Goal: Transaction & Acquisition: Purchase product/service

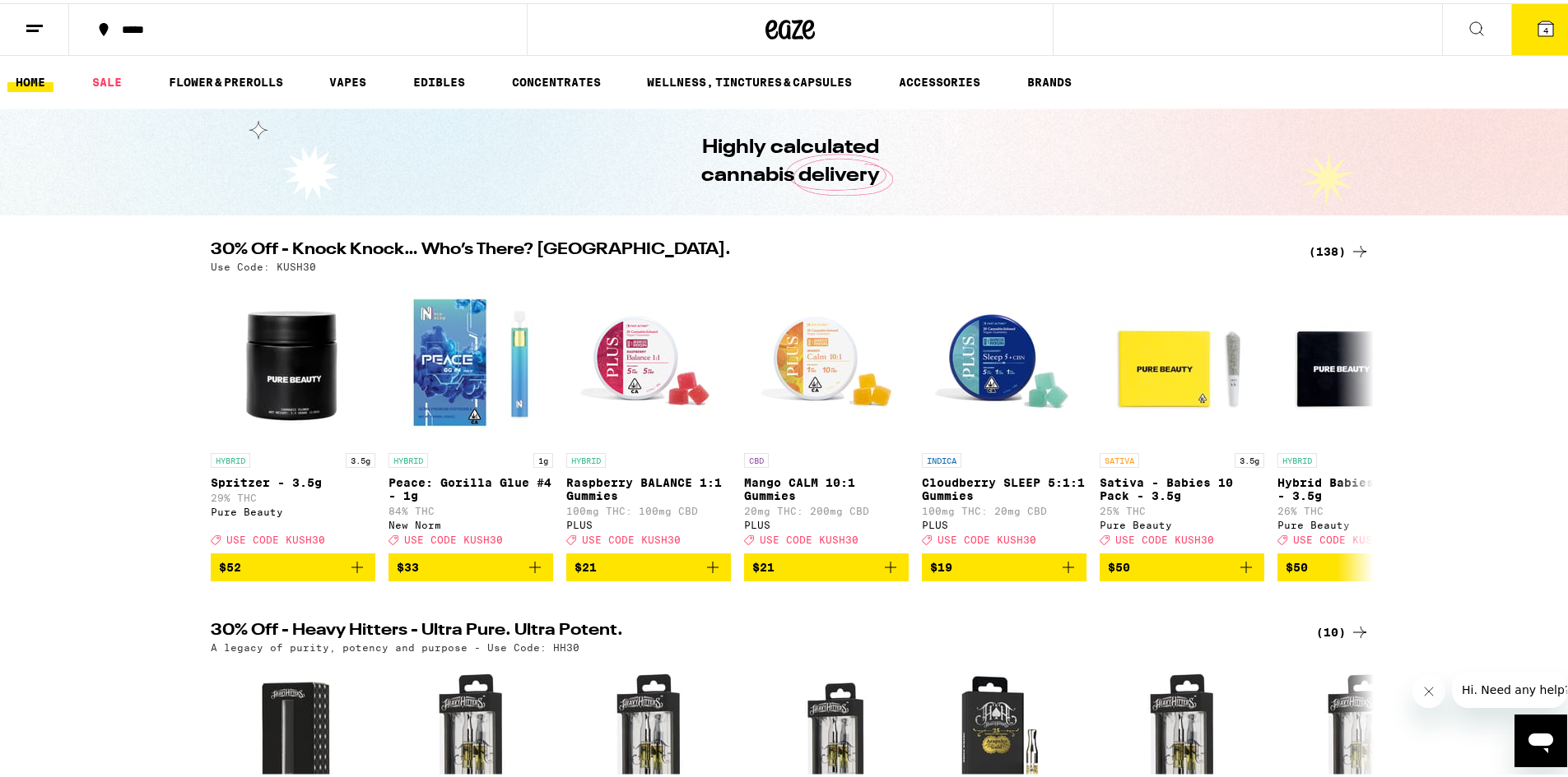
click at [1320, 249] on div "(138)" at bounding box center [1339, 248] width 61 height 20
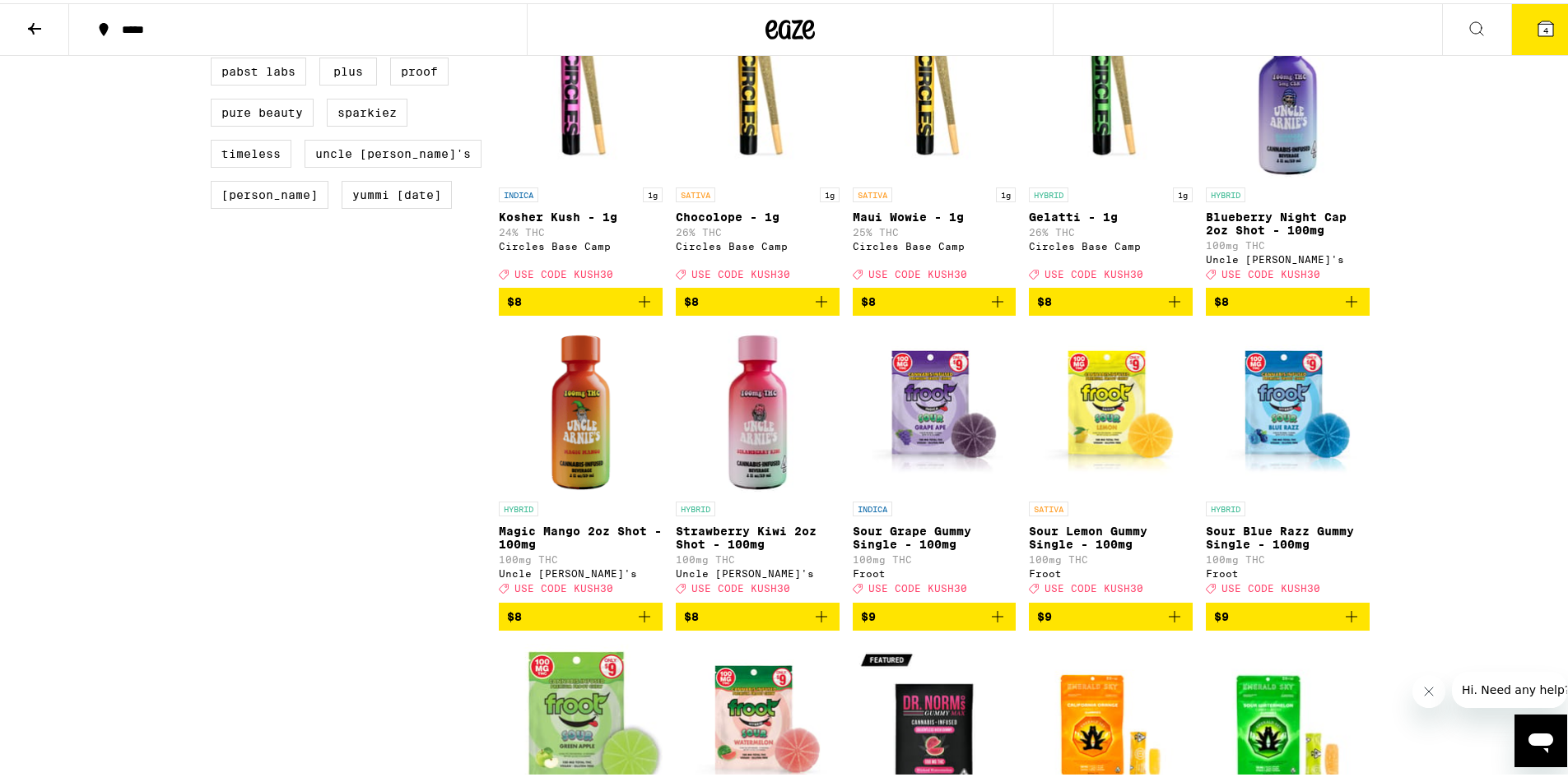
scroll to position [1481, 0]
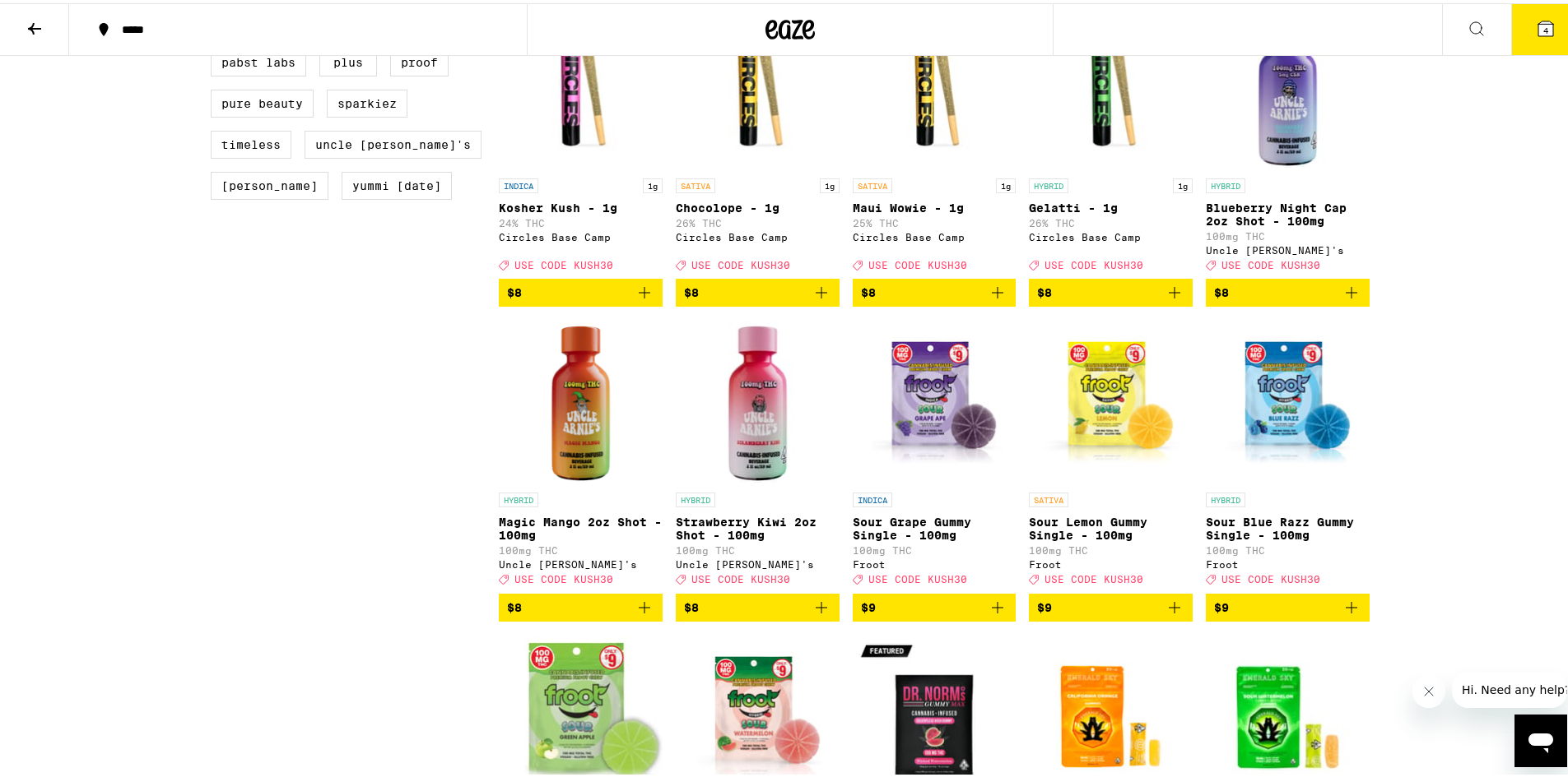
click at [644, 614] on icon "Add to bag" at bounding box center [644, 605] width 20 height 20
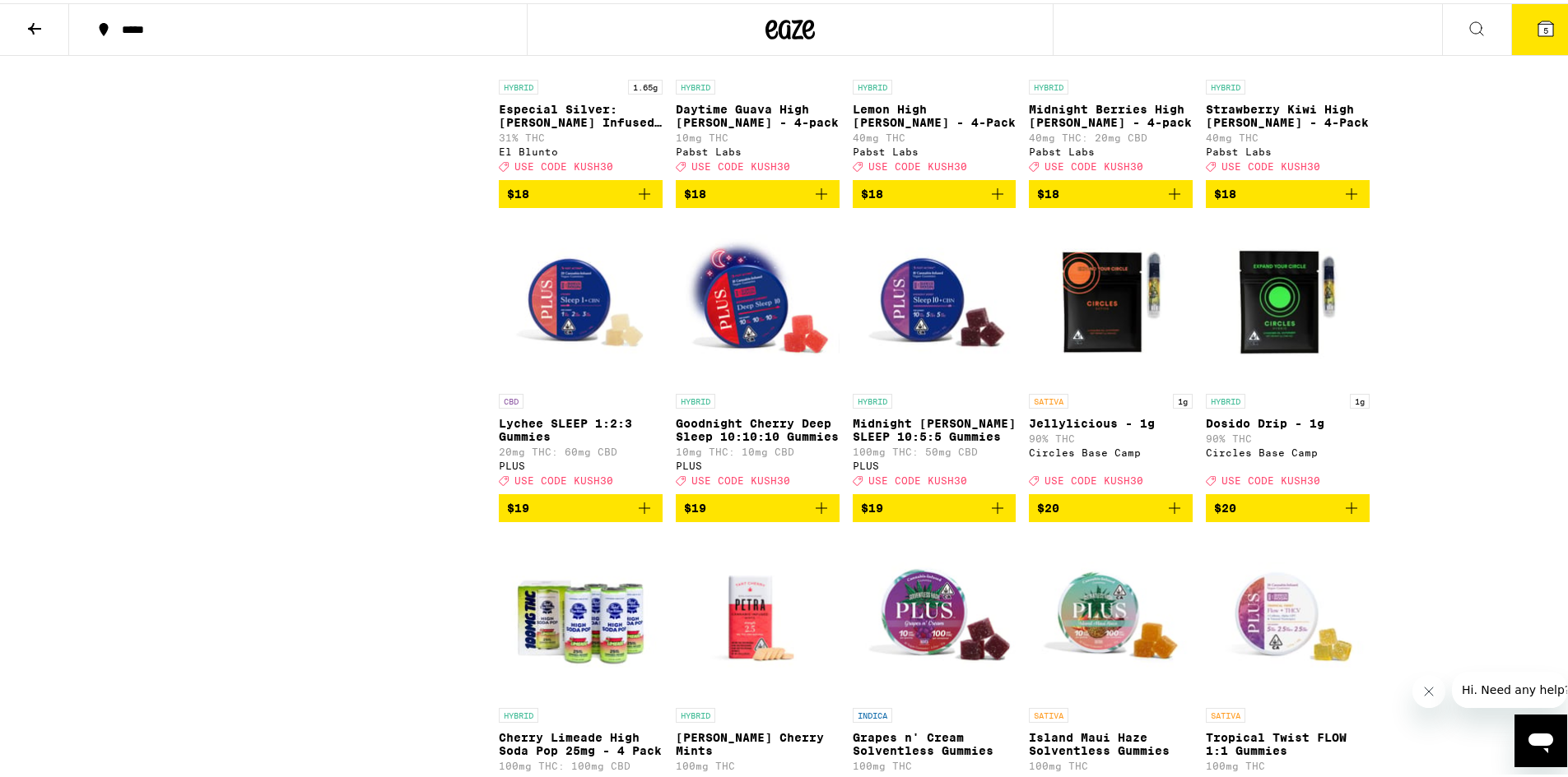
scroll to position [3783, 0]
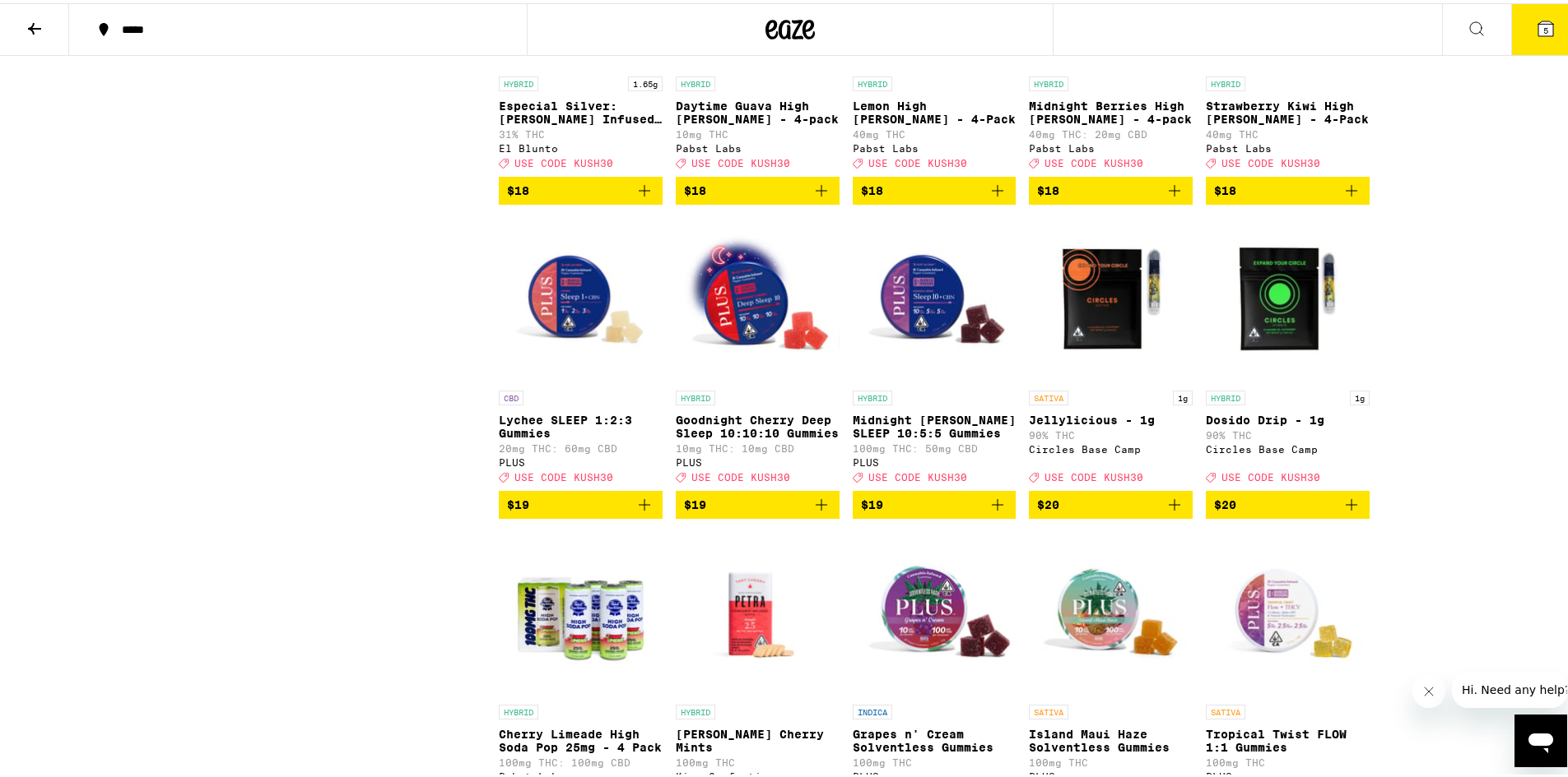
click at [1172, 508] on icon "Add to bag" at bounding box center [1174, 501] width 11 height 11
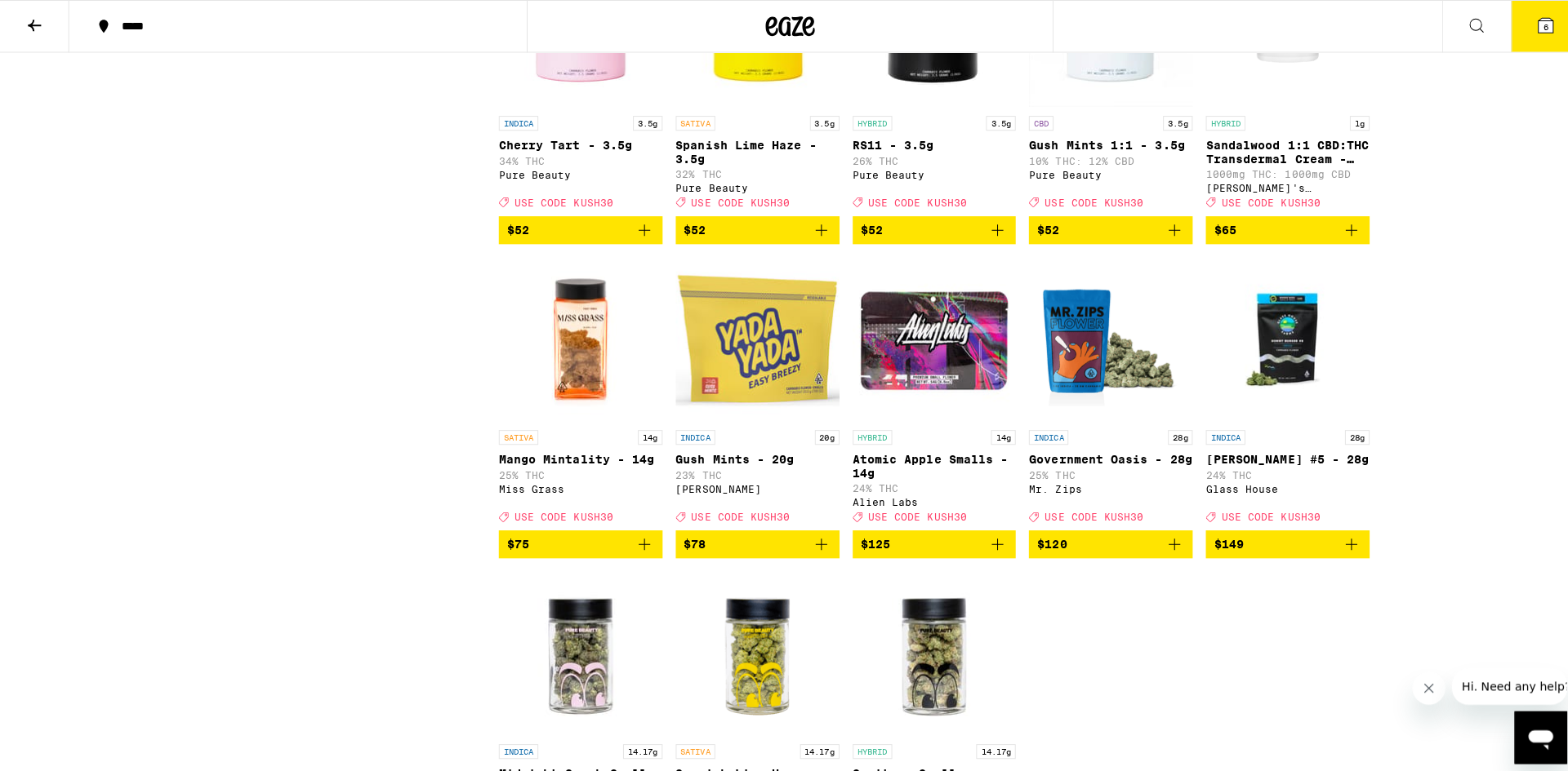
scroll to position [0, 0]
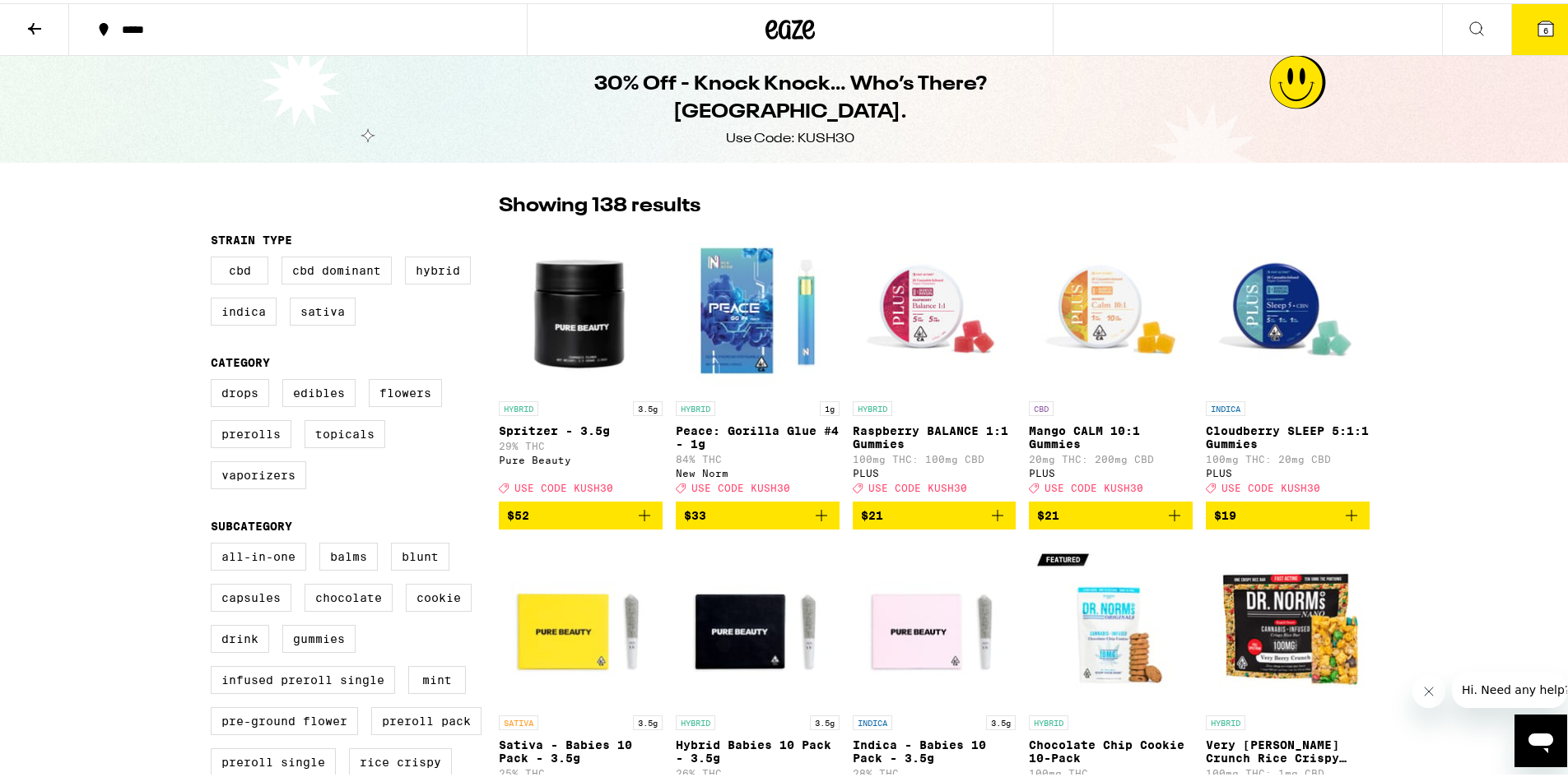
click at [1522, 49] on button "6" at bounding box center [1545, 26] width 69 height 51
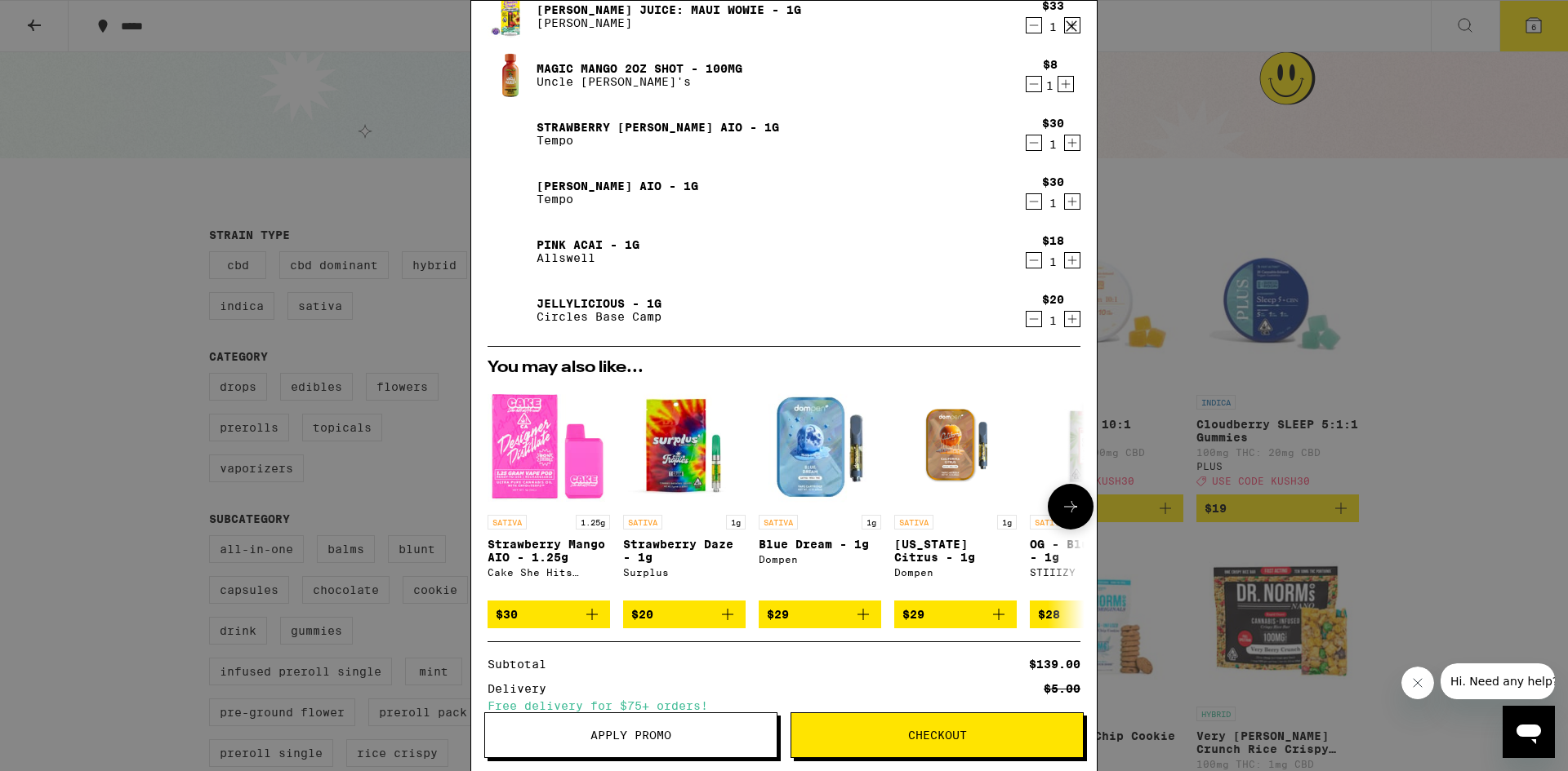
scroll to position [217, 0]
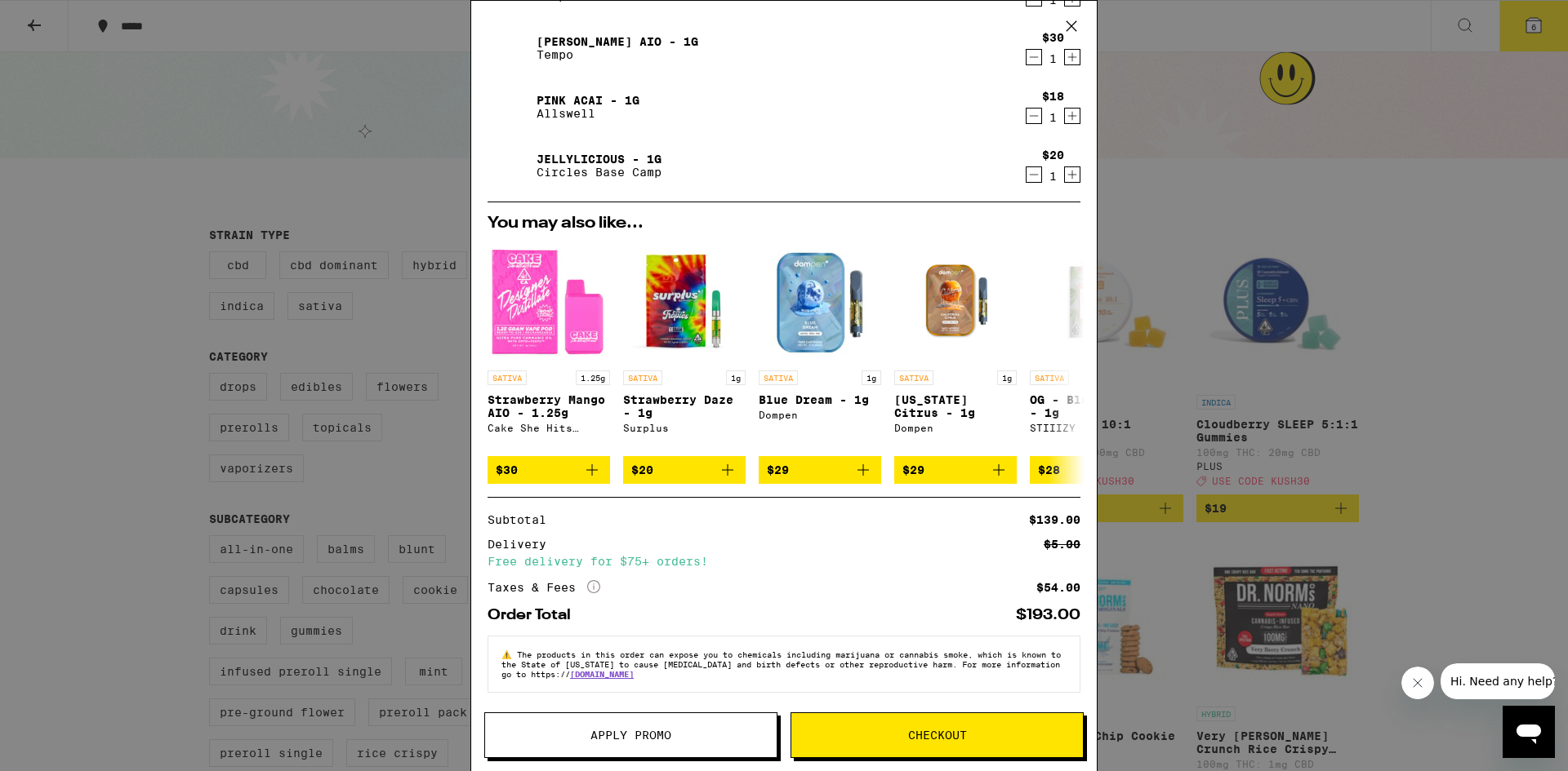
click at [619, 736] on span "Apply Promo" at bounding box center [630, 735] width 80 height 11
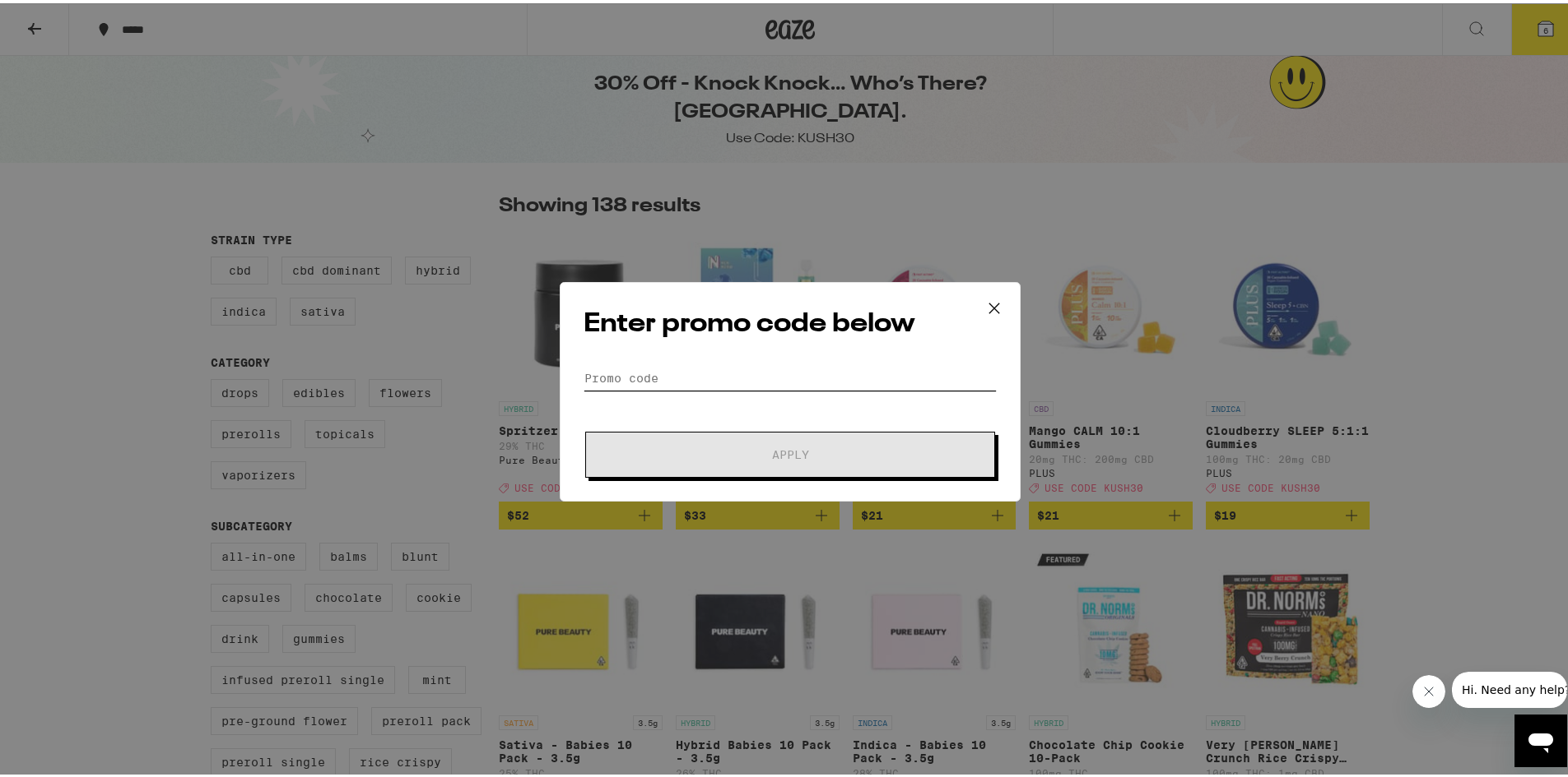
click at [679, 370] on input "Promo Code" at bounding box center [790, 375] width 413 height 24
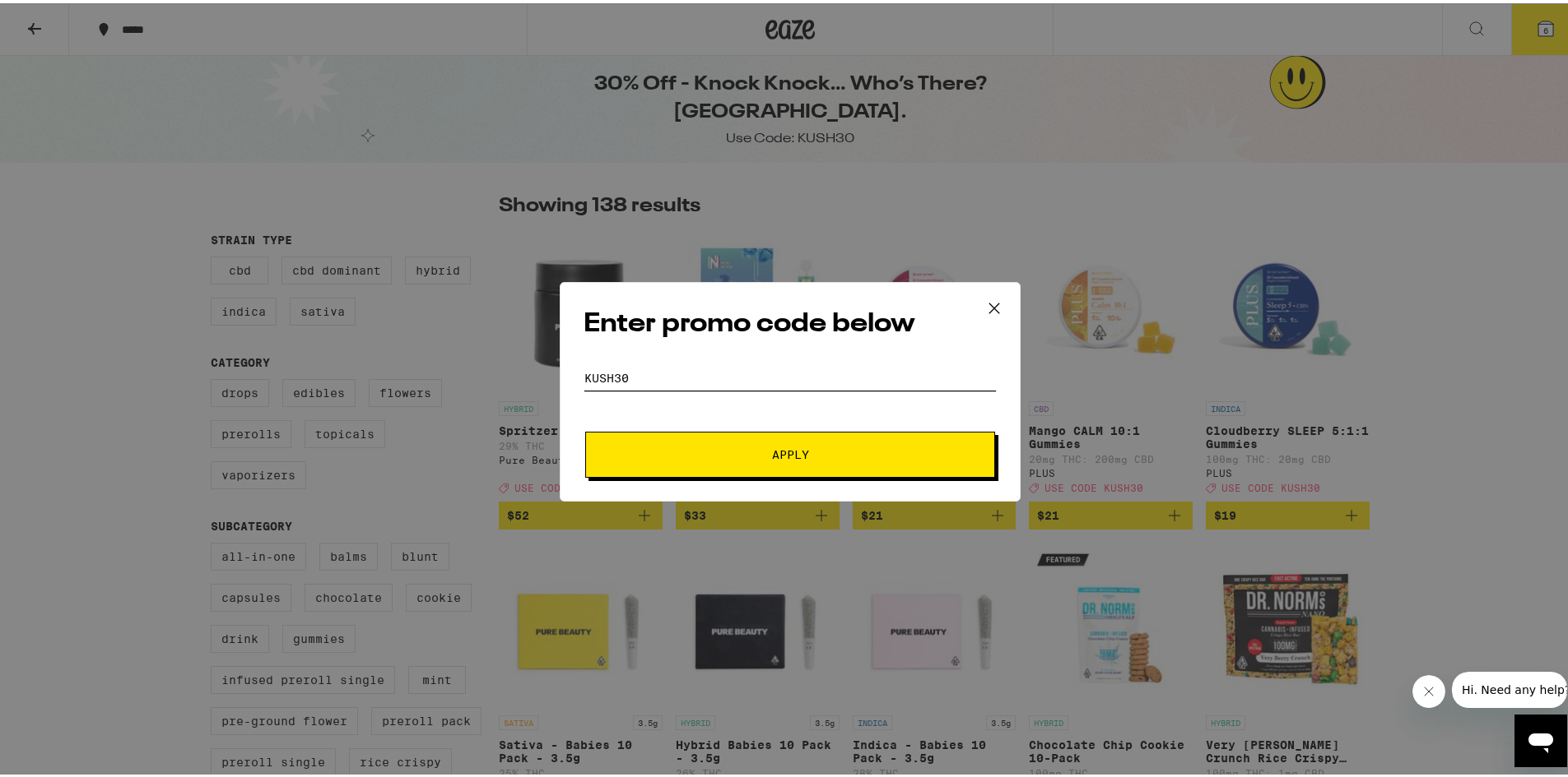
type input "KUSH30"
click at [761, 460] on button "Apply" at bounding box center [790, 451] width 410 height 46
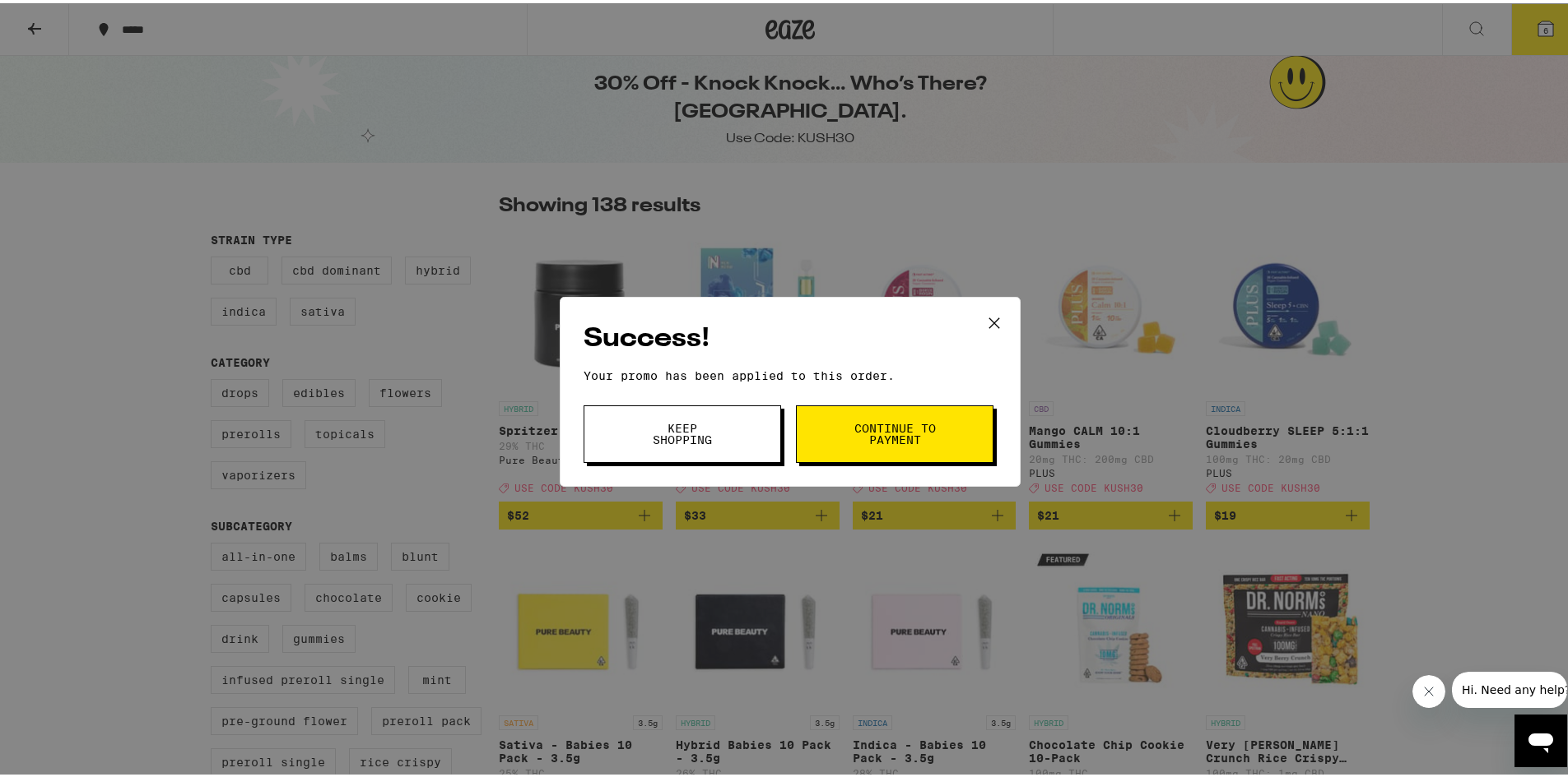
click at [739, 439] on button "Keep Shopping" at bounding box center [682, 431] width 198 height 57
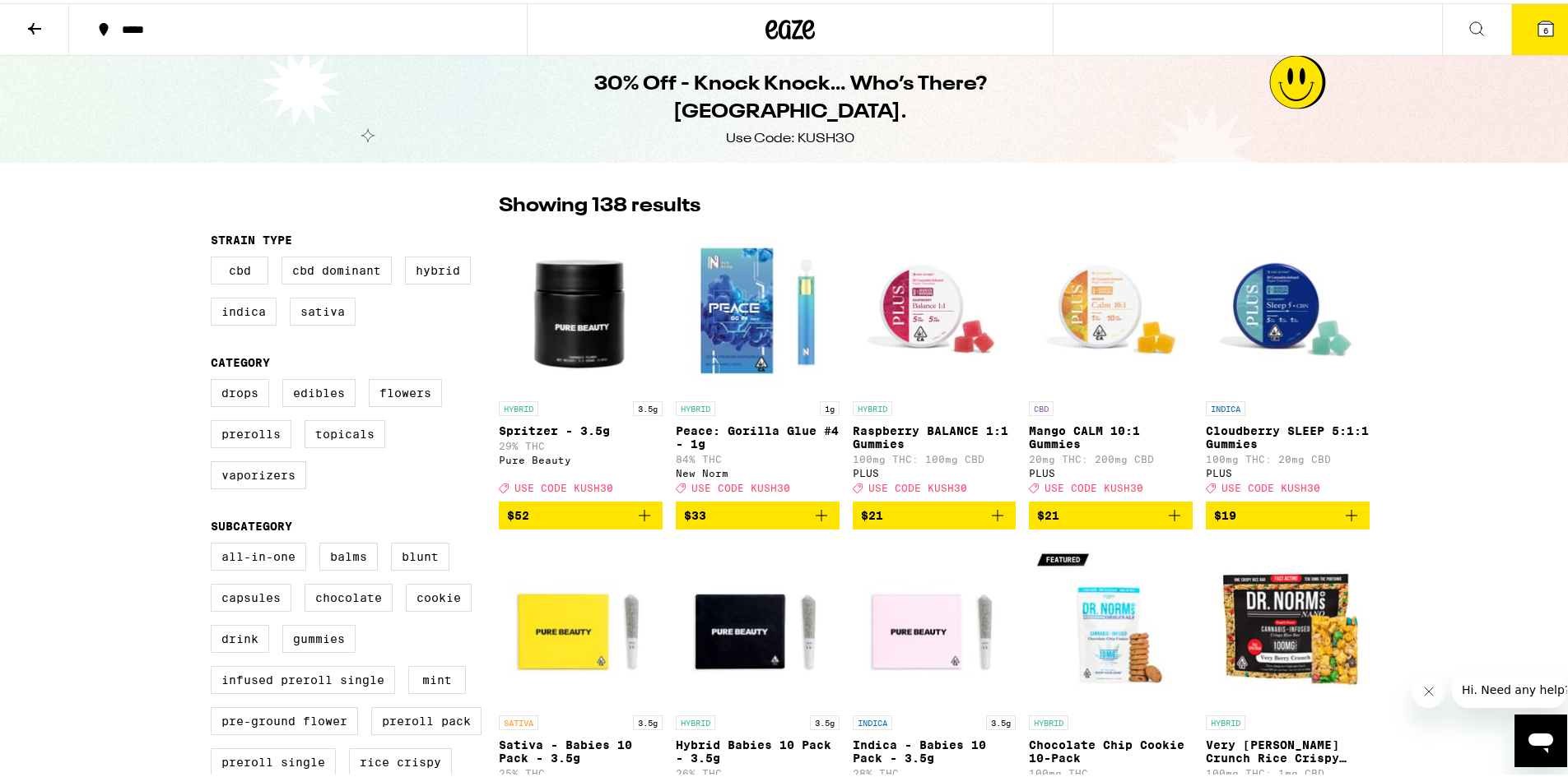
click at [1538, 24] on icon at bounding box center [1545, 25] width 15 height 15
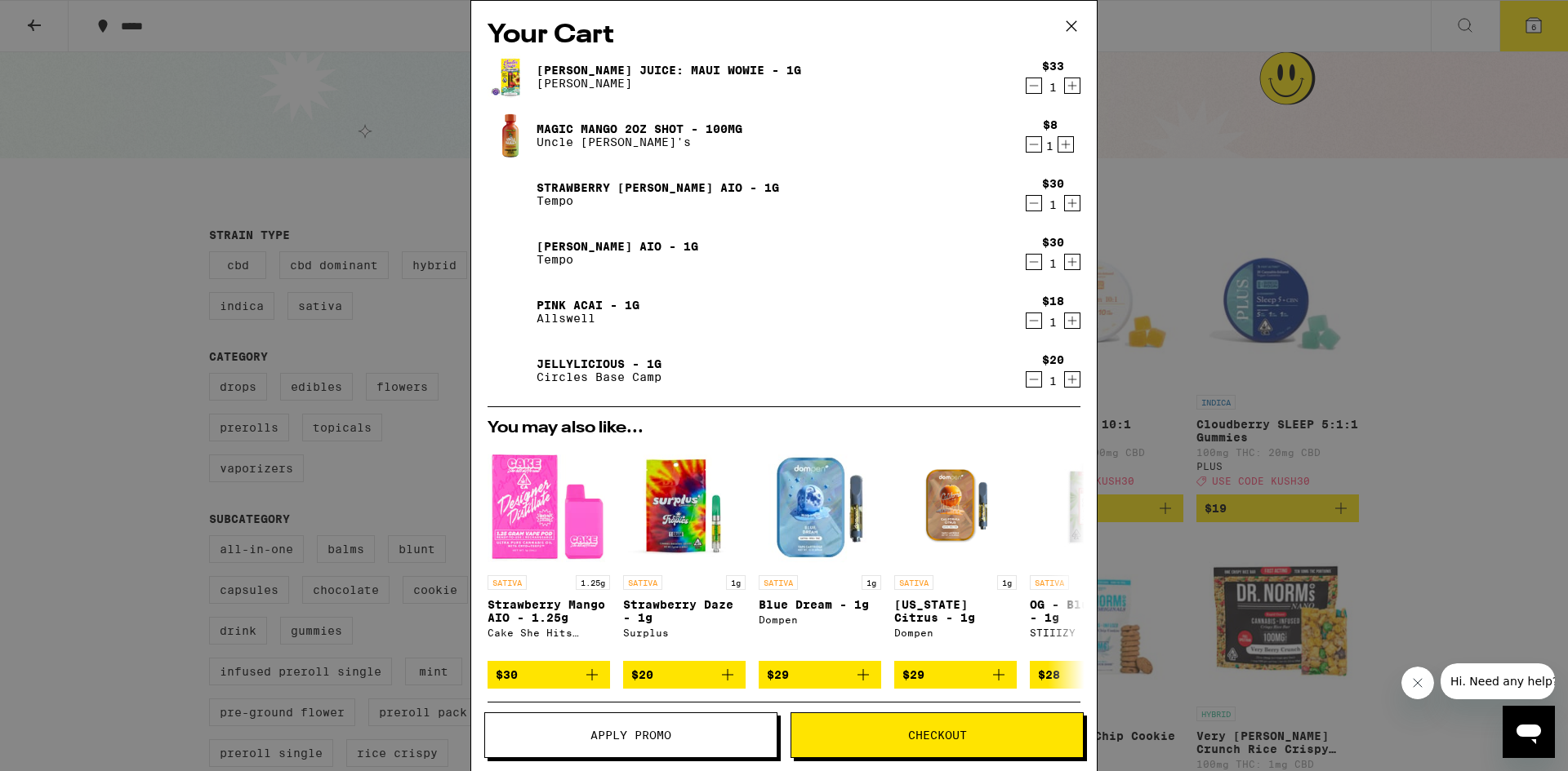
click at [1027, 90] on icon "Decrement" at bounding box center [1034, 86] width 15 height 20
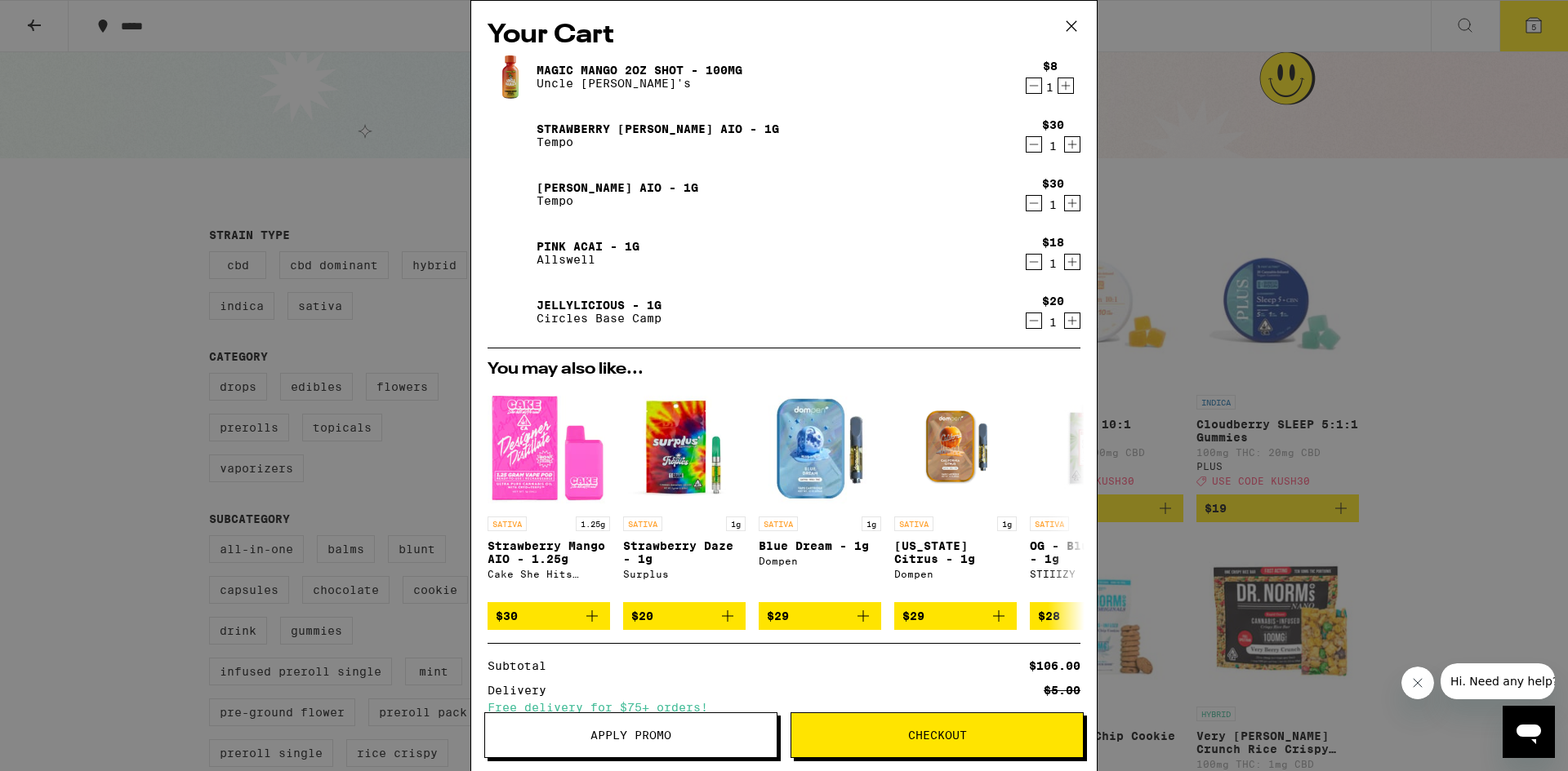
click at [1027, 199] on icon "Decrement" at bounding box center [1034, 203] width 15 height 20
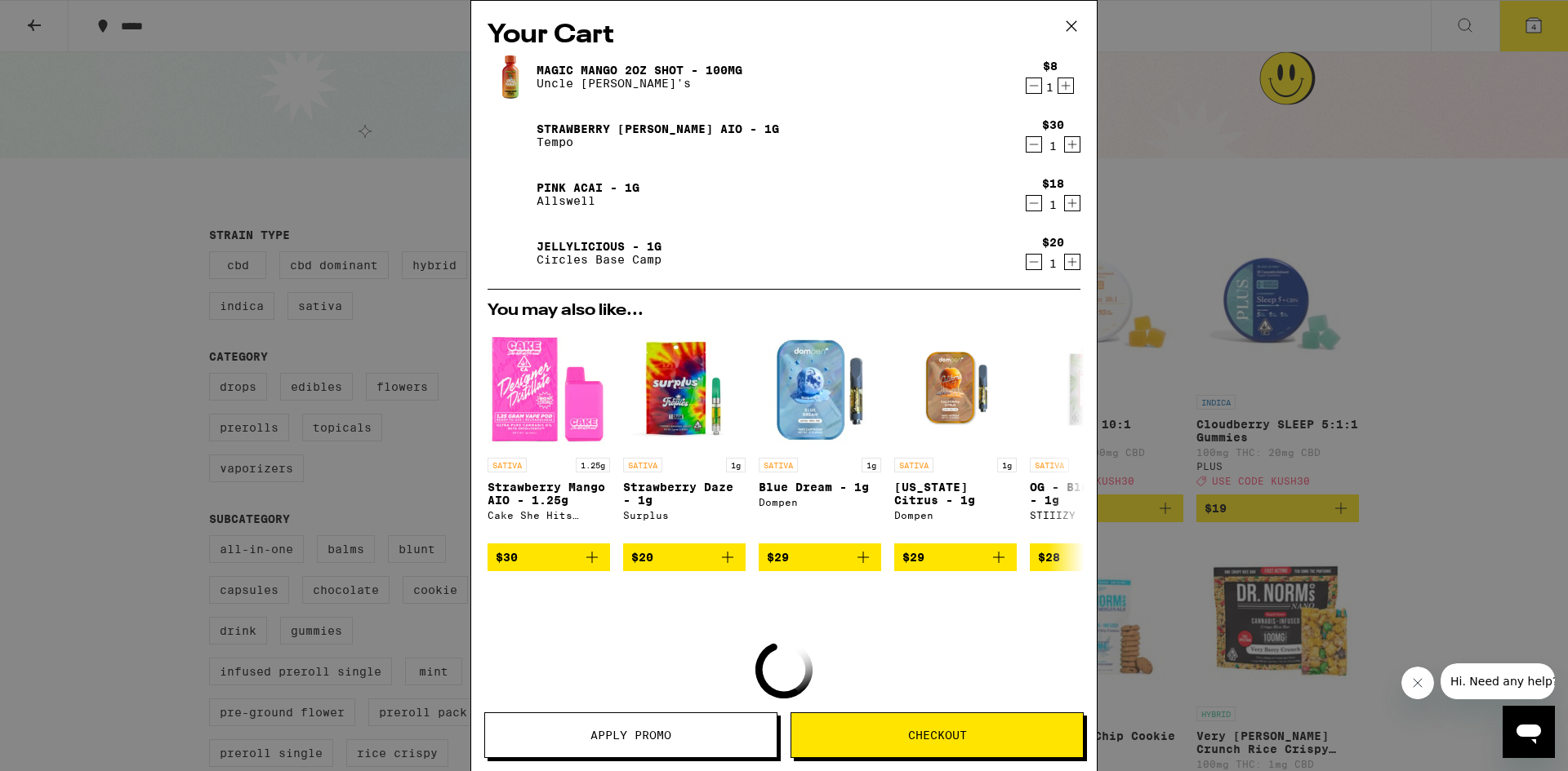
click at [1027, 147] on icon "Decrement" at bounding box center [1034, 144] width 15 height 20
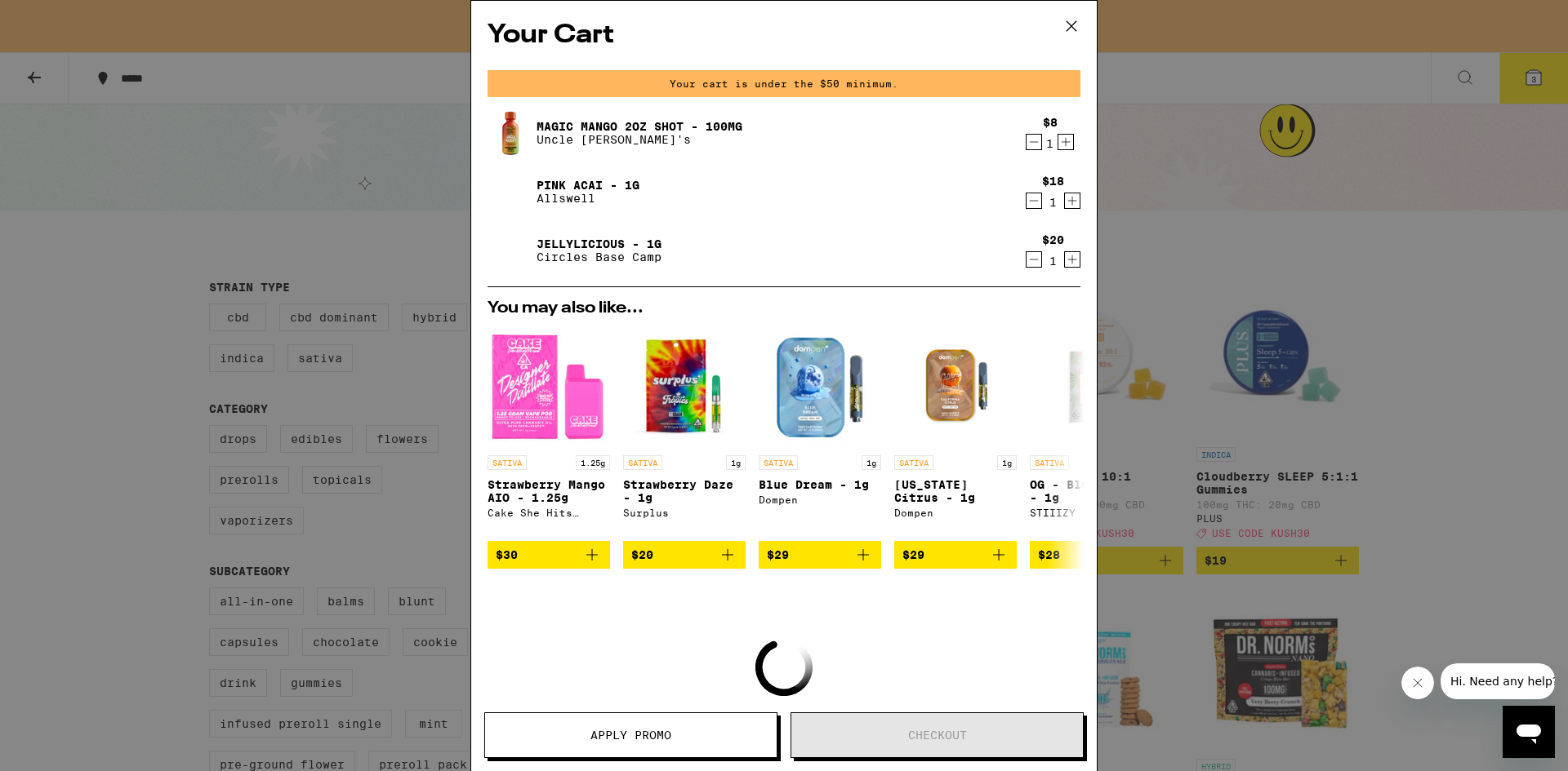
click at [584, 183] on link "Pink Acai - 1g" at bounding box center [587, 185] width 103 height 13
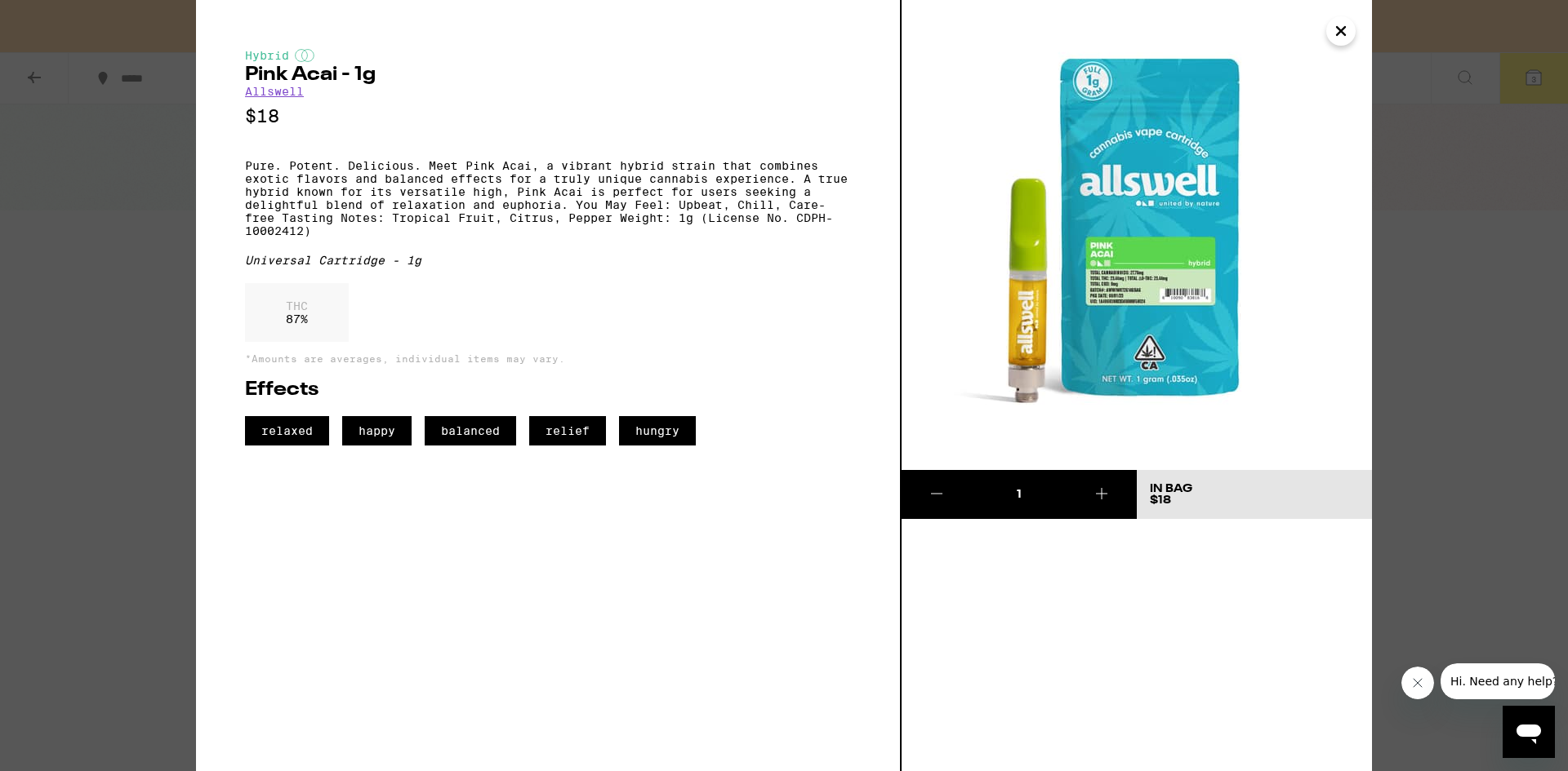
click at [267, 93] on link "Allswell" at bounding box center [274, 91] width 59 height 13
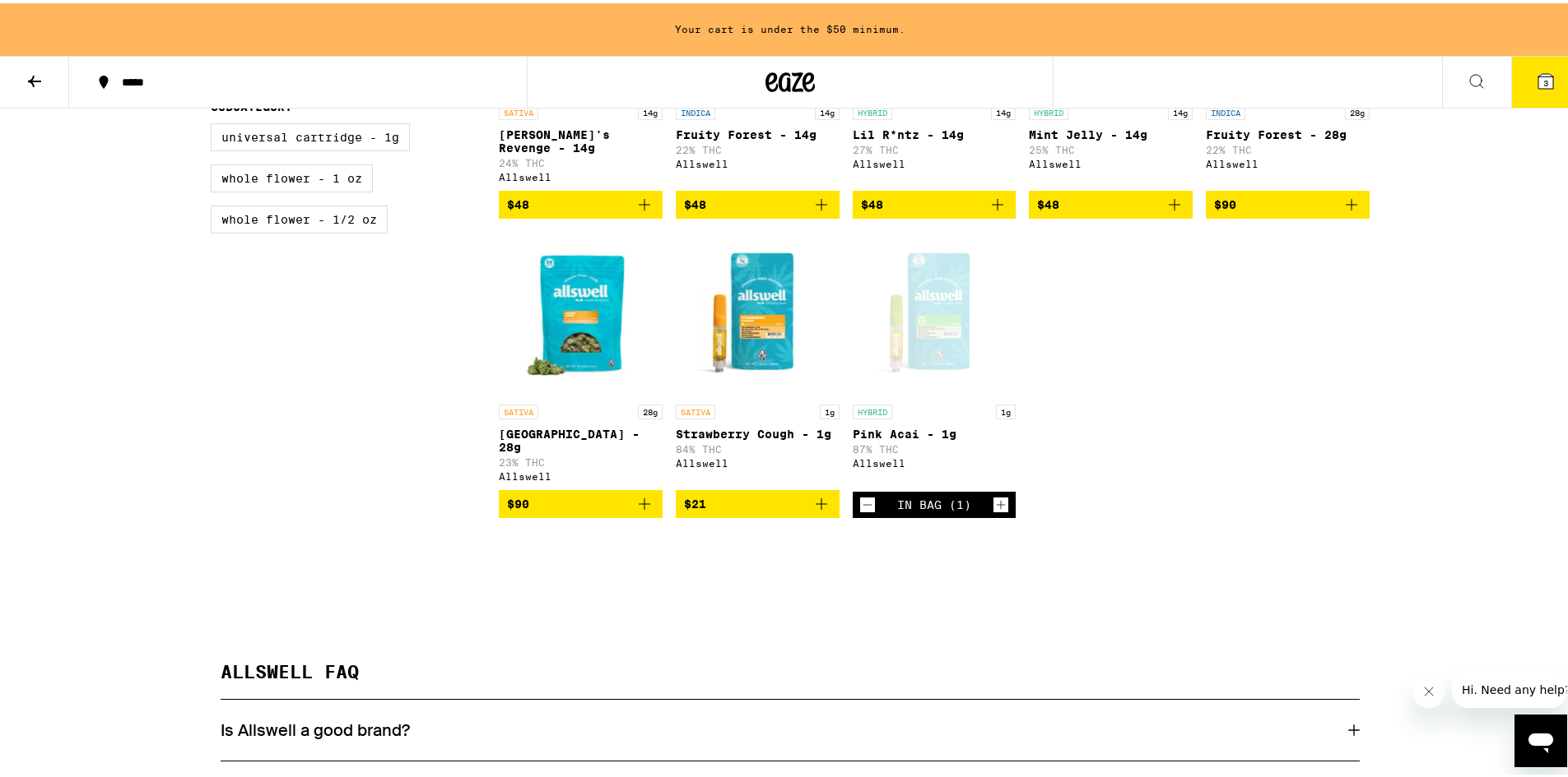
scroll to position [658, 0]
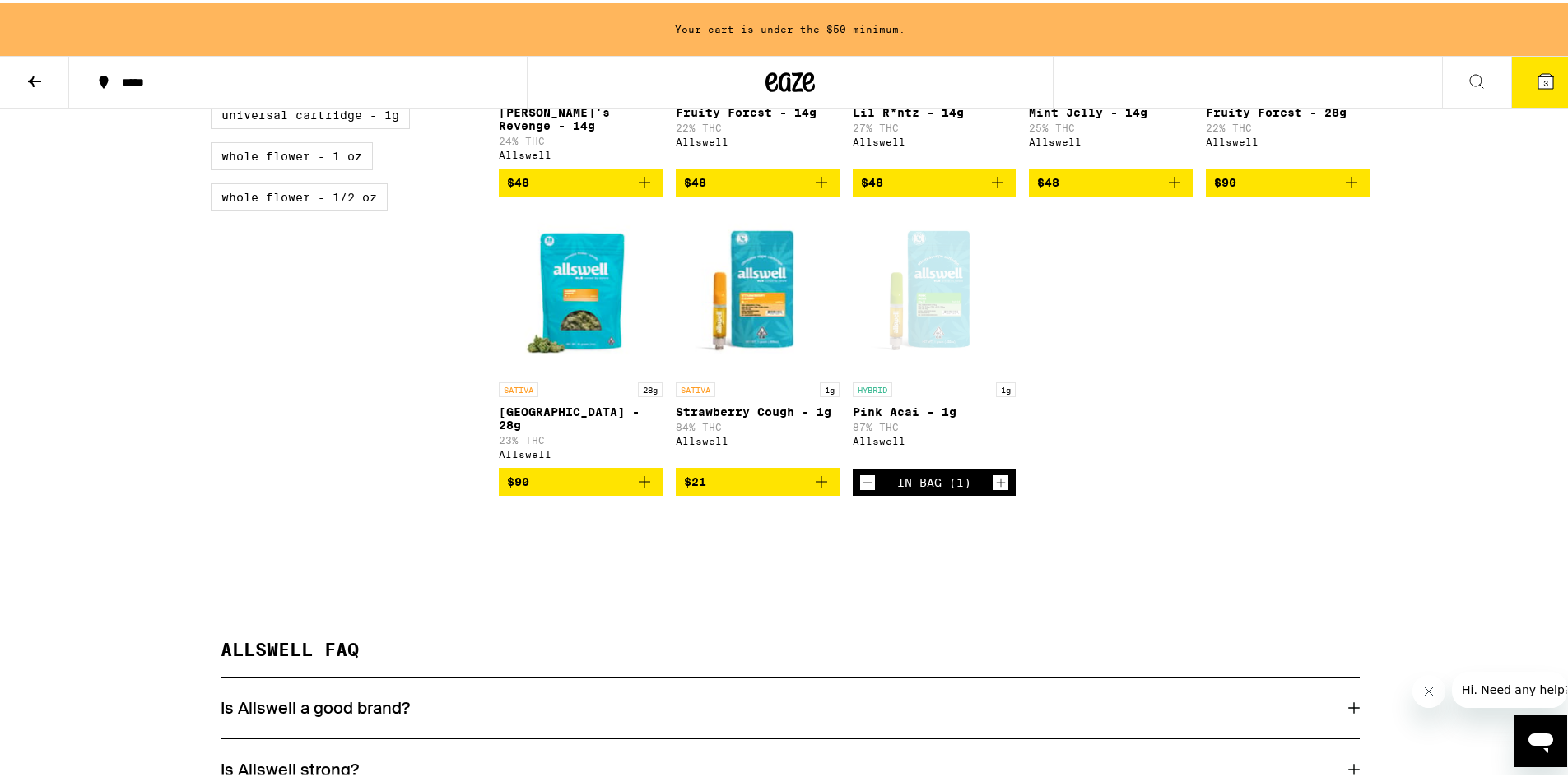
click at [821, 469] on icon "Add to bag" at bounding box center [821, 478] width 20 height 20
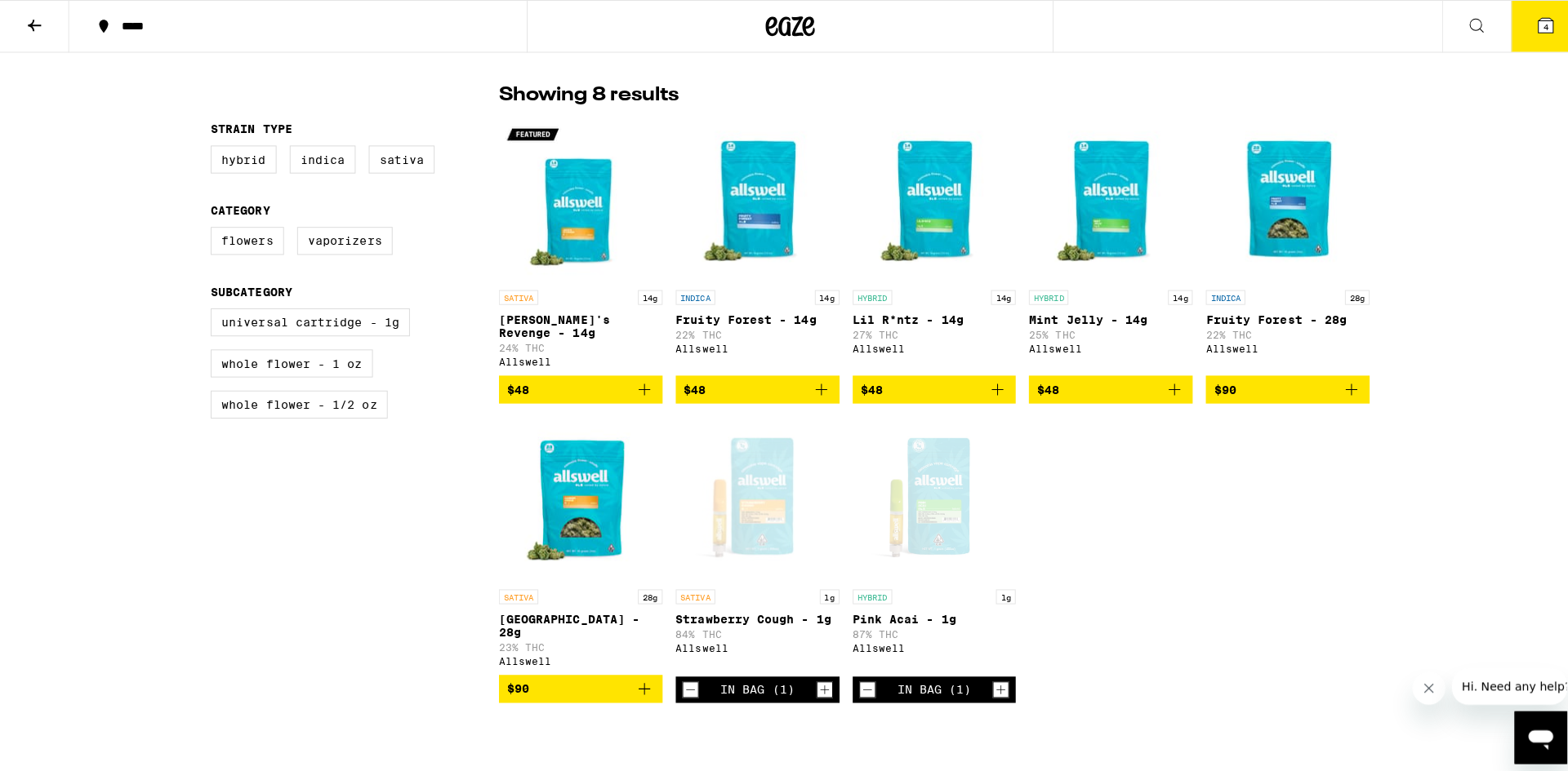
scroll to position [356, 0]
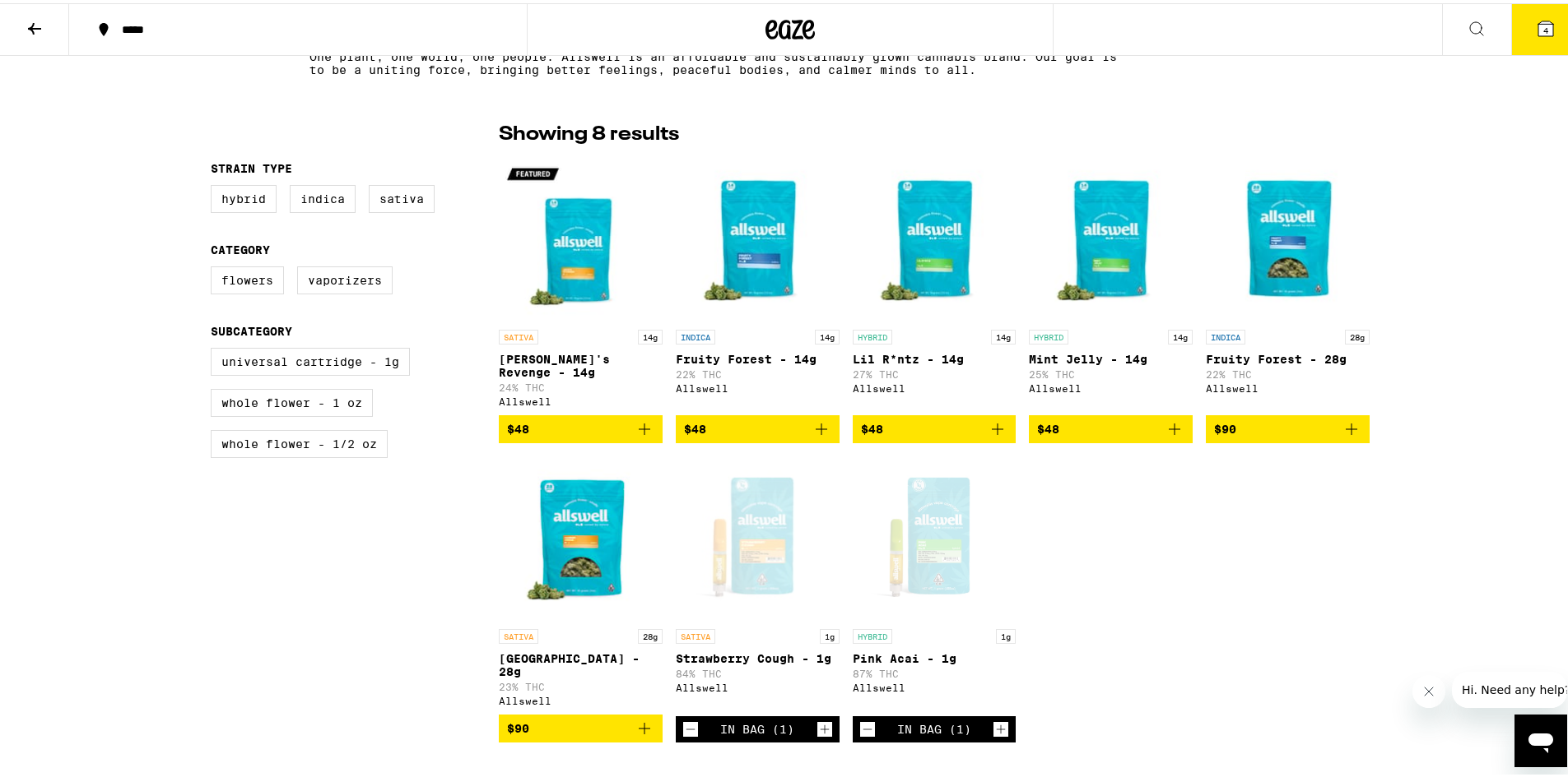
click at [1538, 22] on icon at bounding box center [1545, 25] width 15 height 15
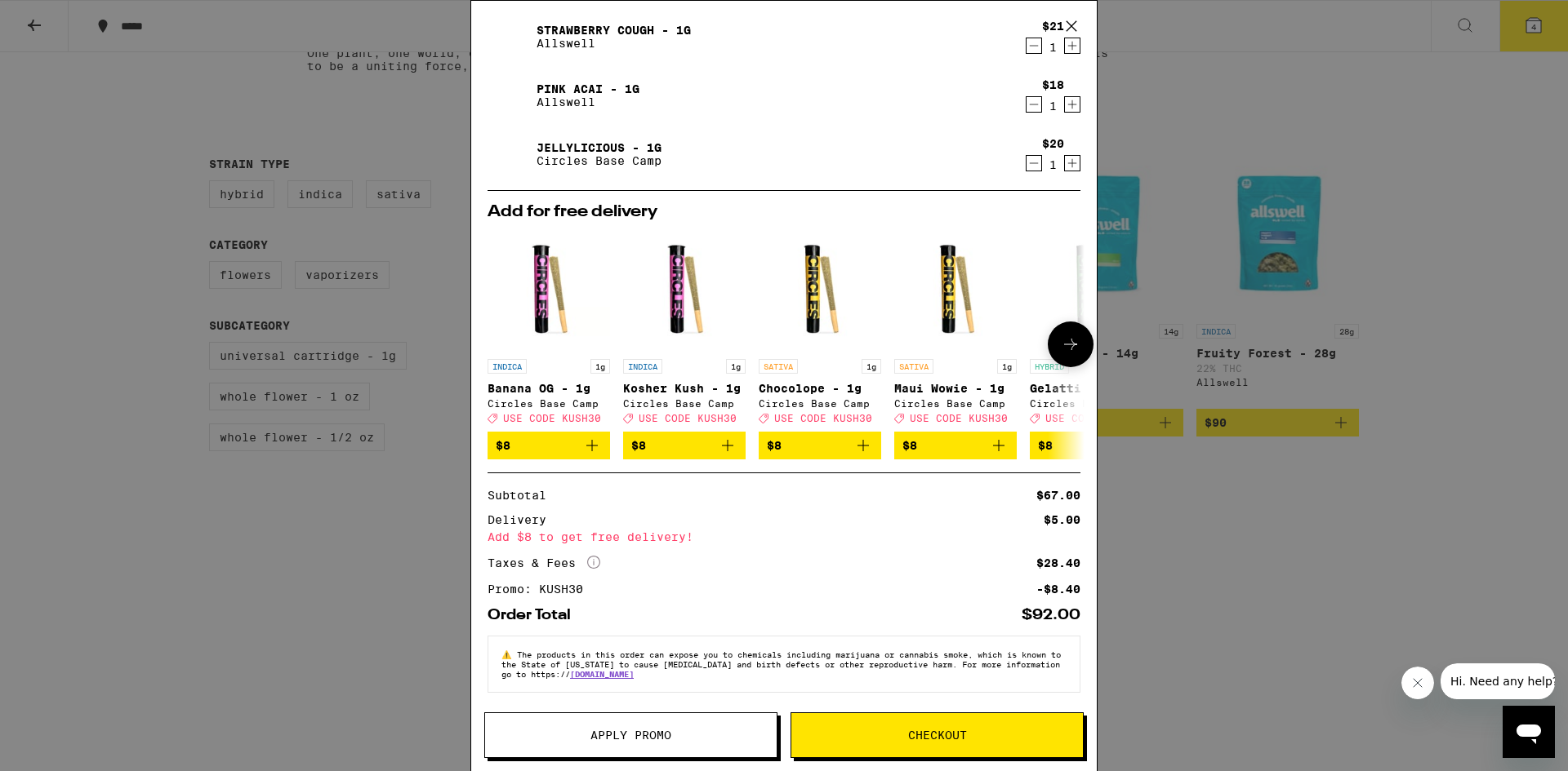
scroll to position [110, 0]
click at [556, 738] on span "Apply Promo" at bounding box center [630, 735] width 291 height 11
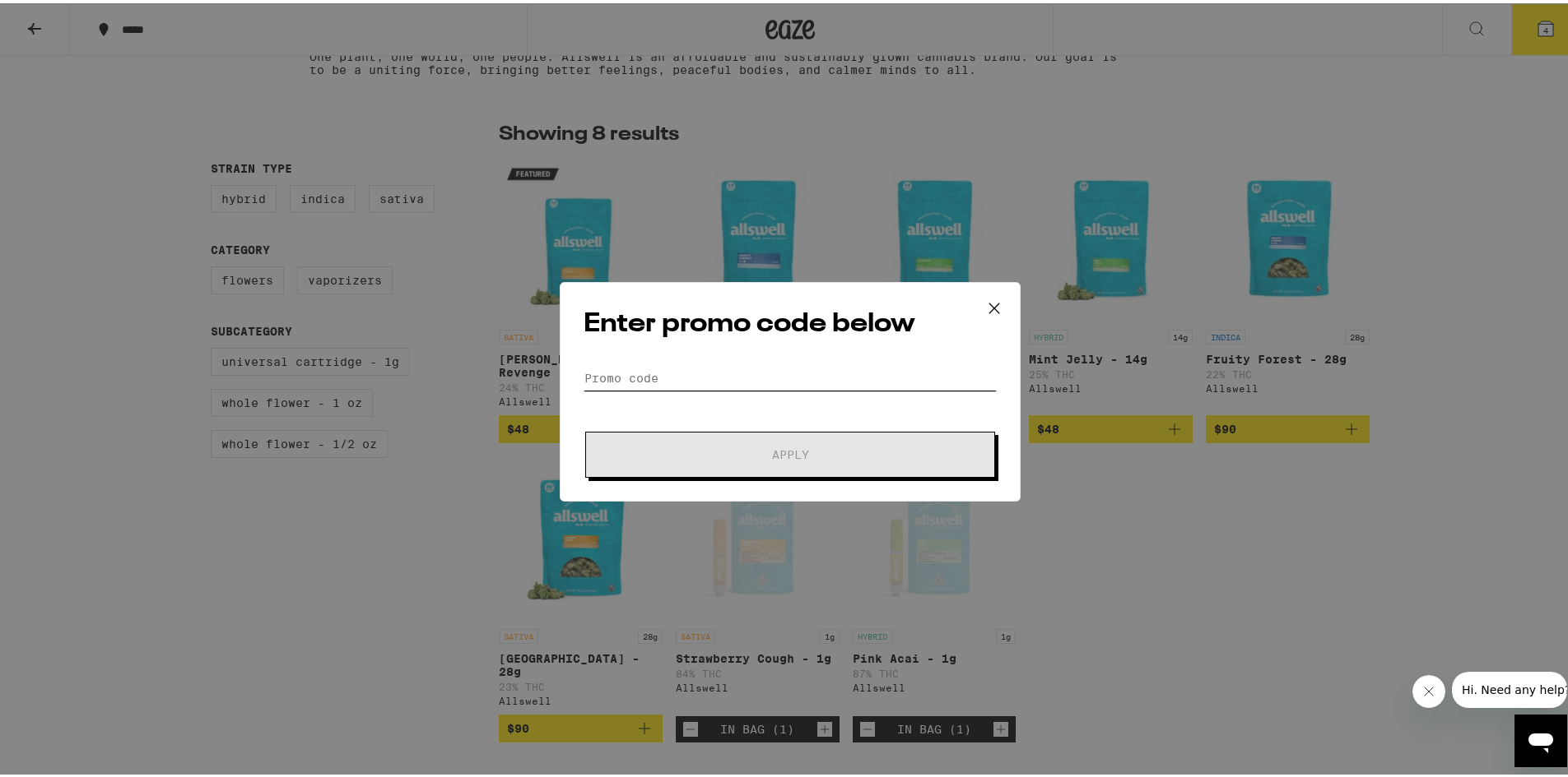
click at [694, 378] on input "Promo Code" at bounding box center [790, 375] width 413 height 24
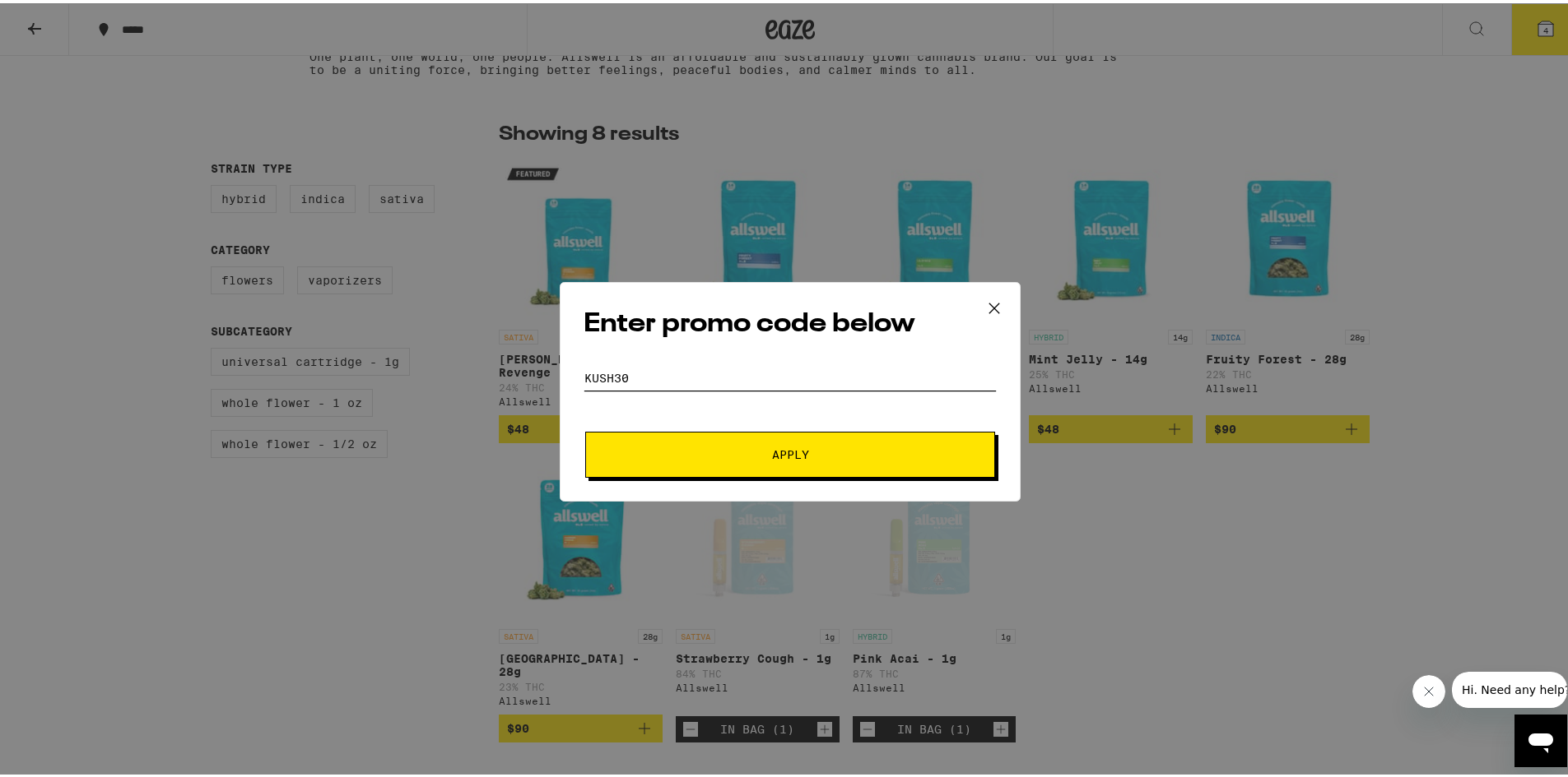
type input "KUSH30"
click at [585, 429] on button "Apply" at bounding box center [790, 451] width 410 height 46
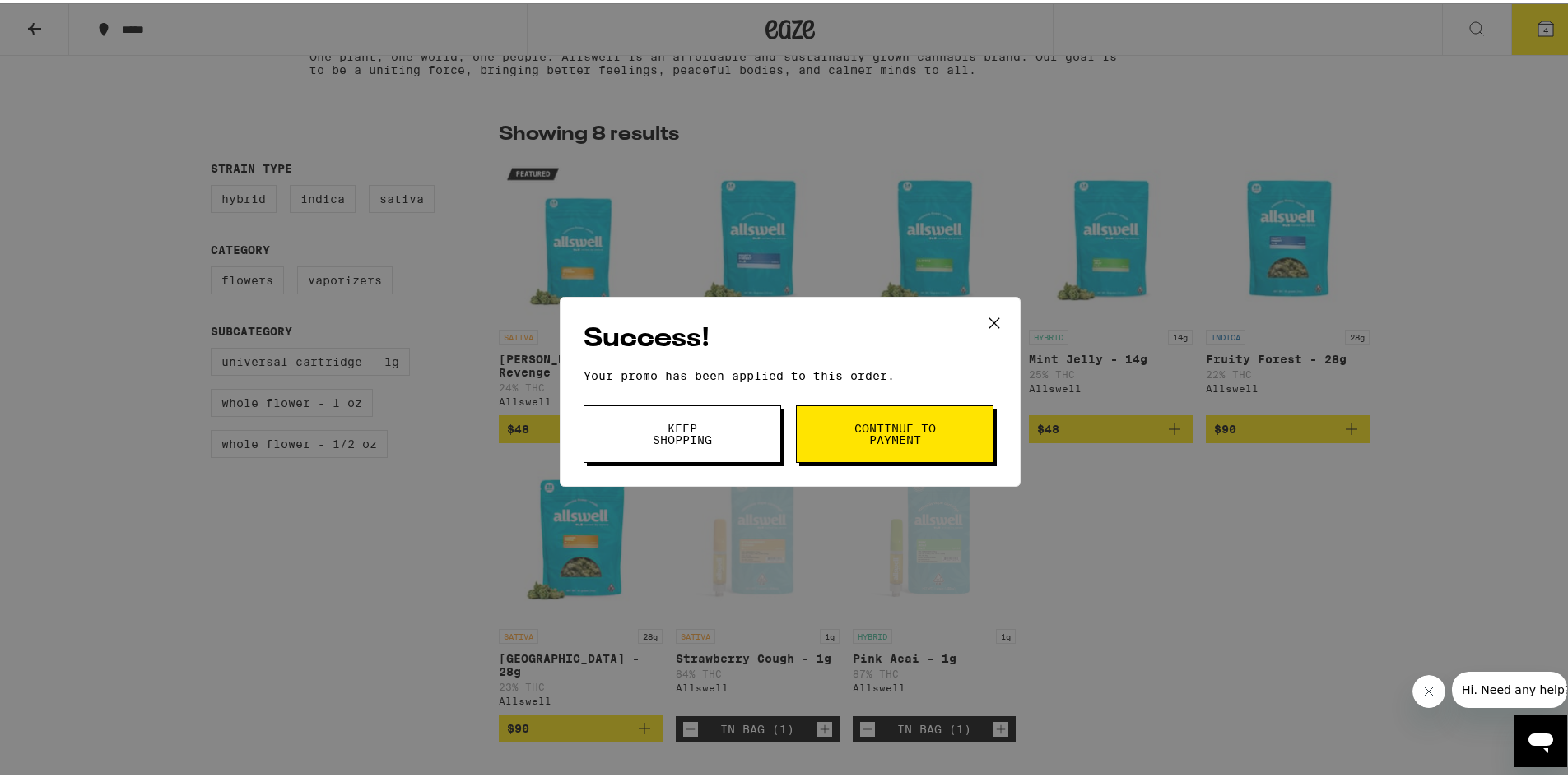
click at [646, 431] on span "Keep Shopping" at bounding box center [682, 431] width 84 height 23
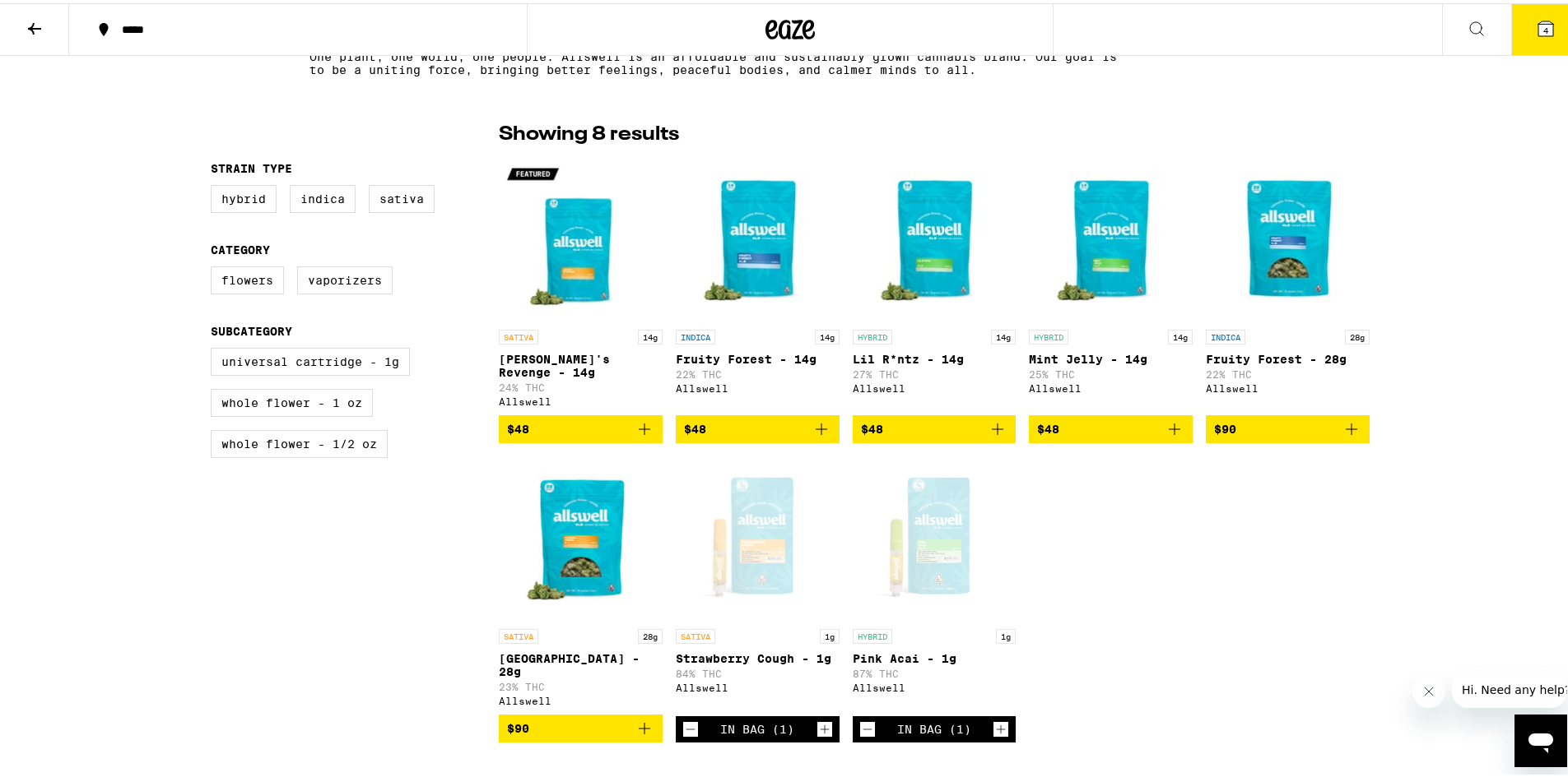
click at [1546, 22] on button "4" at bounding box center [1545, 26] width 69 height 51
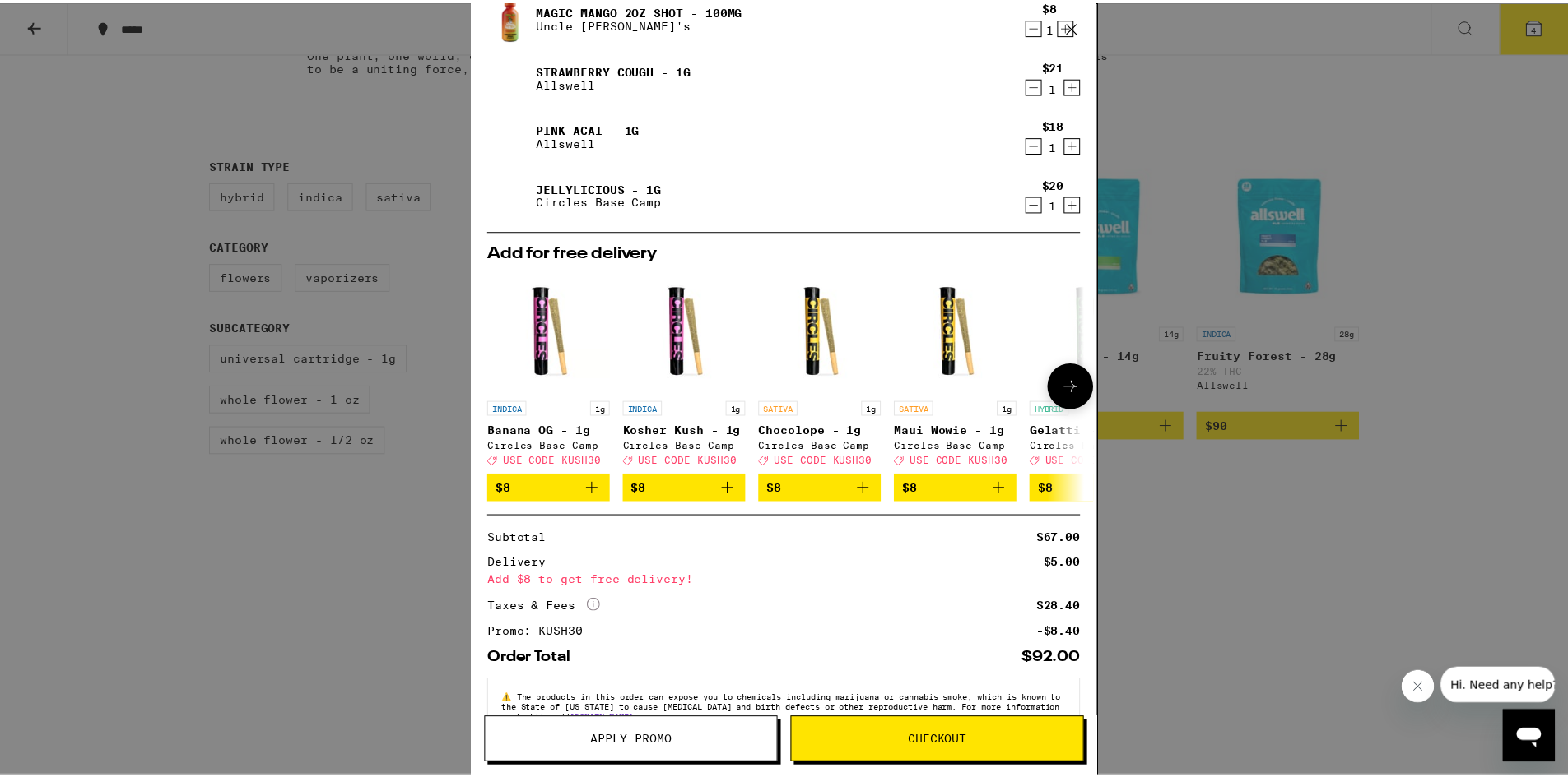
scroll to position [82, 0]
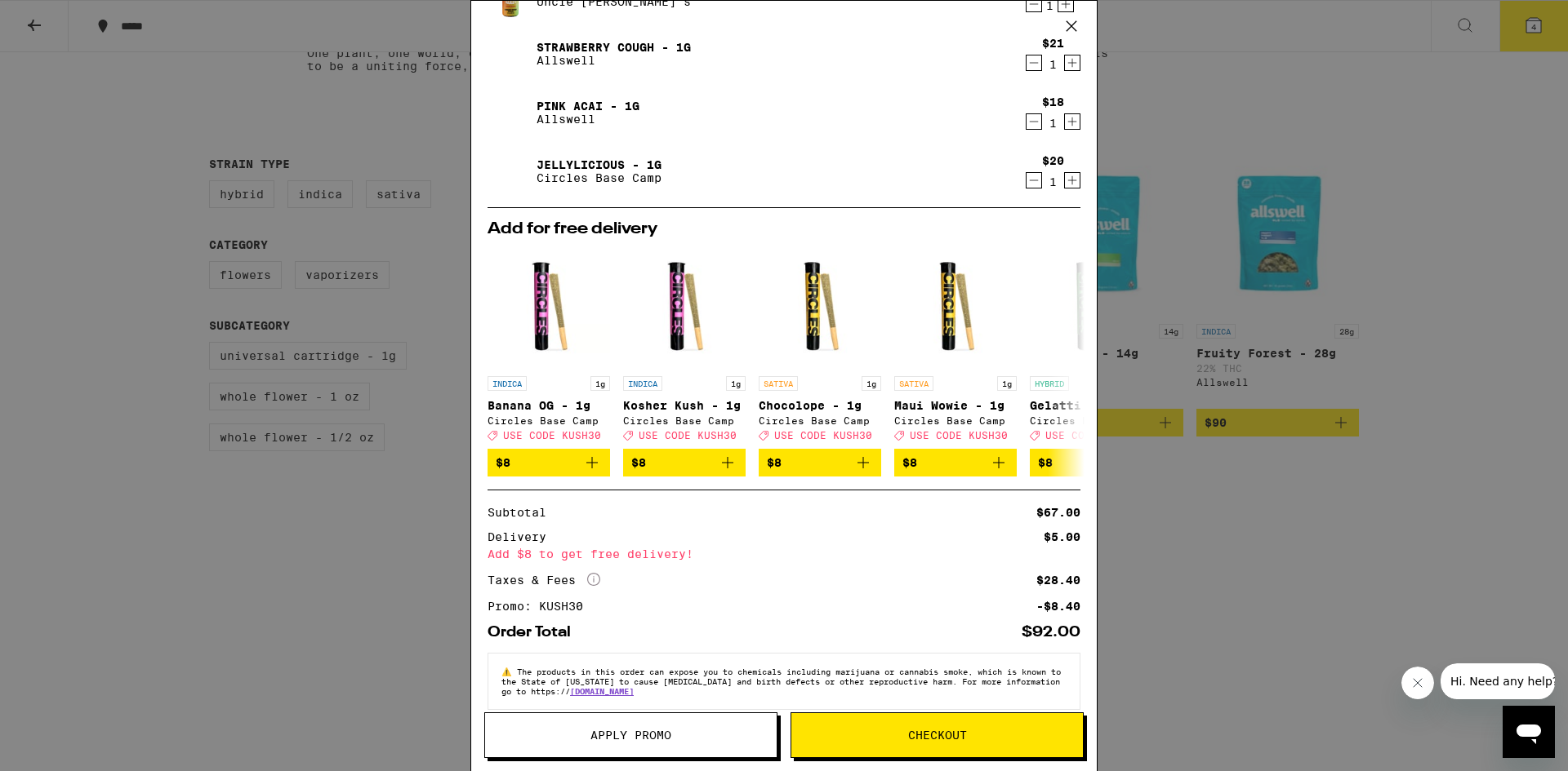
click at [1492, 265] on div "Your Cart Magic Mango 2oz Shot - 100mg Uncle Arnie's $8 1 Strawberry Cough - 1g…" at bounding box center [784, 386] width 1568 height 771
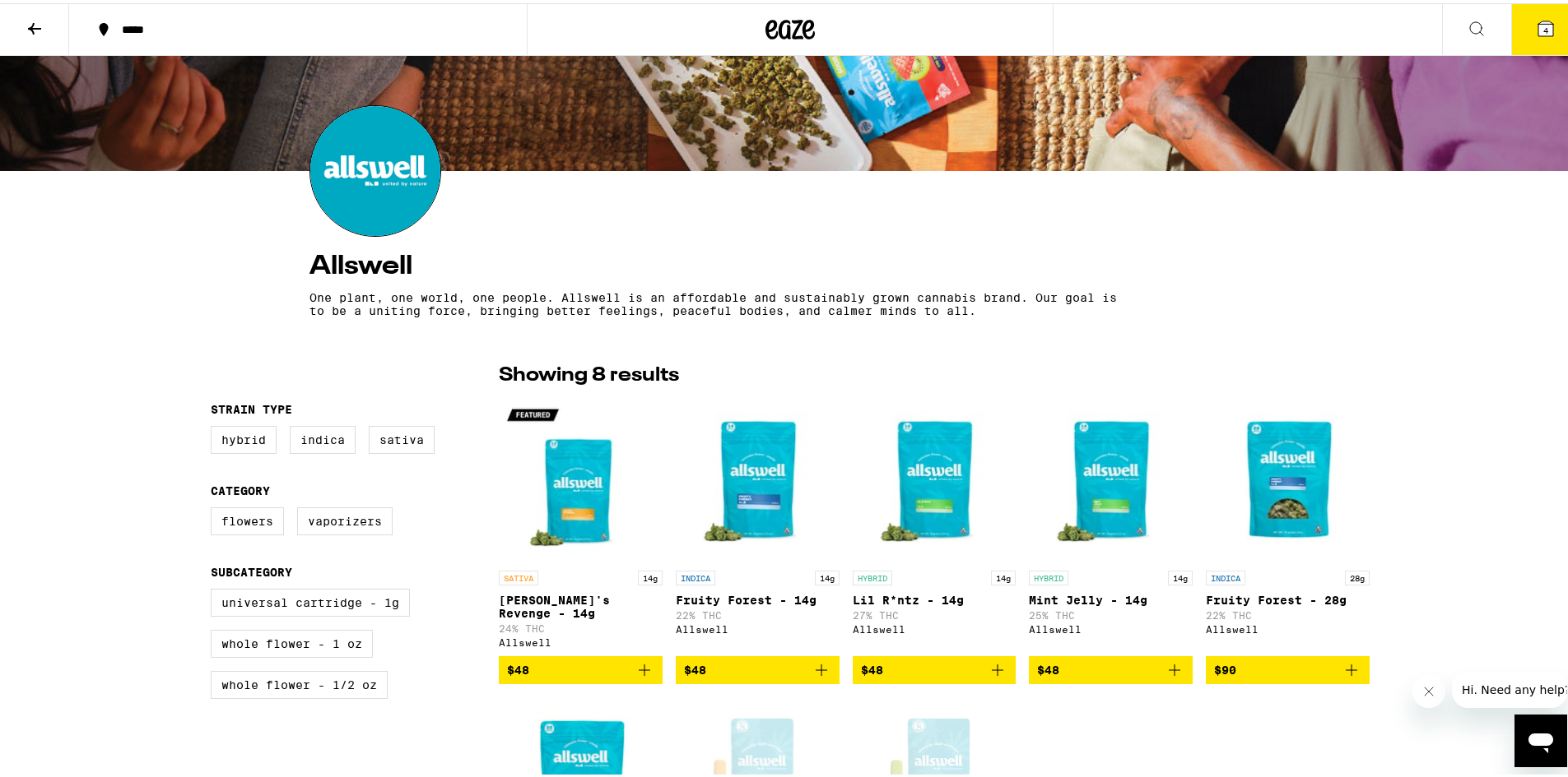
scroll to position [111, 0]
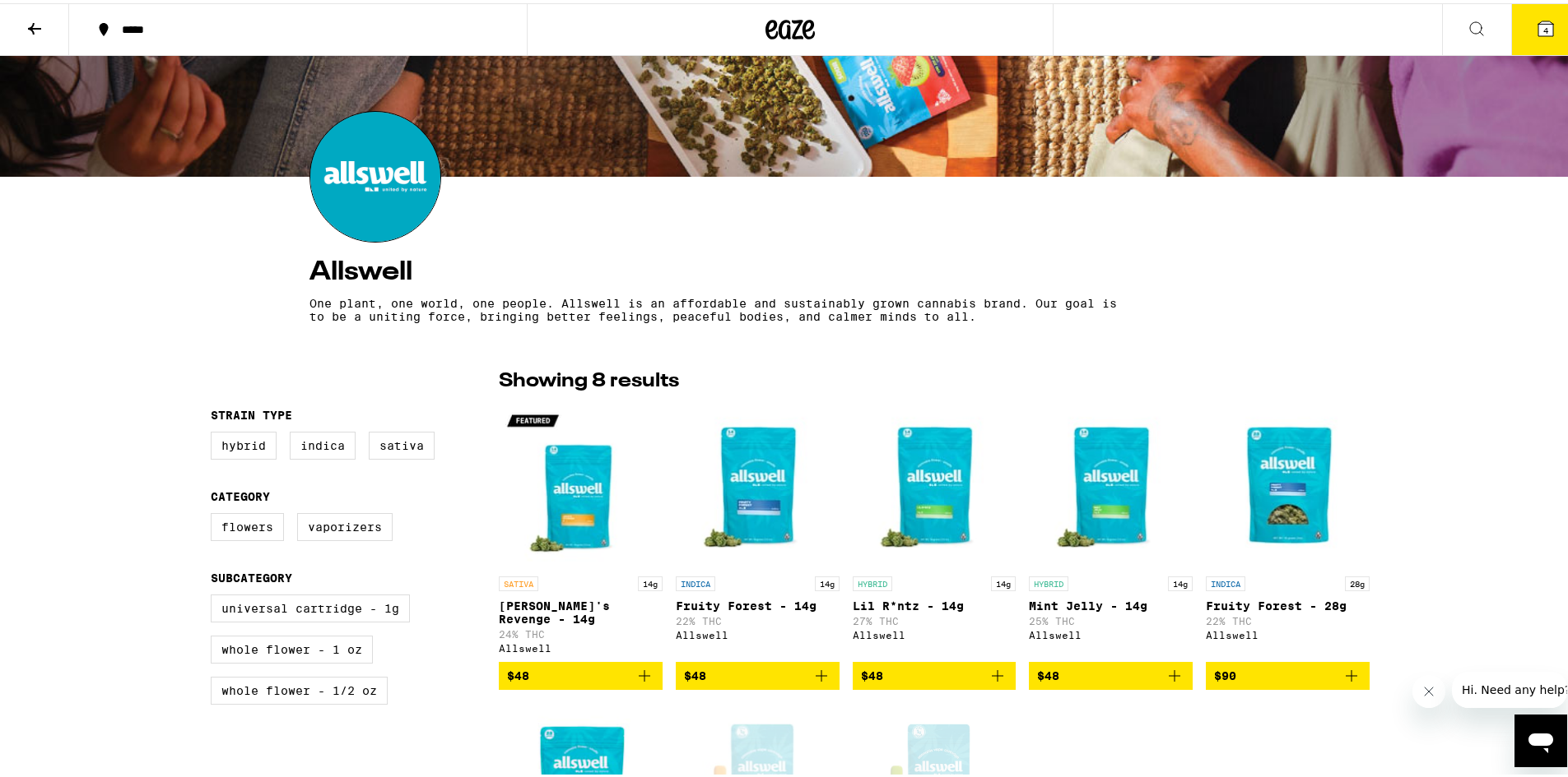
click at [51, 21] on button at bounding box center [34, 26] width 69 height 51
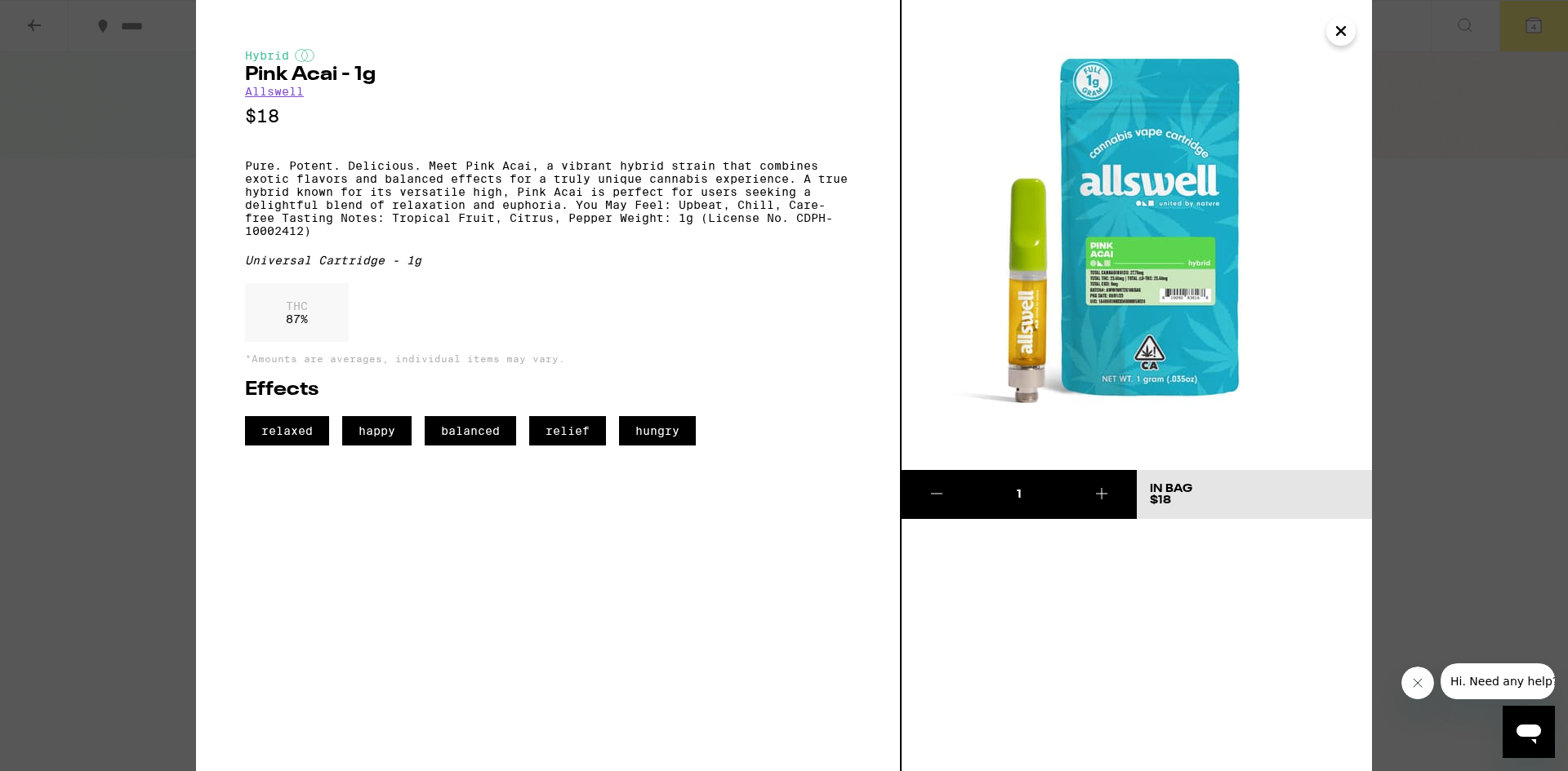
click at [1334, 35] on icon "Close" at bounding box center [1341, 31] width 20 height 24
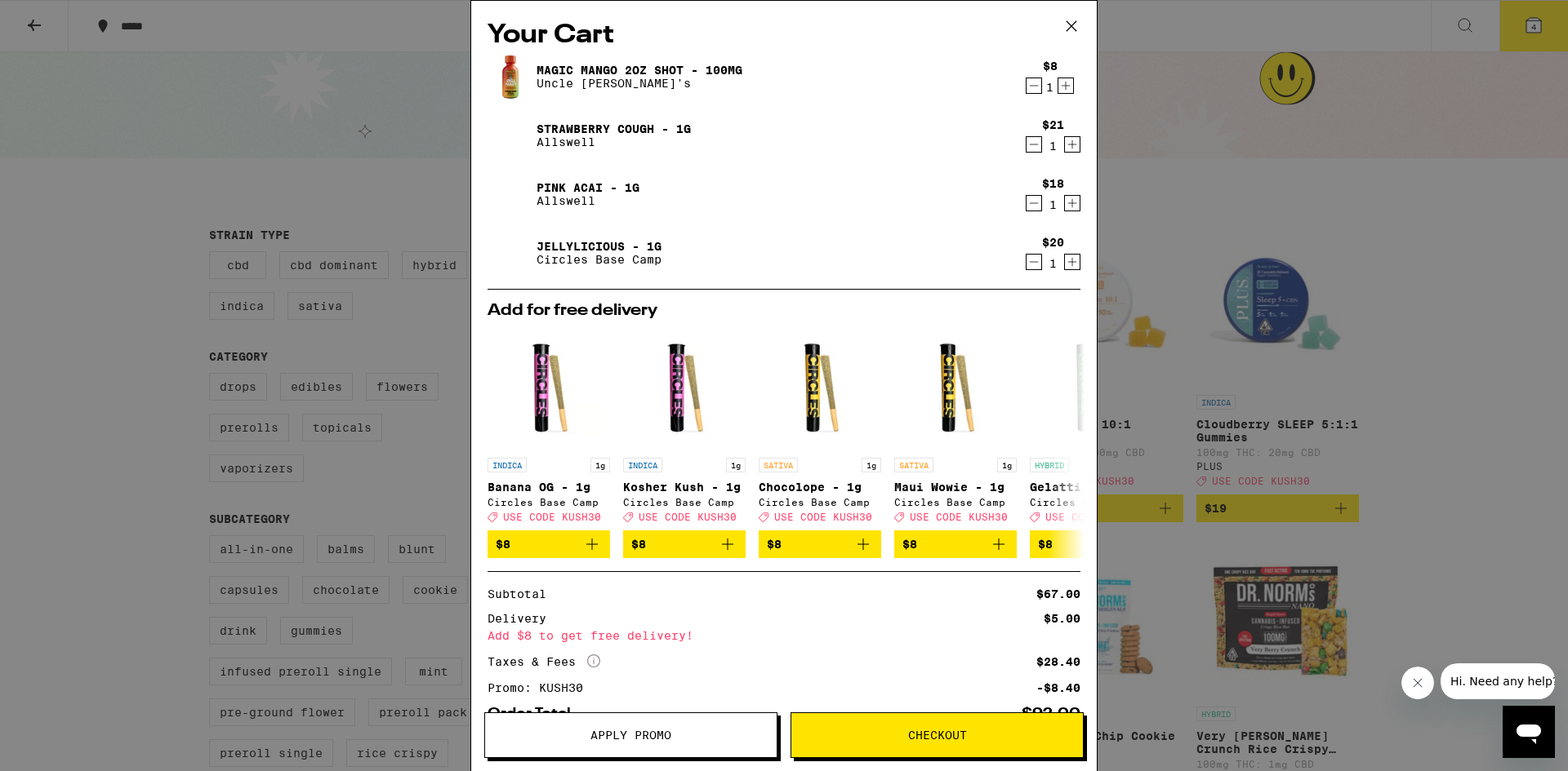
click at [1073, 29] on icon at bounding box center [1072, 26] width 24 height 24
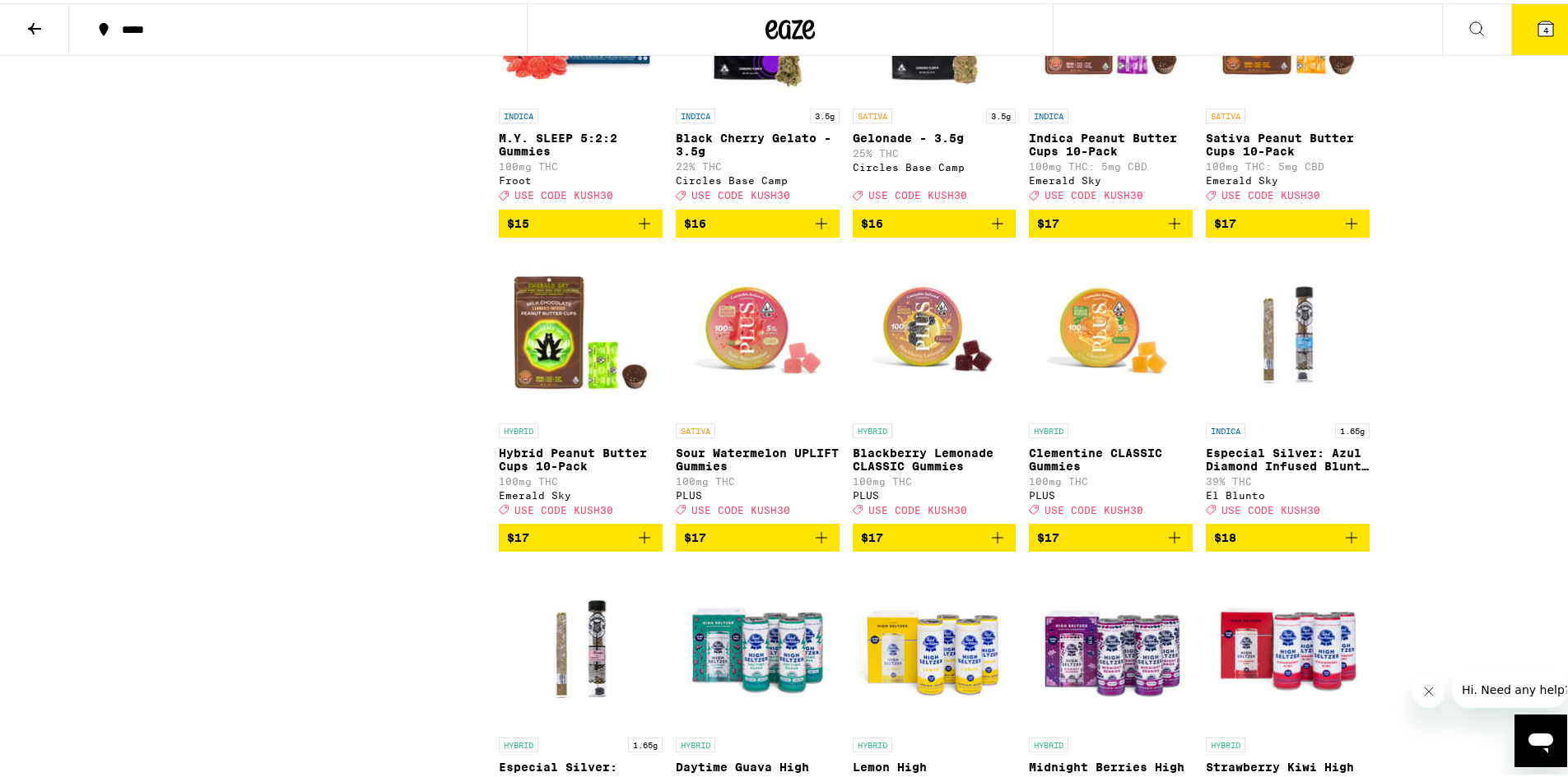
scroll to position [3125, 0]
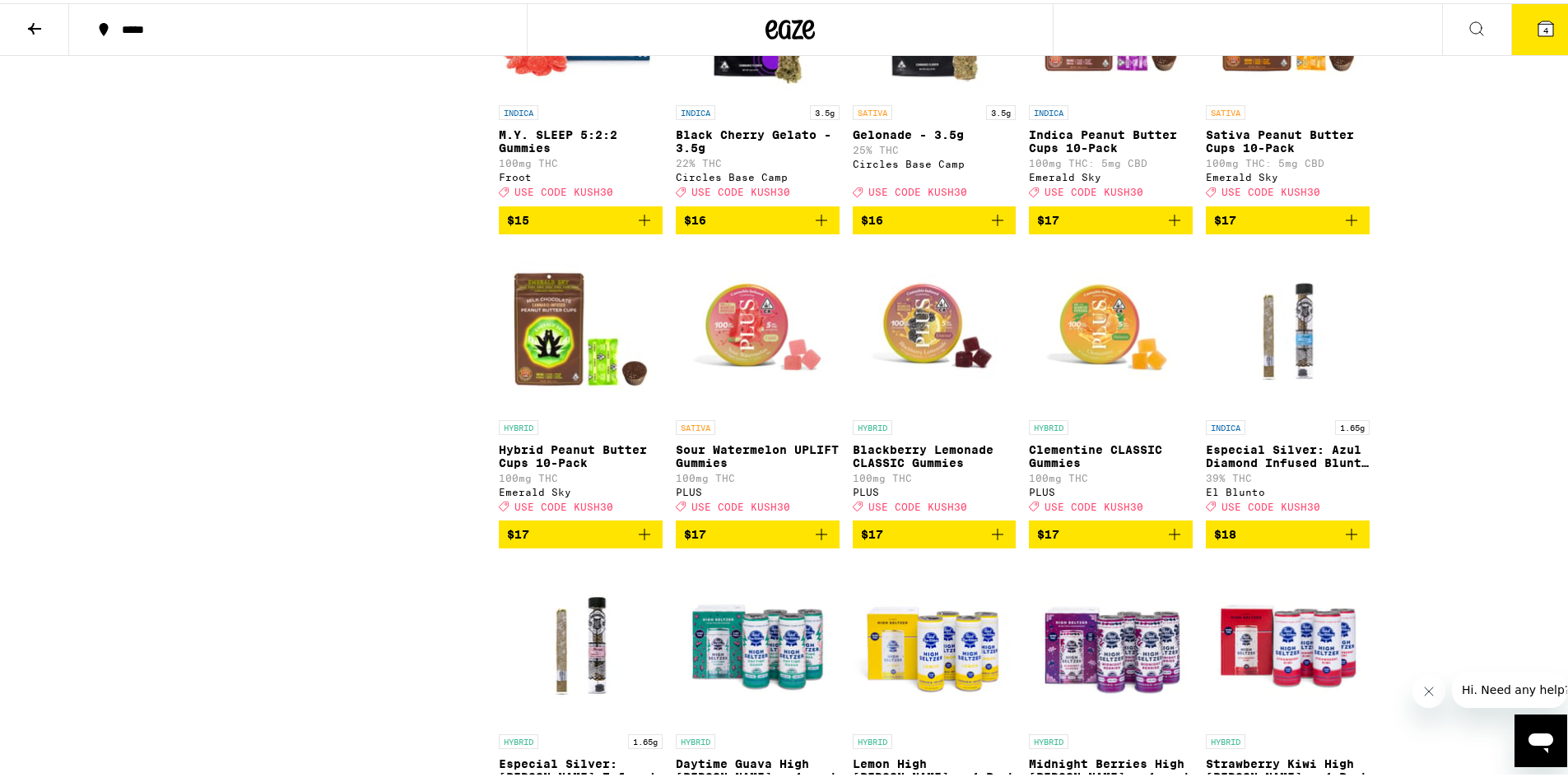
click at [814, 541] on icon "Add to bag" at bounding box center [821, 531] width 20 height 20
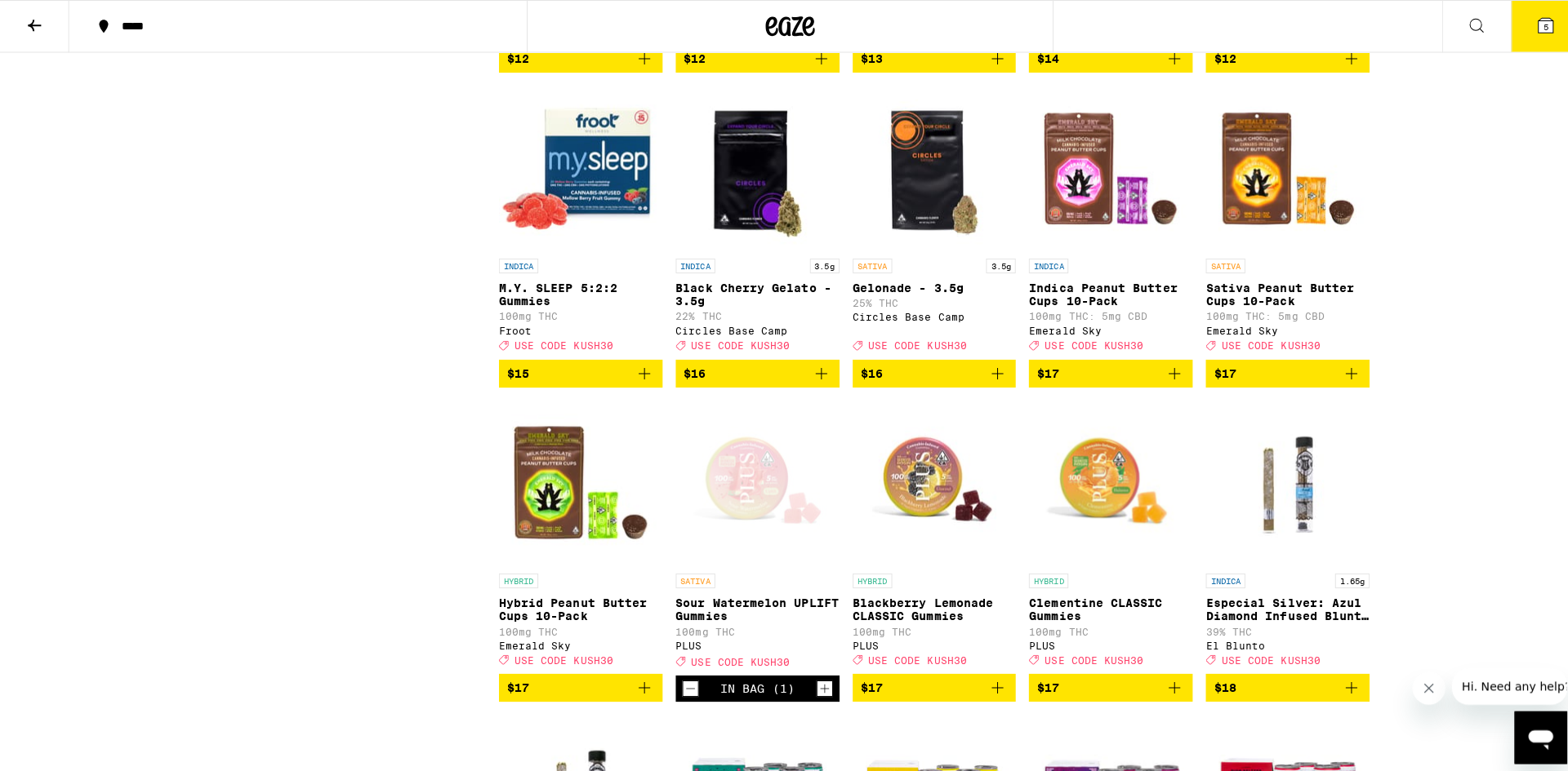
scroll to position [2938, 0]
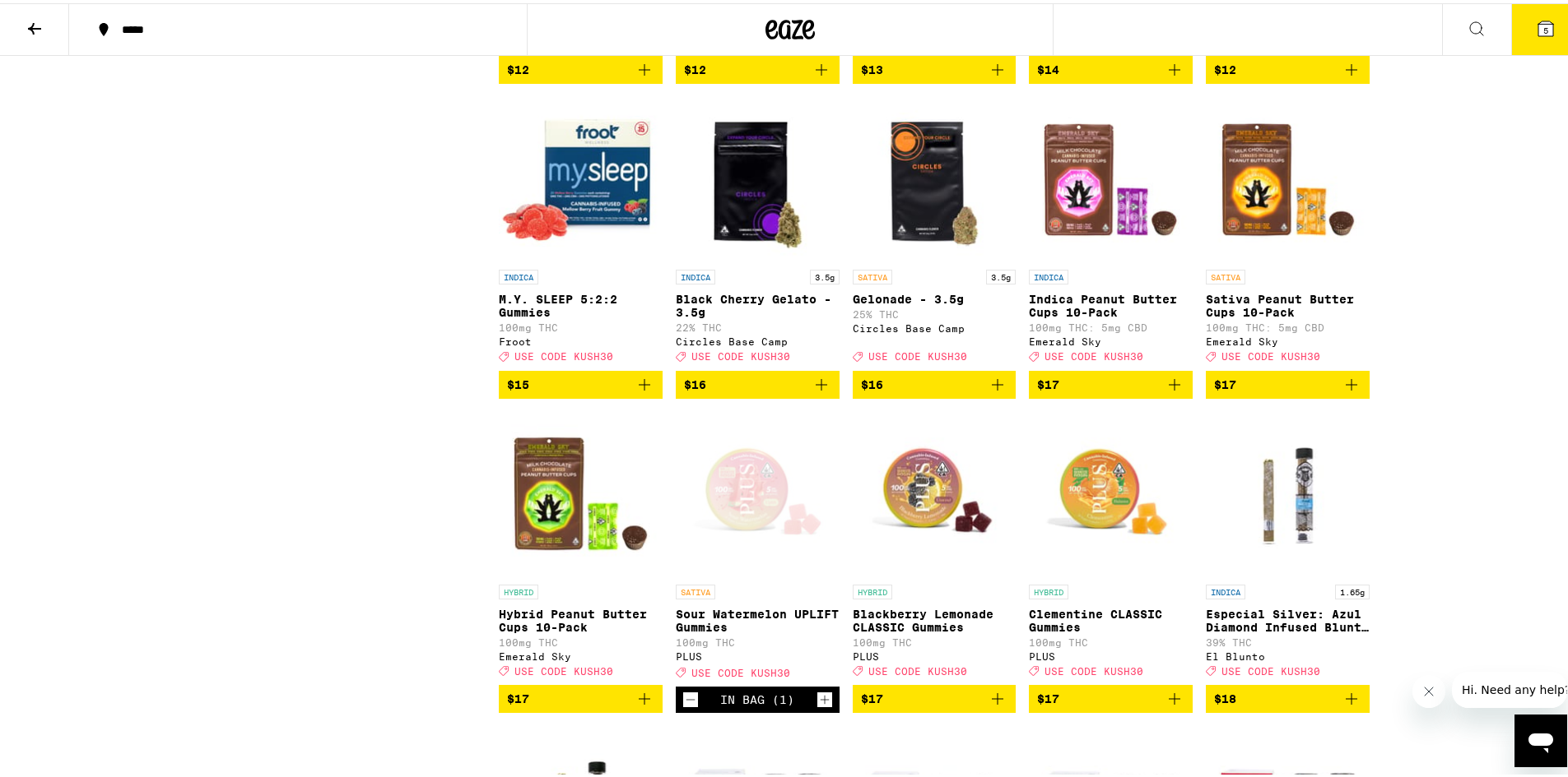
click at [1521, 33] on button "5" at bounding box center [1545, 26] width 69 height 51
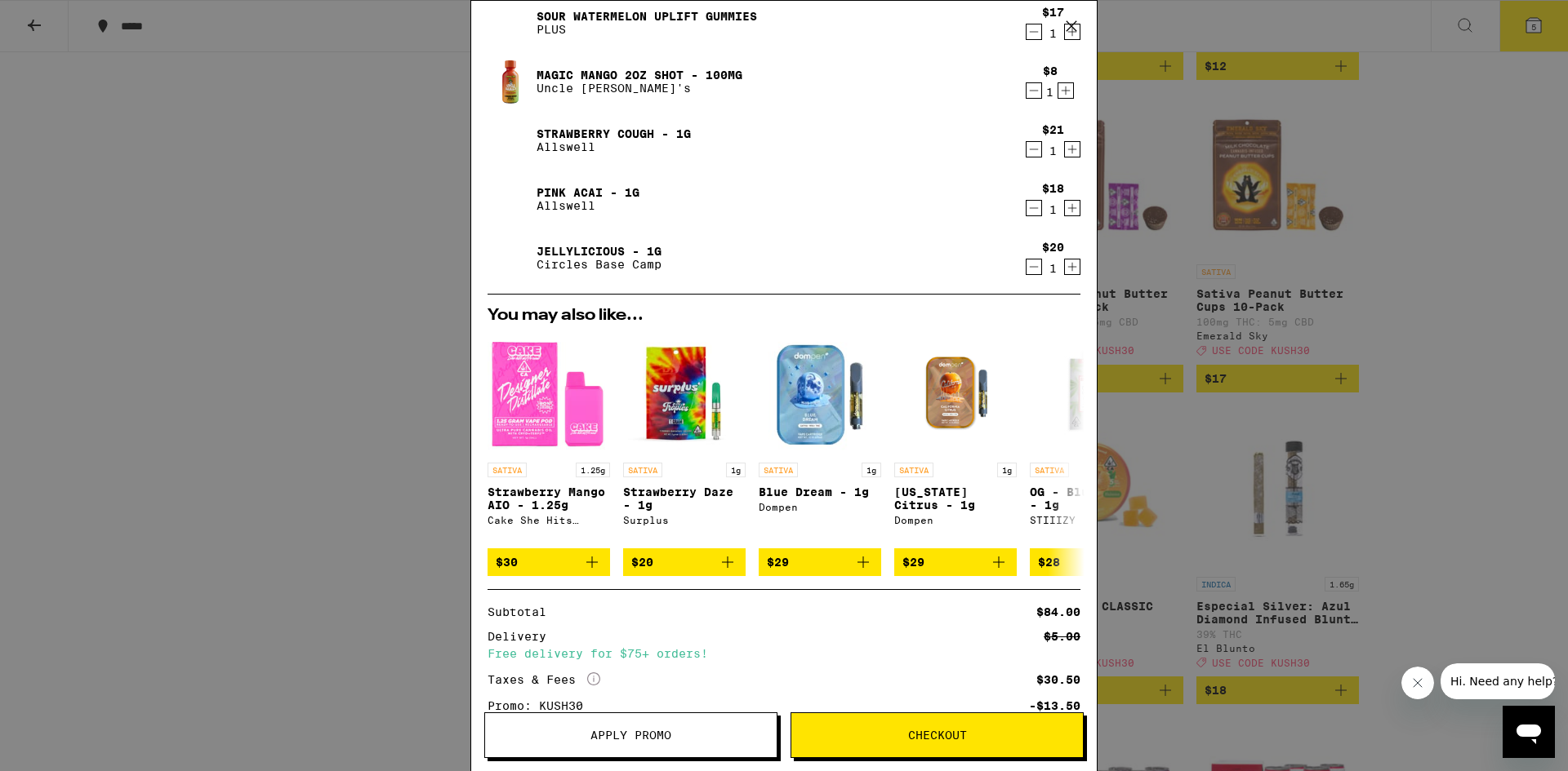
scroll to position [20, 0]
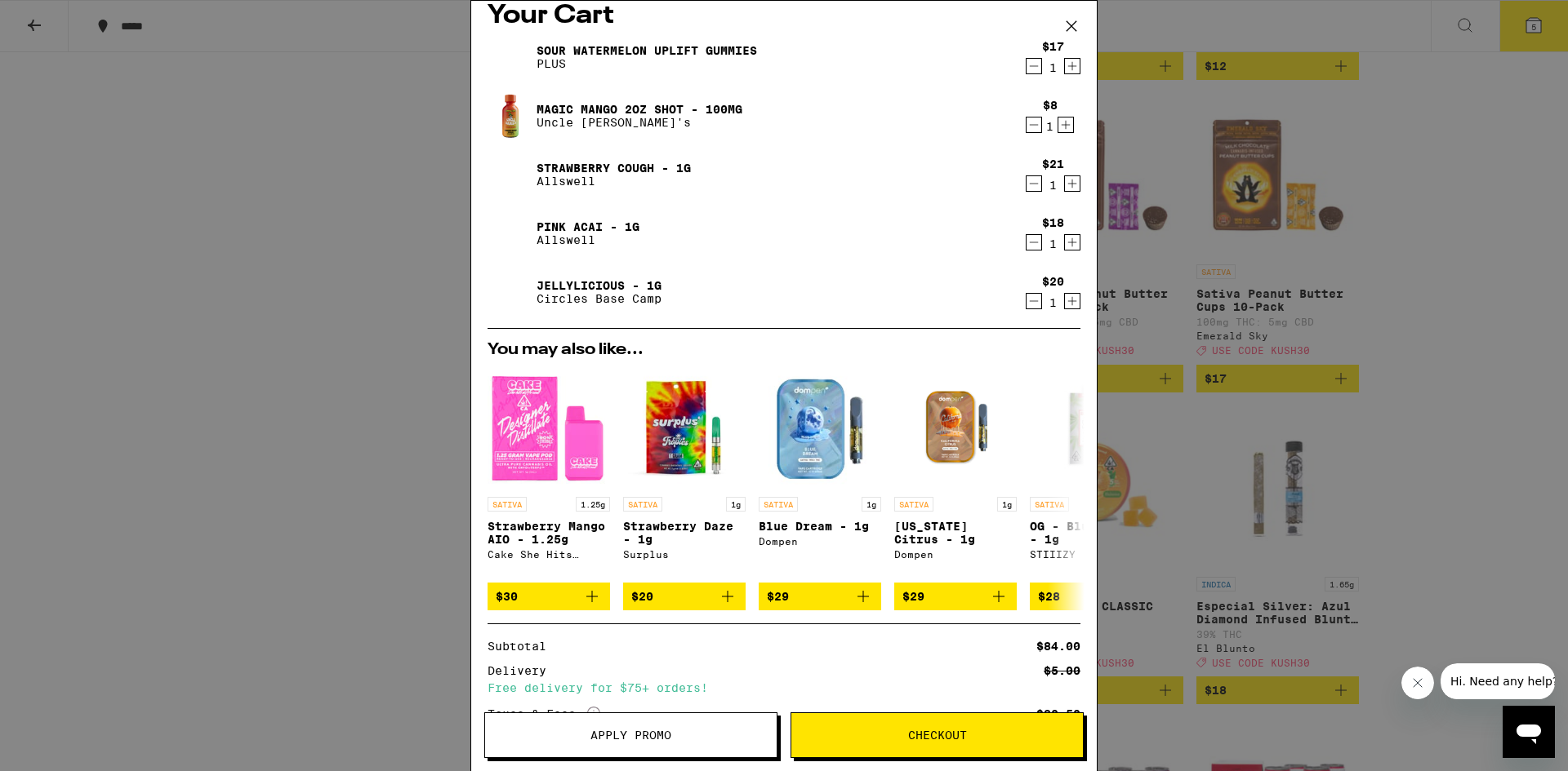
click at [1027, 130] on icon "Decrement" at bounding box center [1034, 124] width 15 height 20
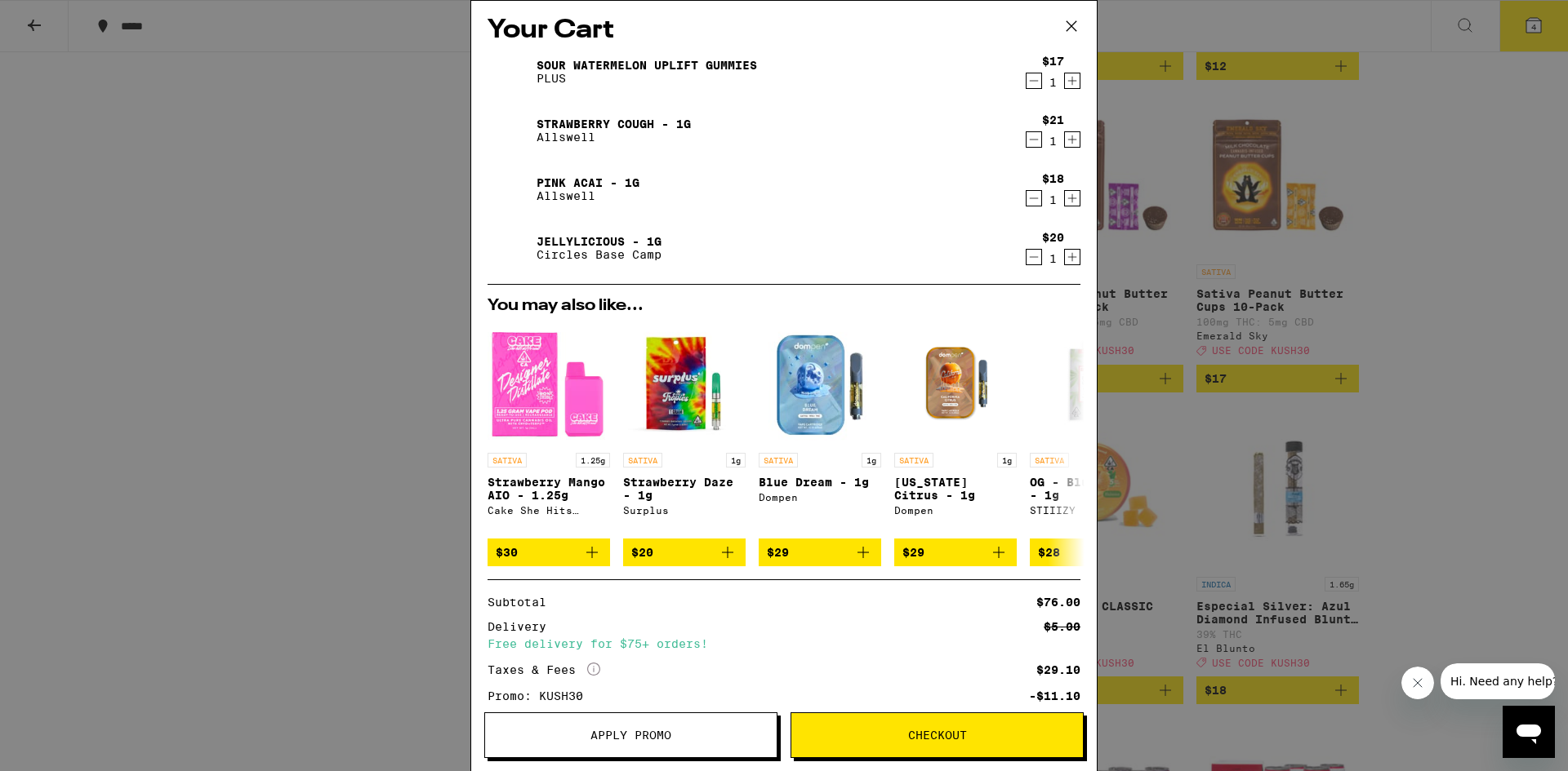
scroll to position [0, 0]
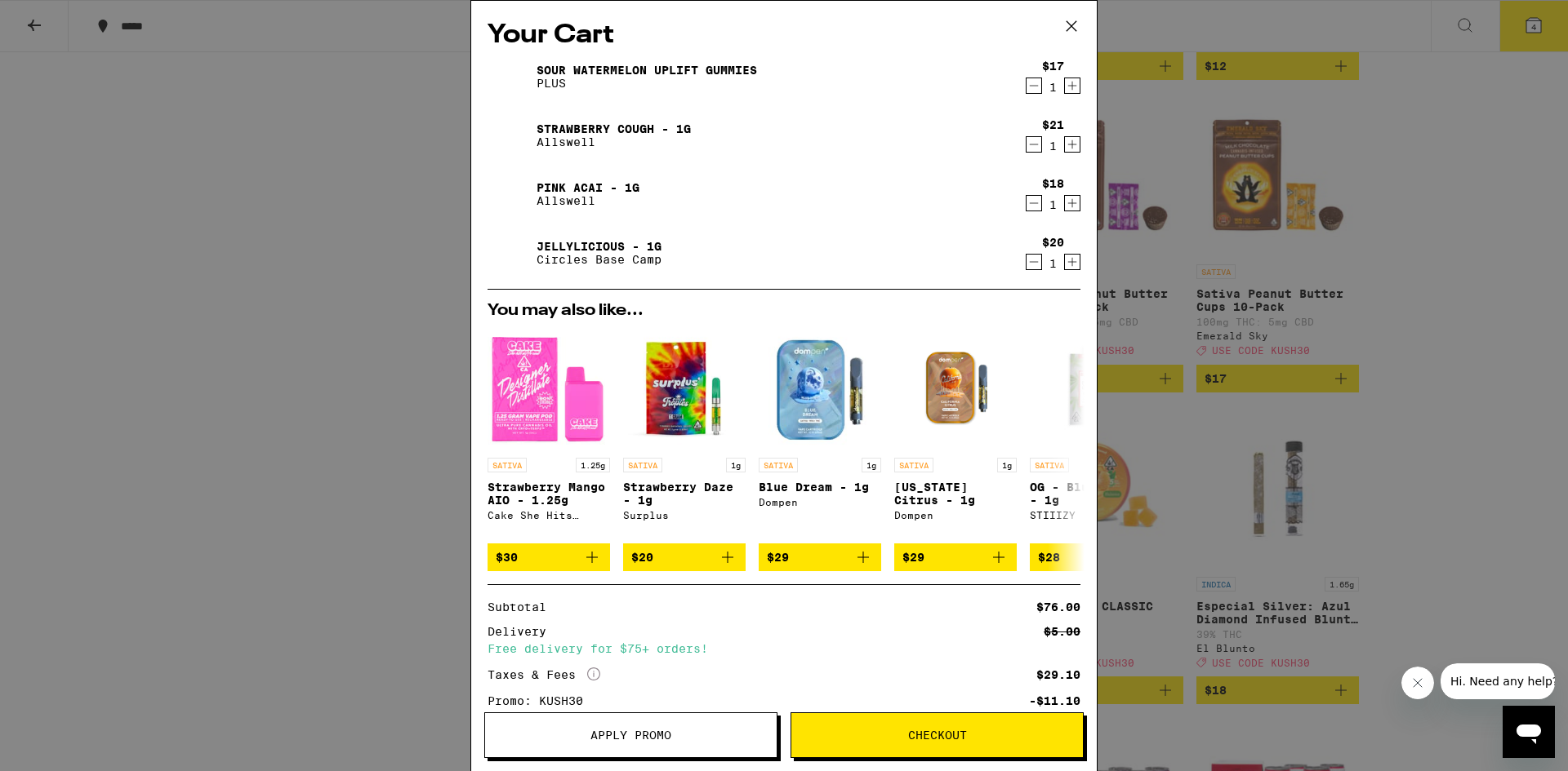
click at [516, 259] on img at bounding box center [510, 252] width 46 height 46
drag, startPoint x: 668, startPoint y: 262, endPoint x: 535, endPoint y: 244, distance: 134.2
click at [535, 244] on div "Jellylicious - 1g Circles Base Camp" at bounding box center [752, 252] width 530 height 46
copy div "Jellylicious - 1g Circles Base Camp"
click at [859, 730] on span "Checkout" at bounding box center [937, 735] width 291 height 11
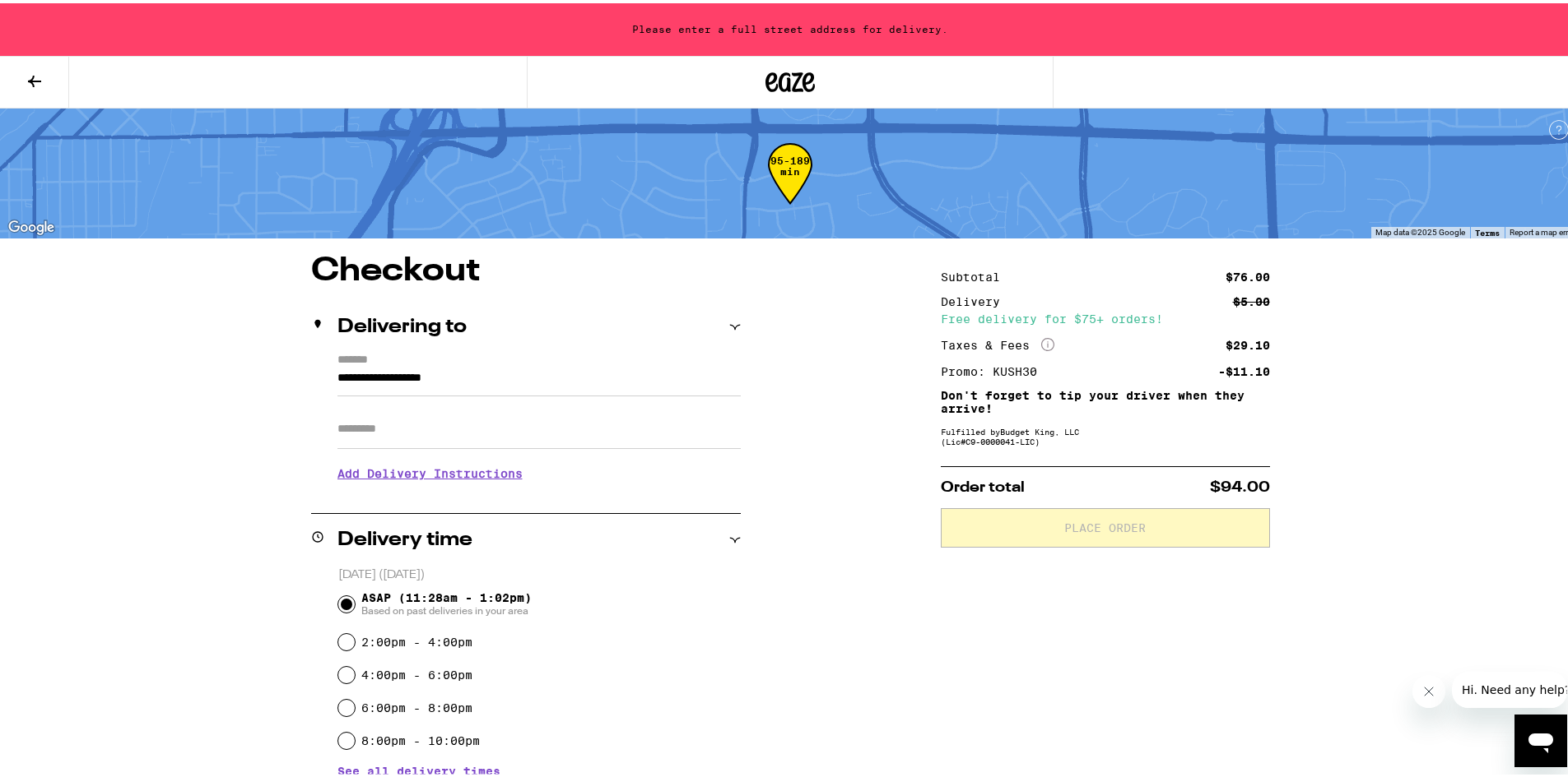
click at [358, 380] on input "**********" at bounding box center [539, 379] width 404 height 28
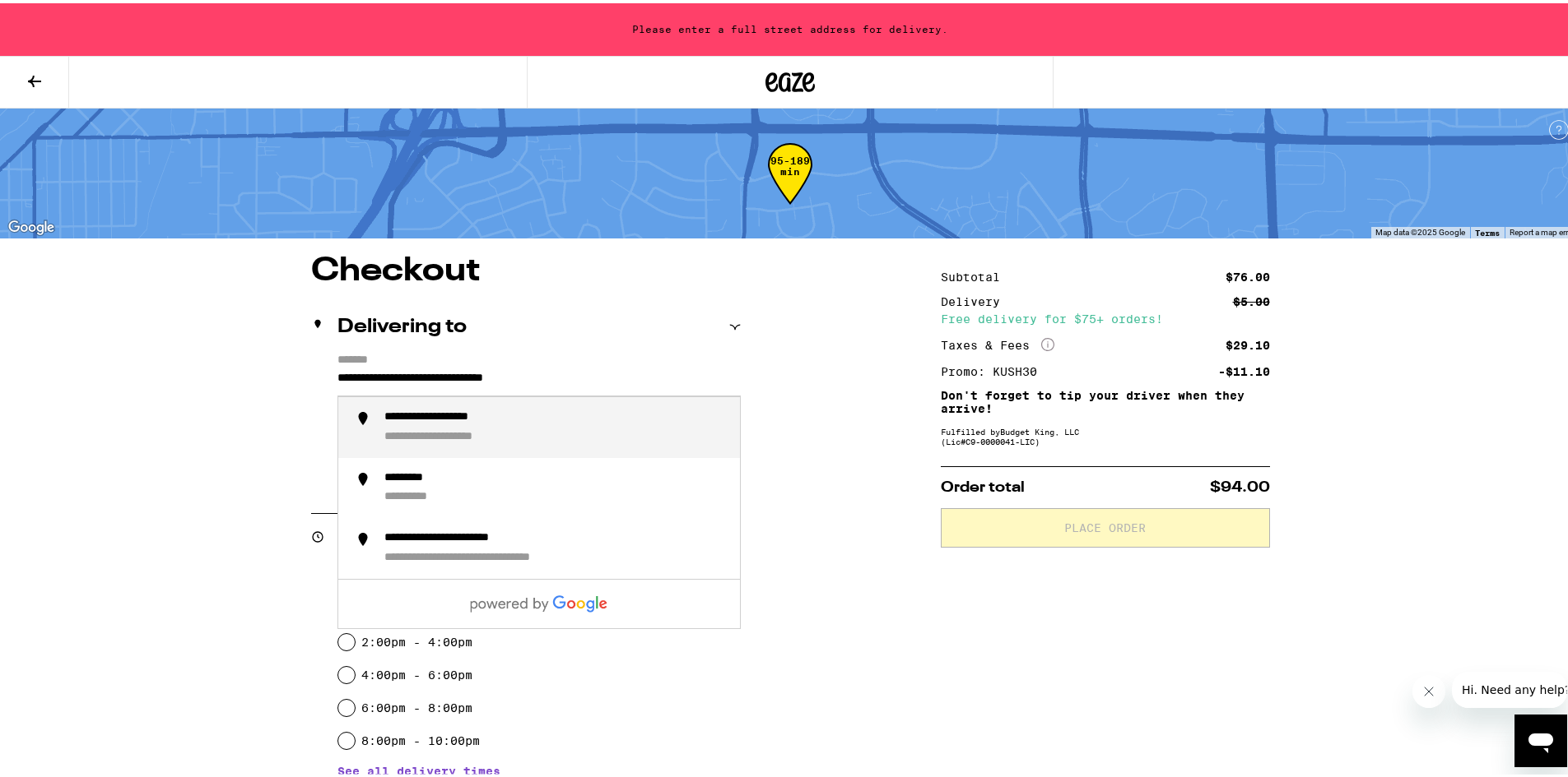
click at [499, 438] on div "**********" at bounding box center [462, 434] width 156 height 15
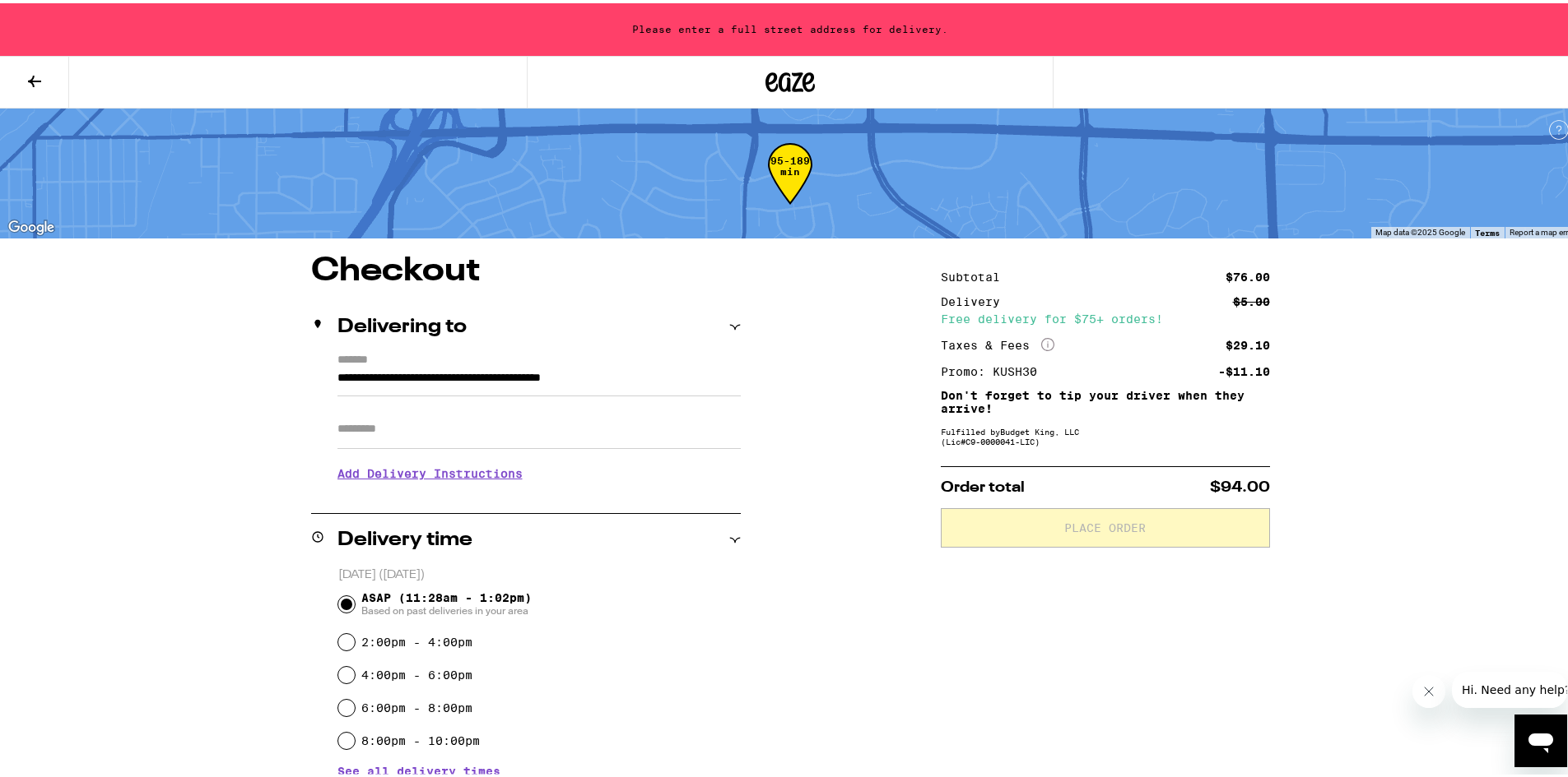
type input "**********"
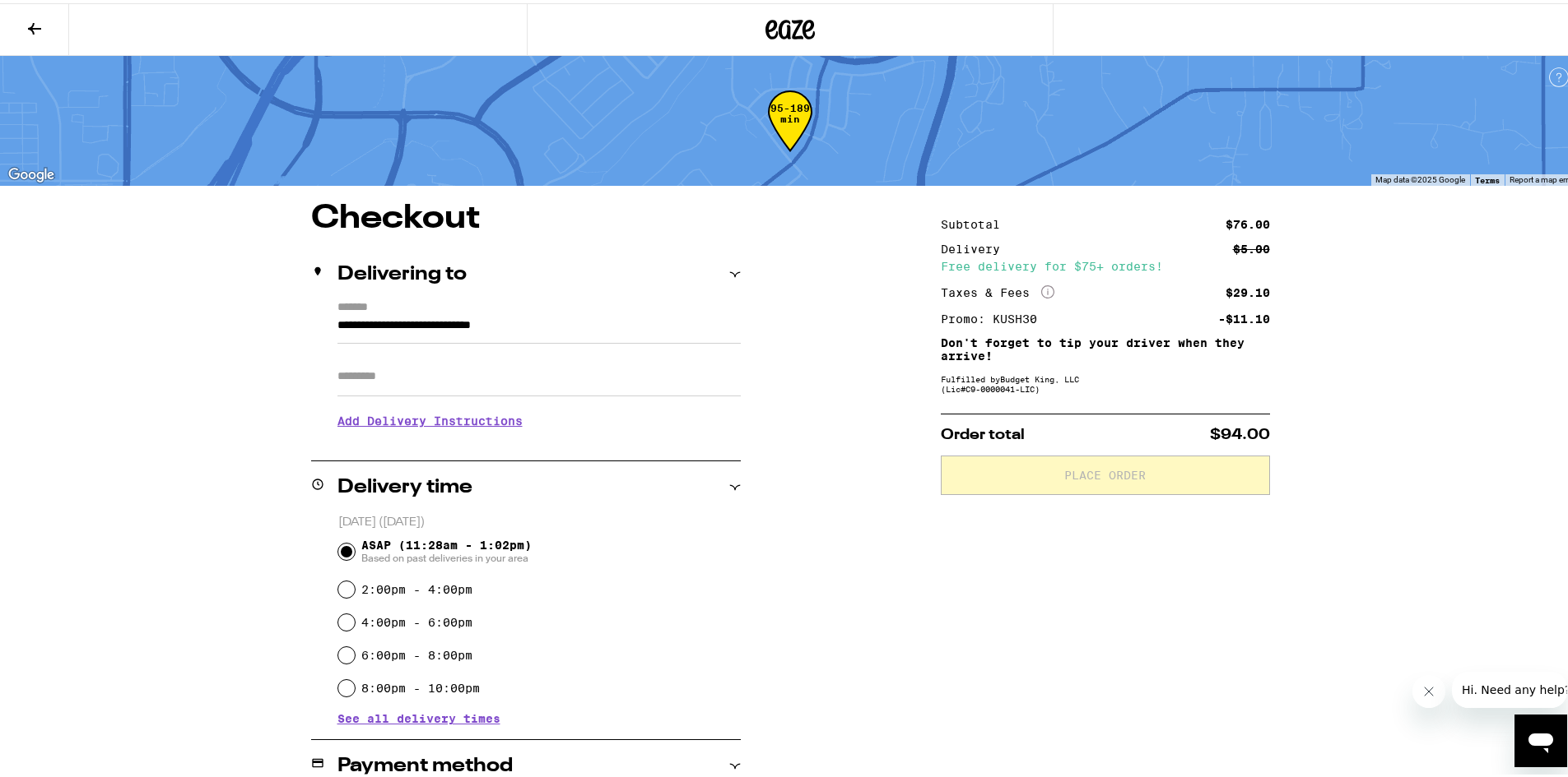
click at [365, 369] on input "Apt/Suite" at bounding box center [539, 373] width 404 height 39
type input "*********"
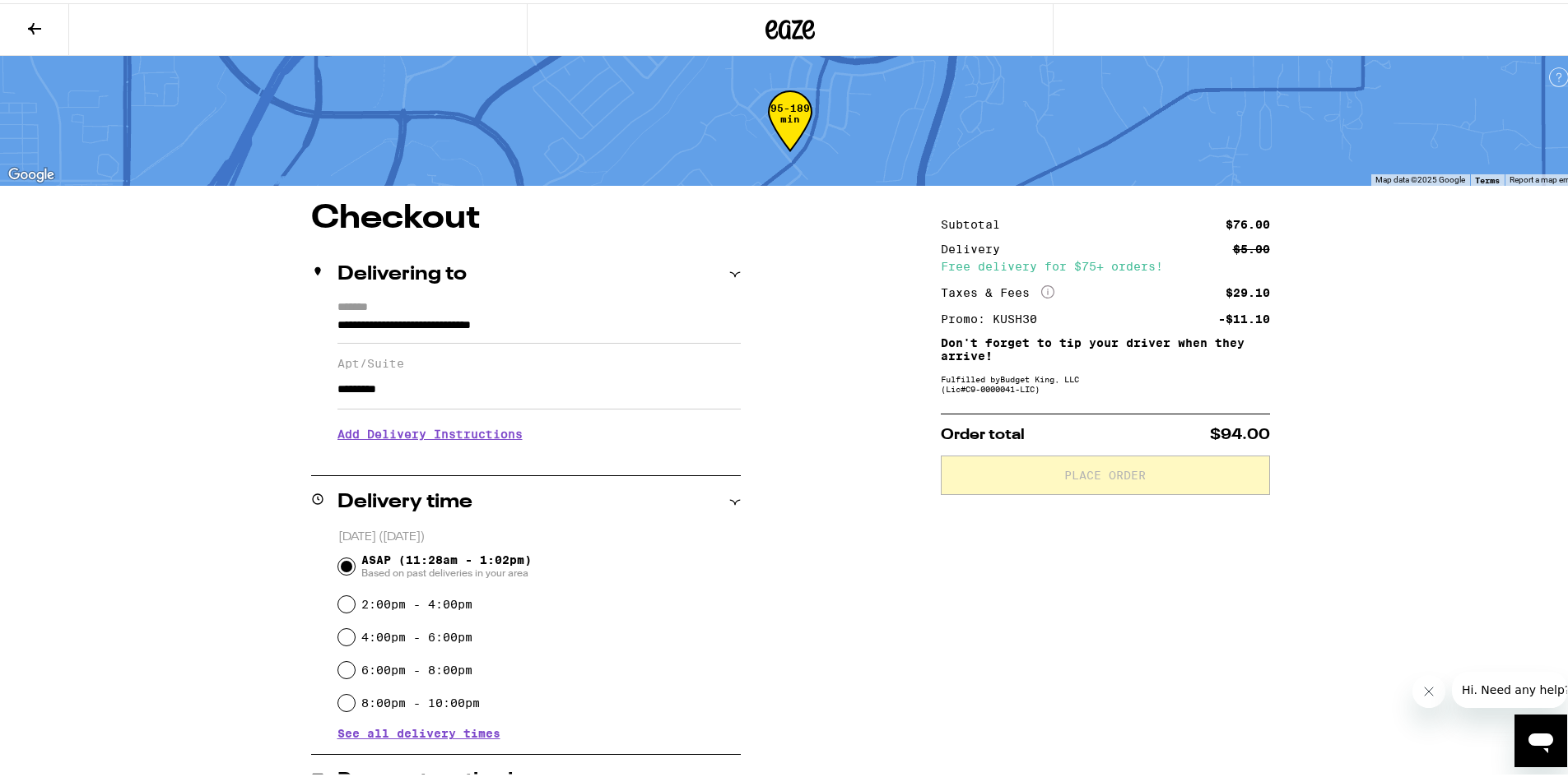
click at [439, 433] on h3 "Add Delivery Instructions" at bounding box center [539, 430] width 404 height 37
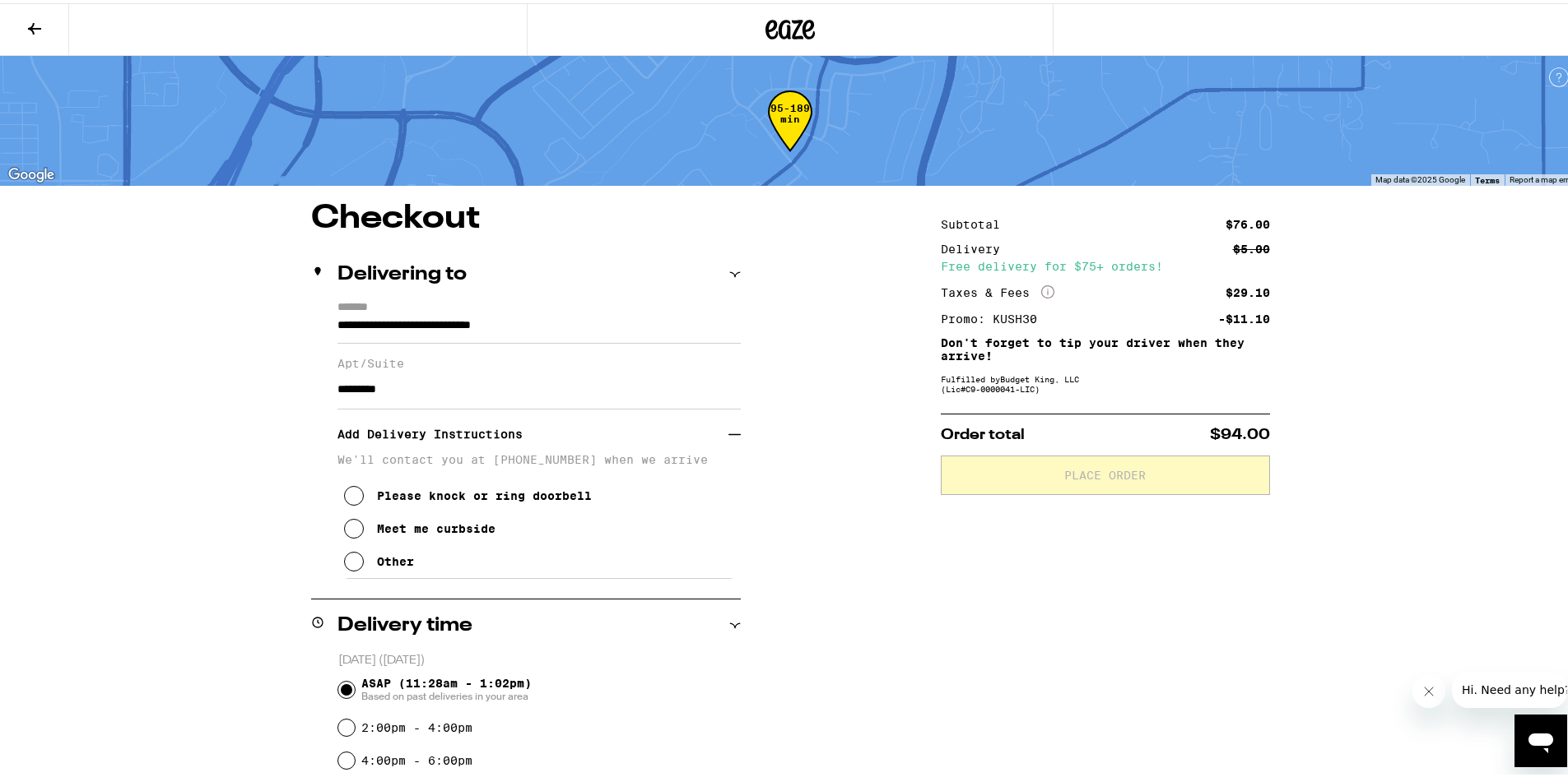
click at [459, 498] on div "Please knock or ring doorbell" at bounding box center [484, 492] width 214 height 13
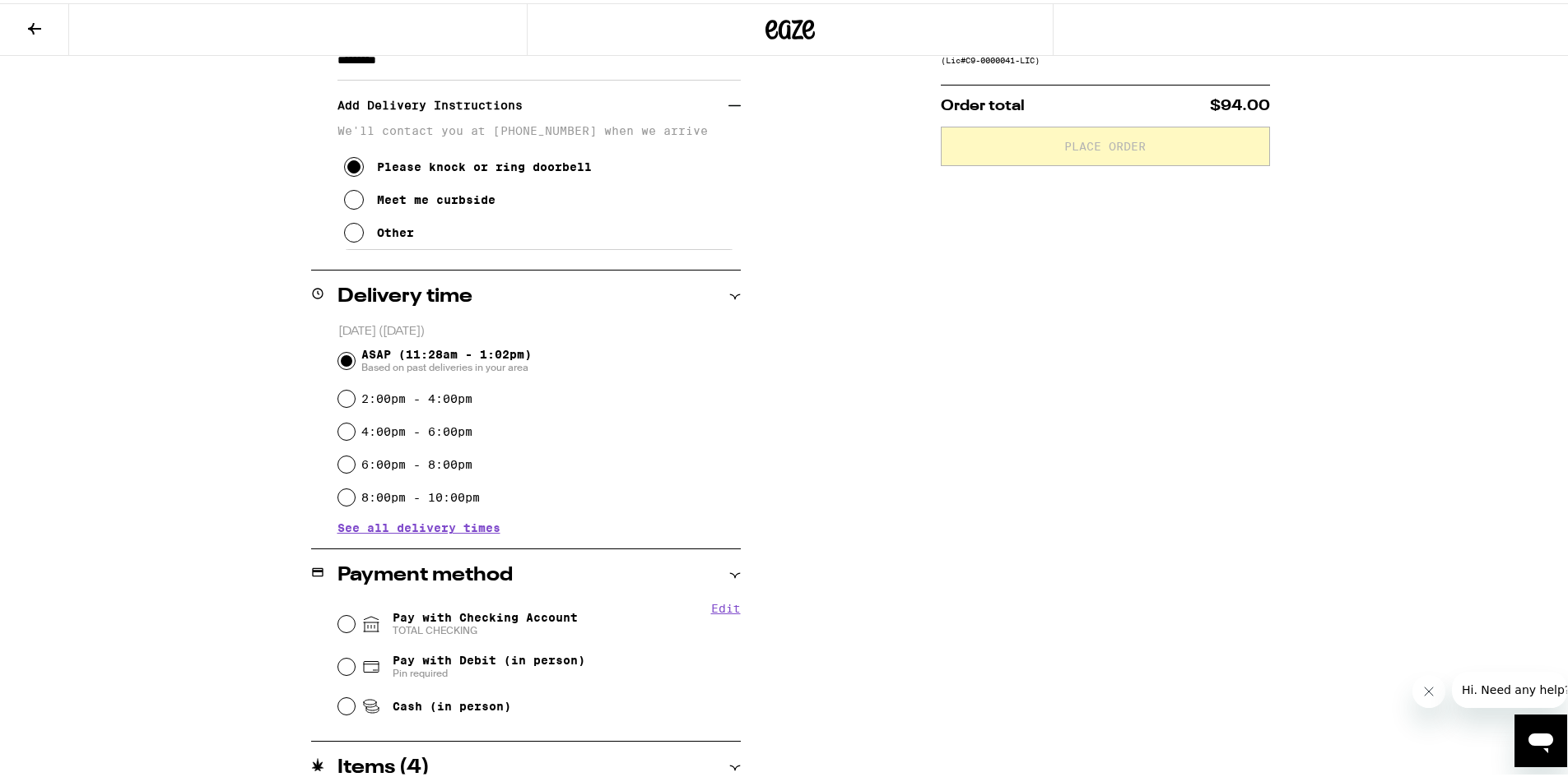
scroll to position [411, 0]
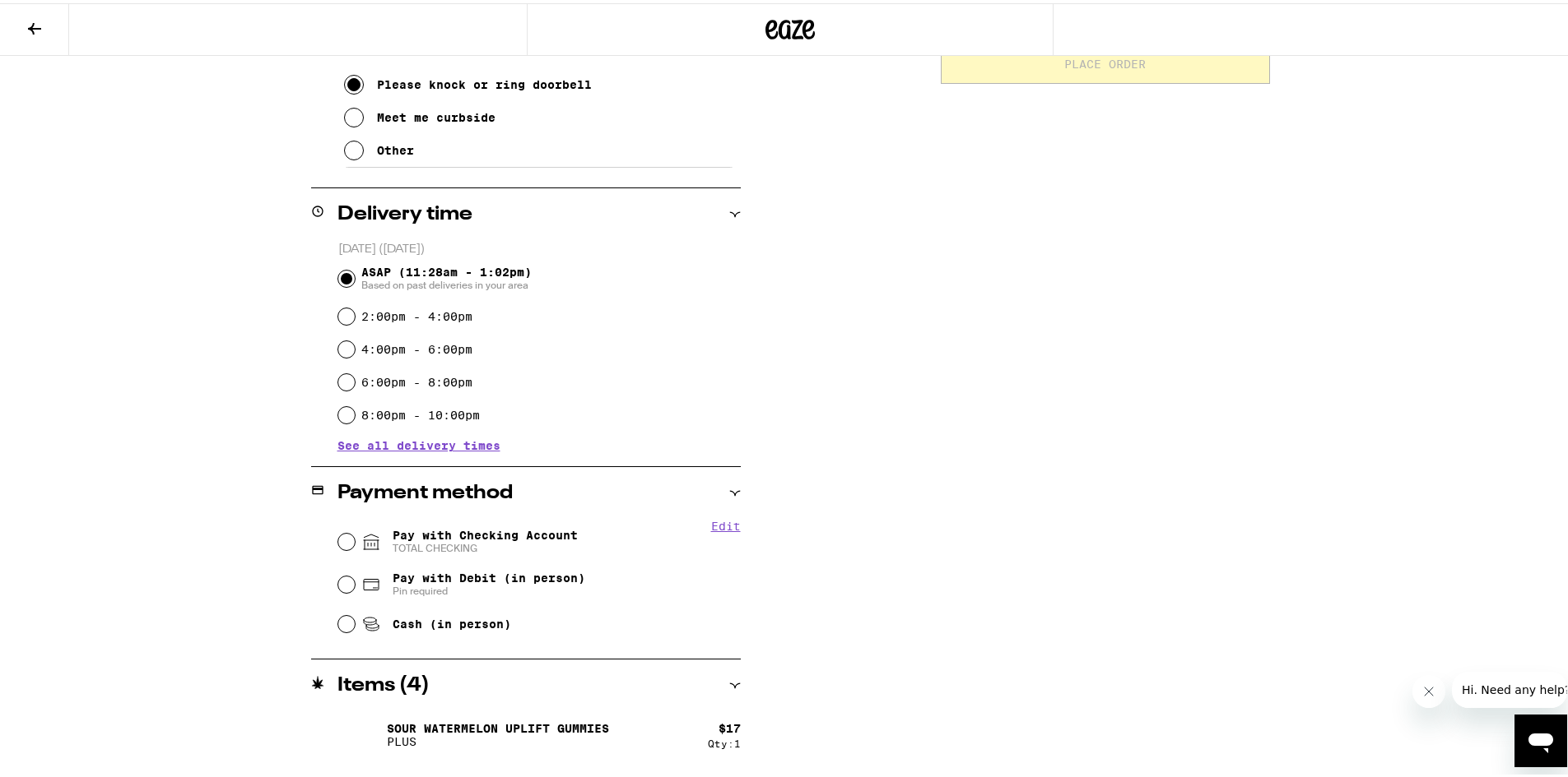
click at [352, 621] on div "Cash (in person)" at bounding box center [540, 621] width 403 height 37
click at [338, 625] on input "Cash (in person)" at bounding box center [346, 620] width 17 height 17
radio input "true"
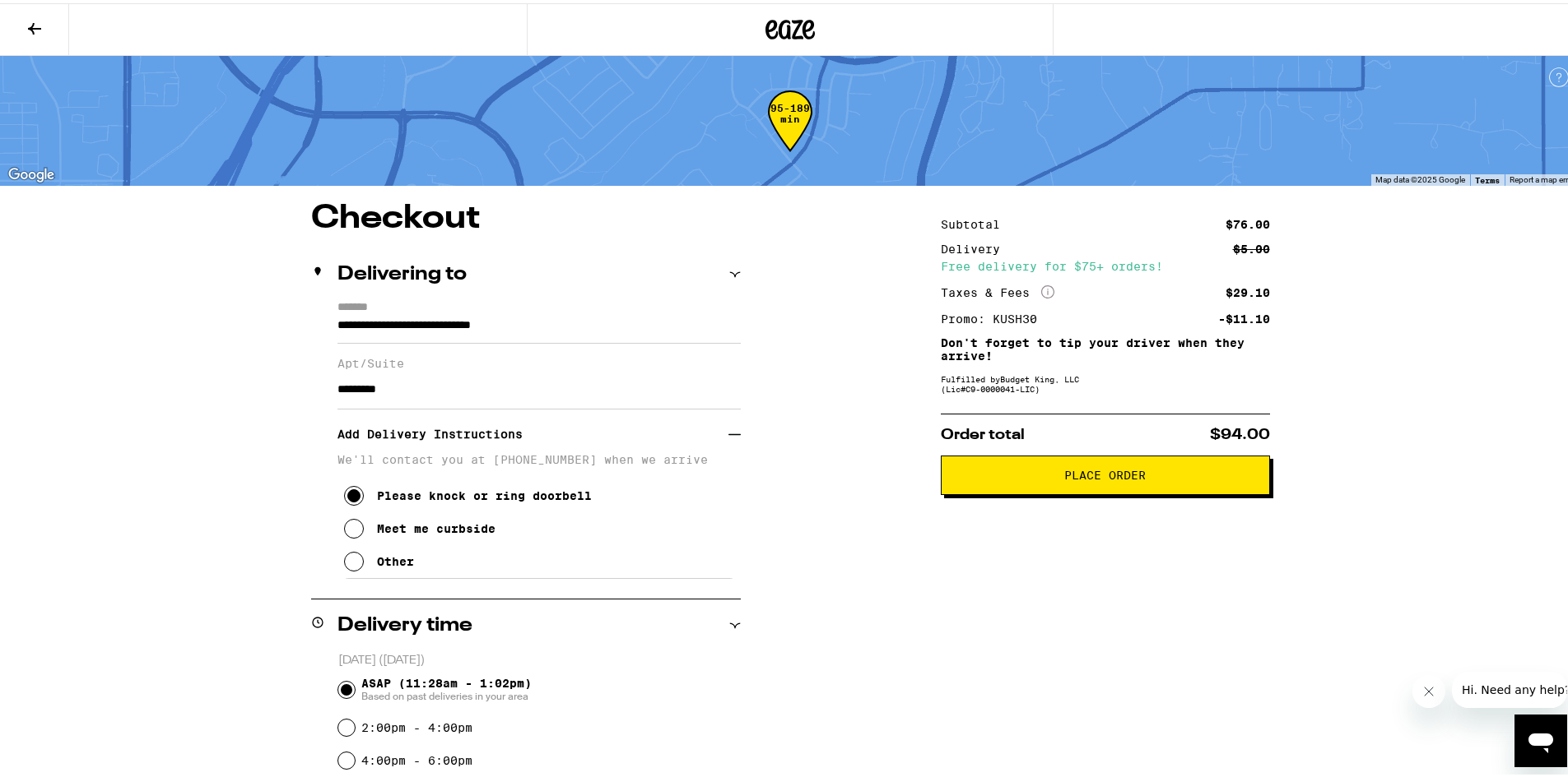
scroll to position [576, 0]
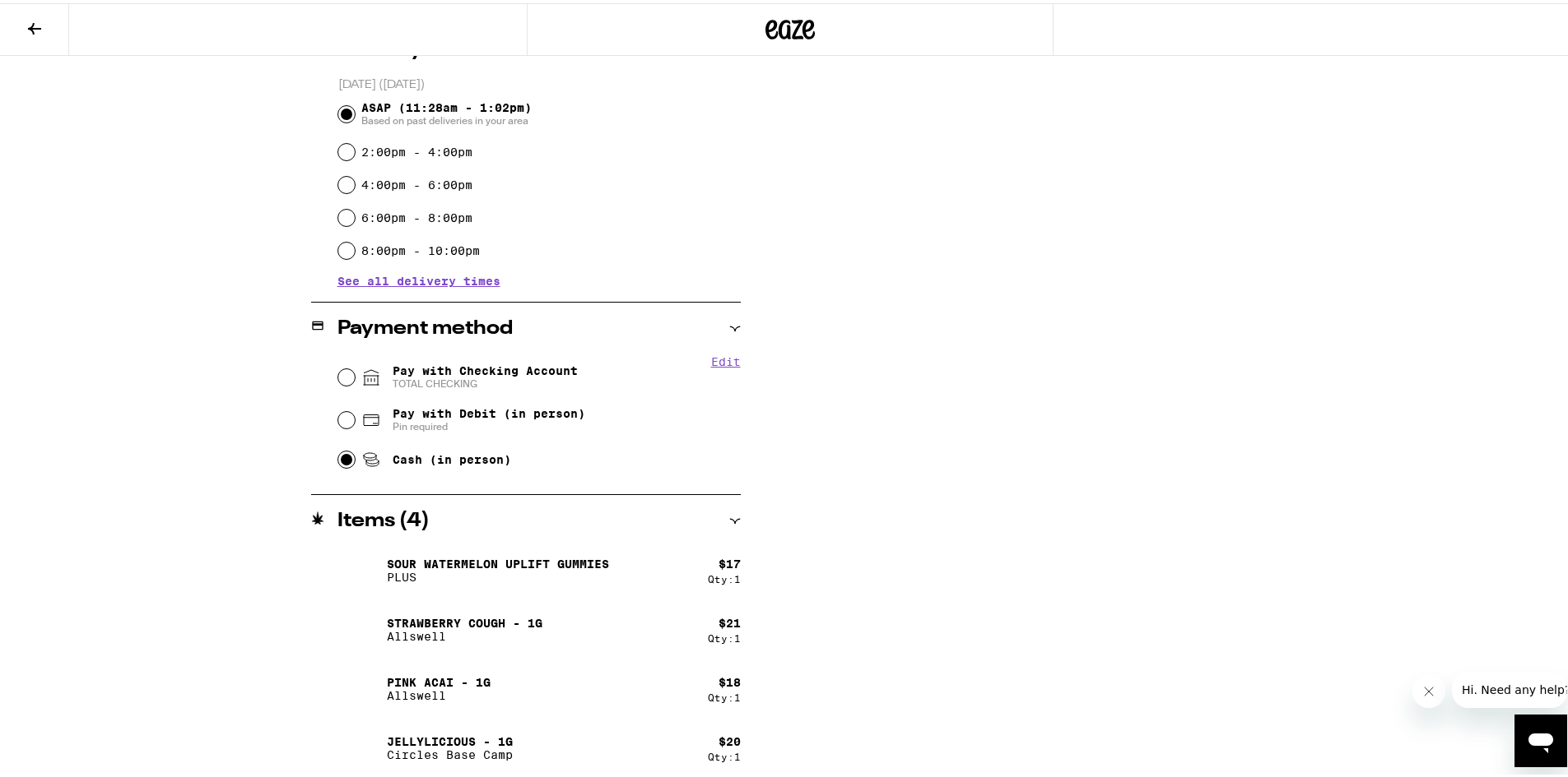
click at [338, 382] on div "Pay with Checking Account TOTAL CHECKING" at bounding box center [540, 374] width 403 height 43
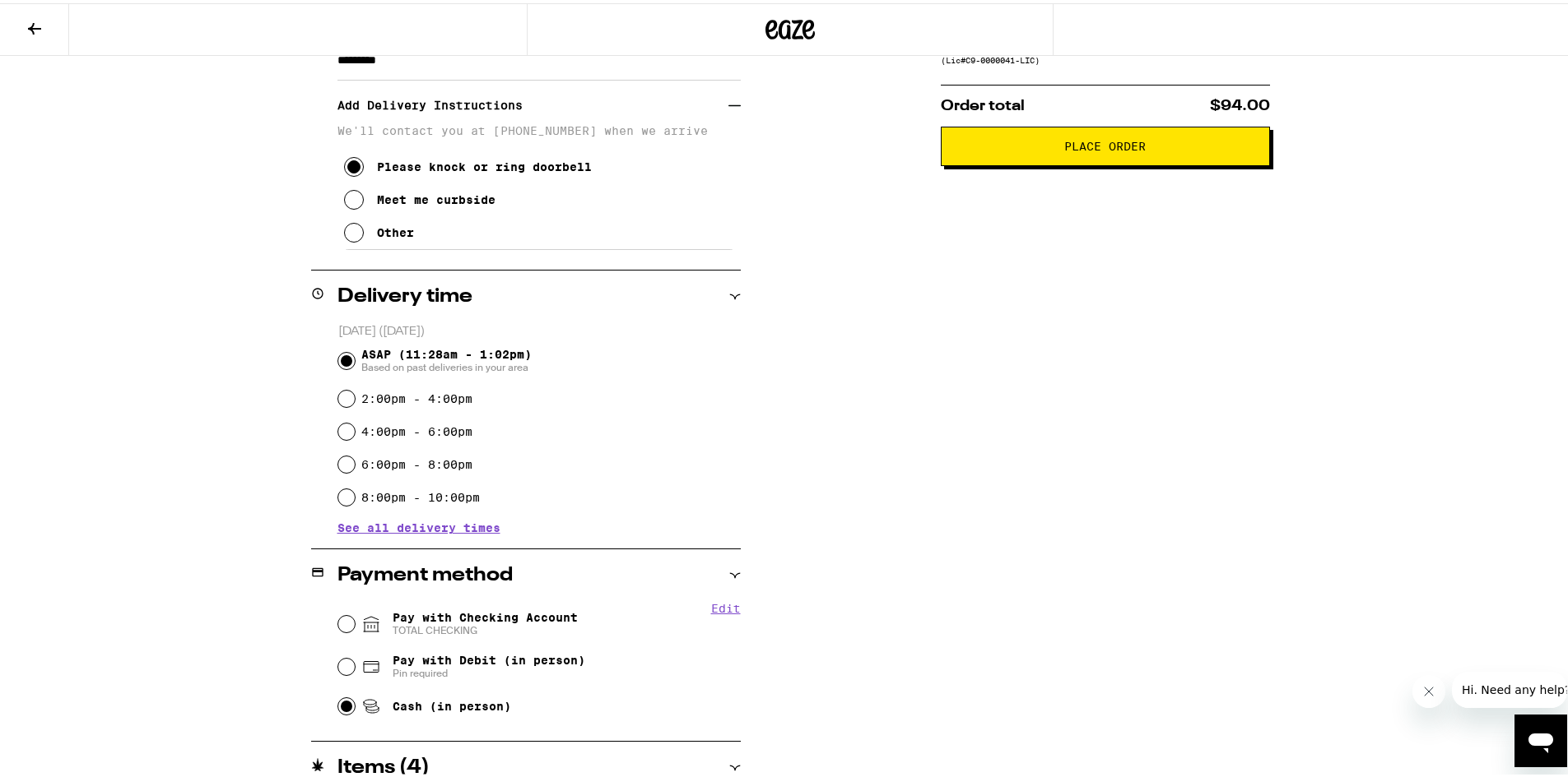
scroll to position [411, 0]
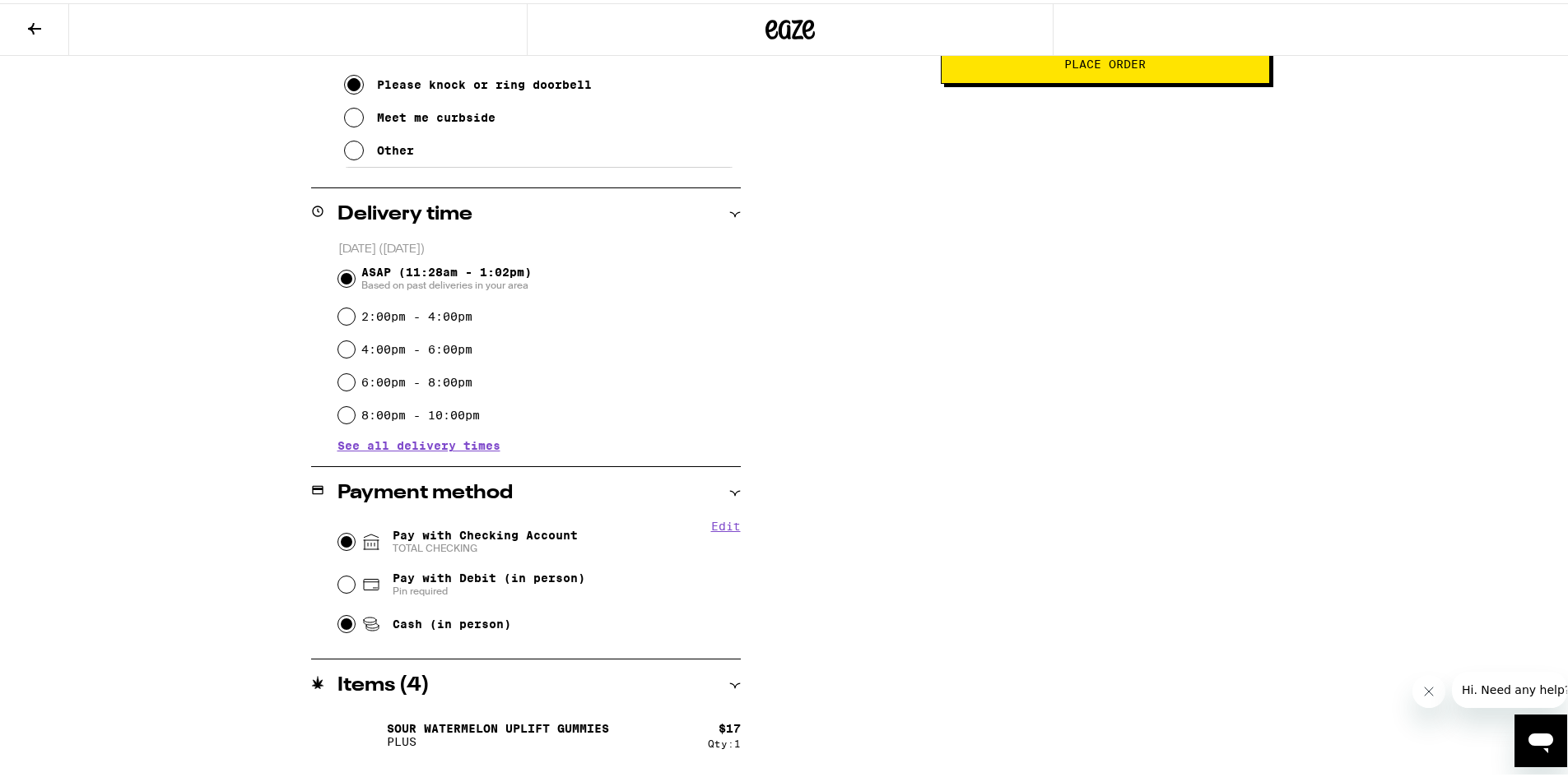
click at [347, 538] on input "Pay with Checking Account TOTAL CHECKING" at bounding box center [346, 538] width 17 height 17
radio input "true"
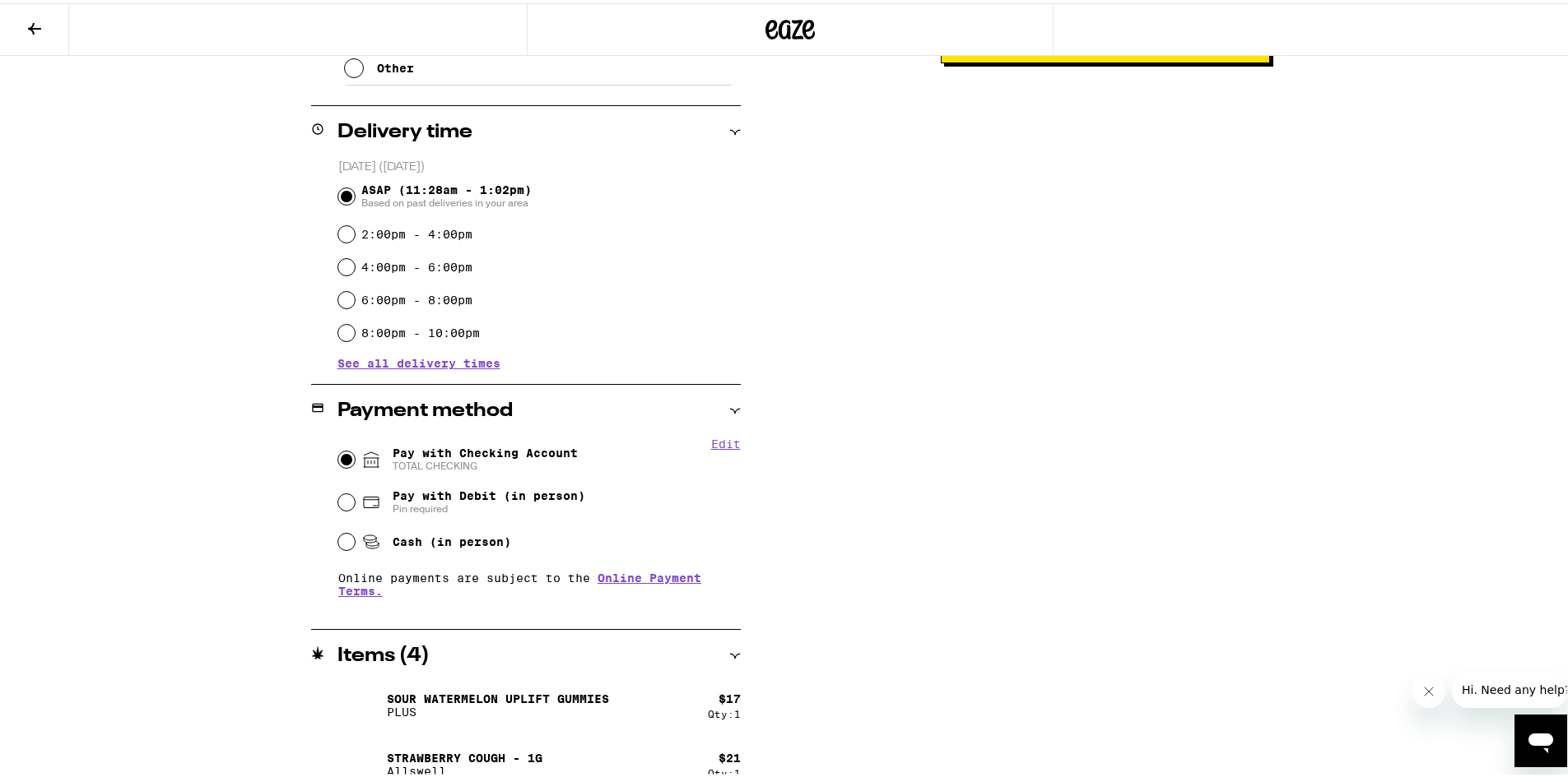
scroll to position [329, 0]
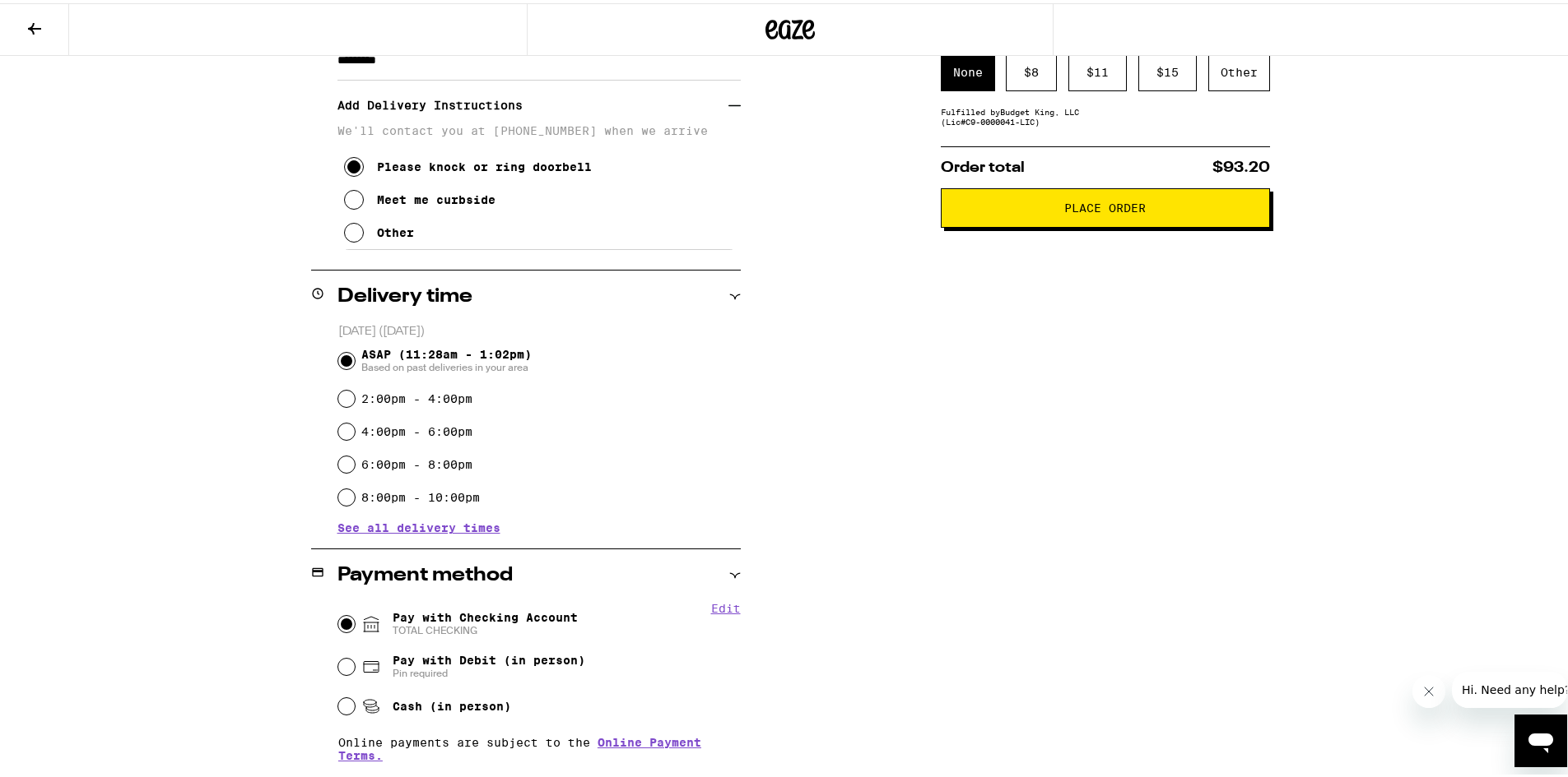
click at [351, 703] on div "Cash (in person)" at bounding box center [540, 704] width 403 height 37
drag, startPoint x: 341, startPoint y: 706, endPoint x: 363, endPoint y: 707, distance: 22.0
click at [342, 706] on input "Cash (in person)" at bounding box center [346, 703] width 17 height 17
radio input "true"
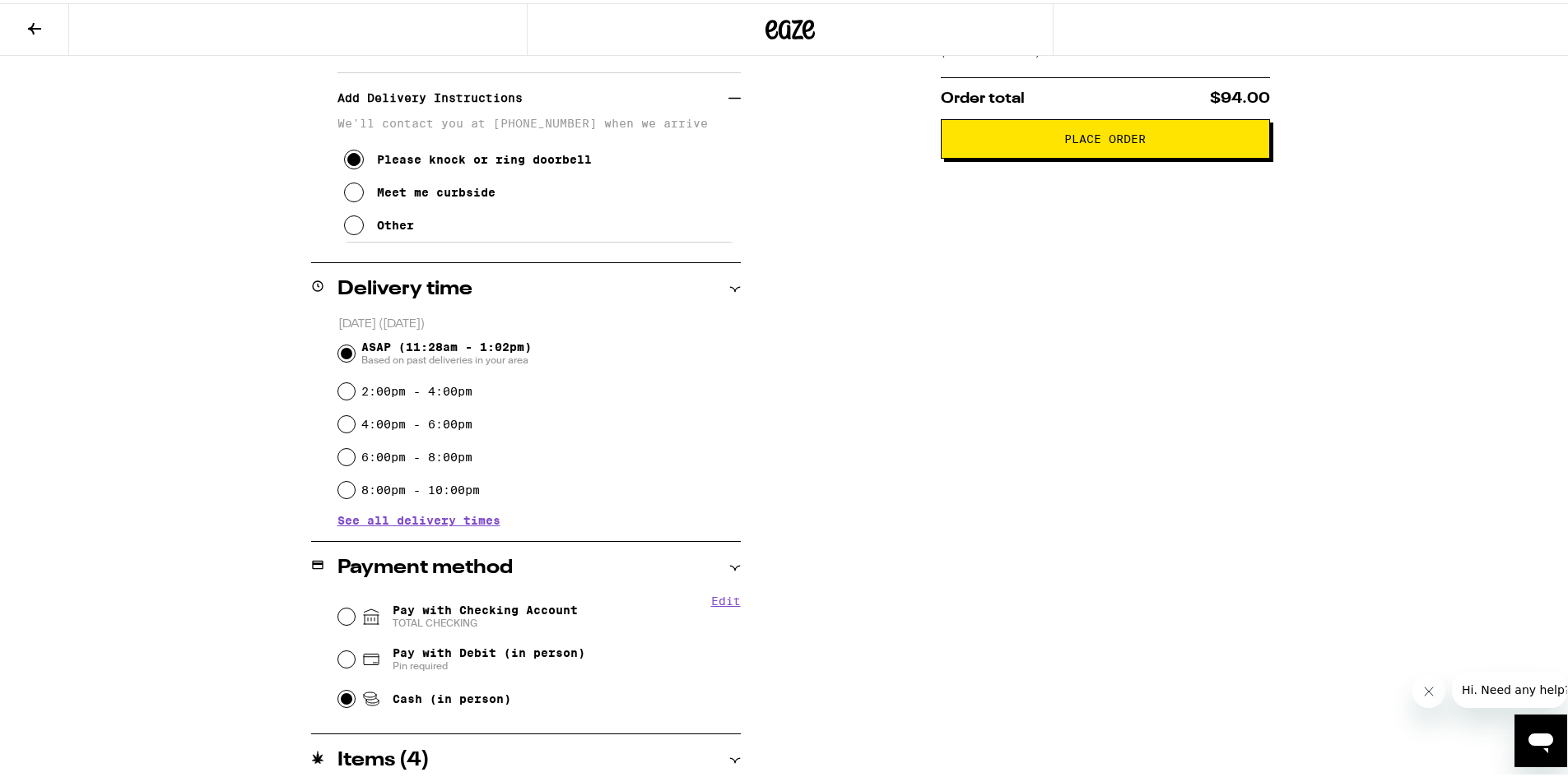
scroll to position [411, 0]
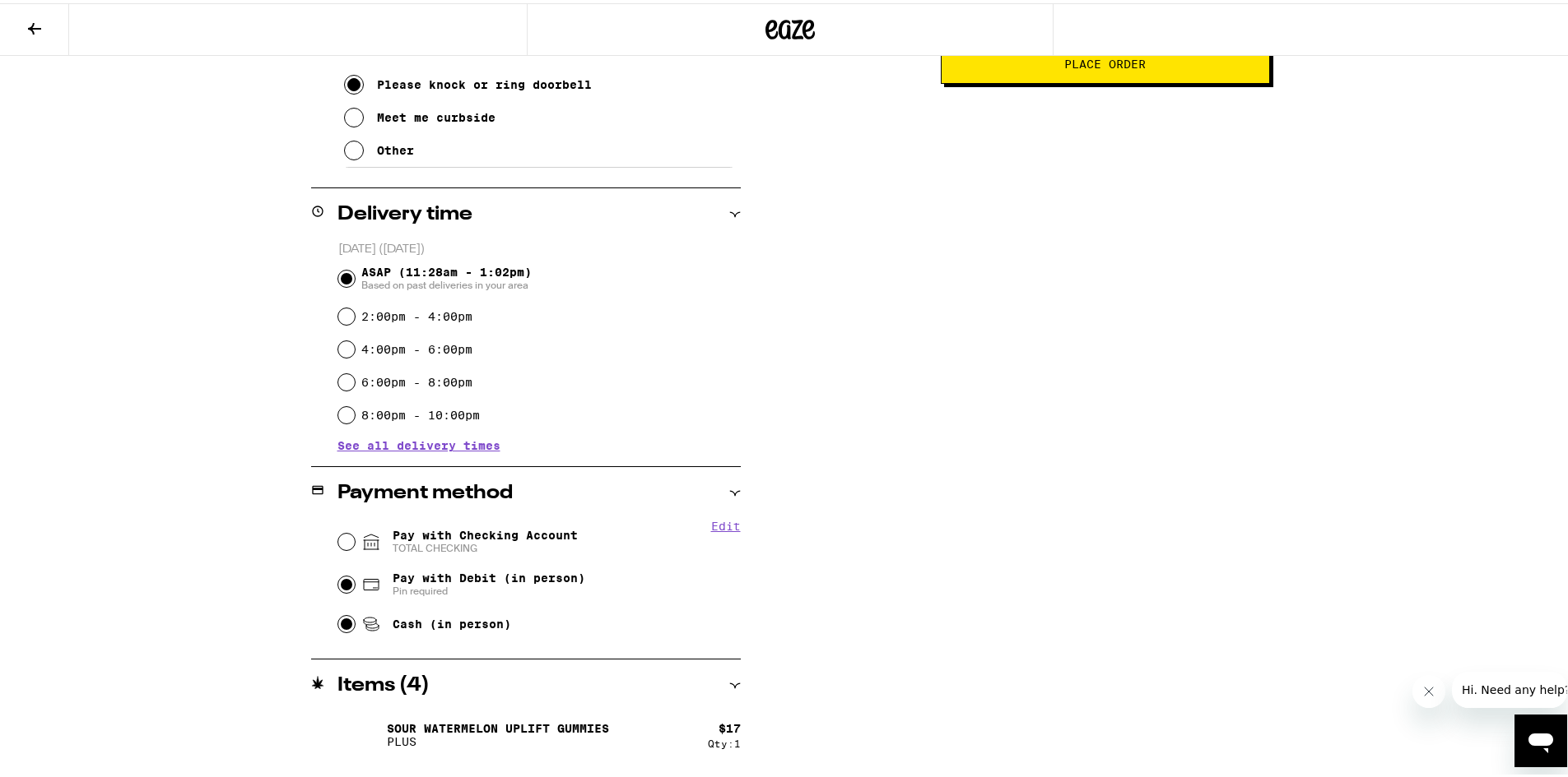
click at [343, 581] on input "Pay with Debit (in person) Pin required" at bounding box center [346, 581] width 17 height 17
radio input "true"
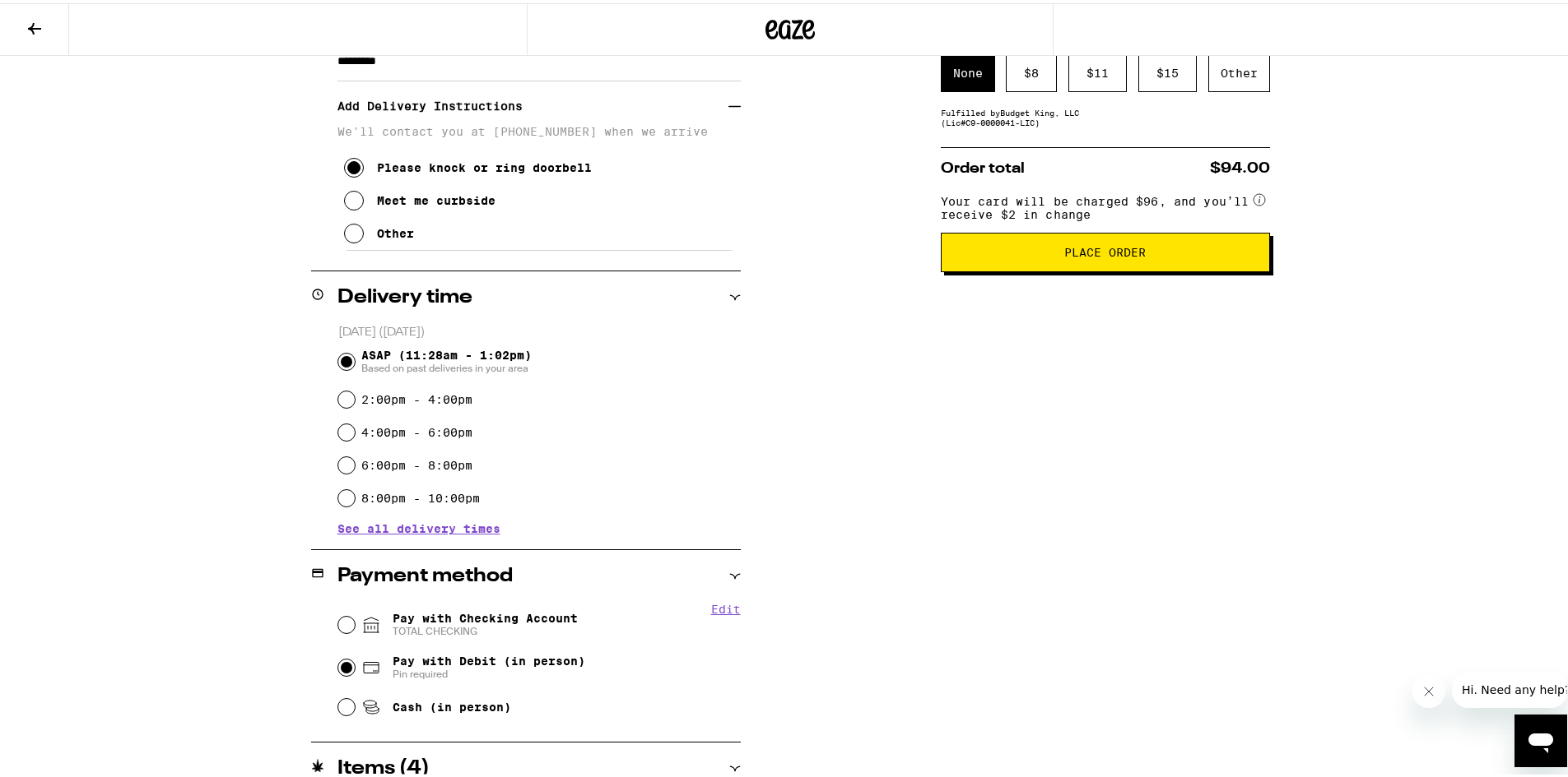
scroll to position [329, 0]
click at [338, 622] on input "Pay with Checking Account TOTAL CHECKING" at bounding box center [346, 620] width 17 height 17
radio input "true"
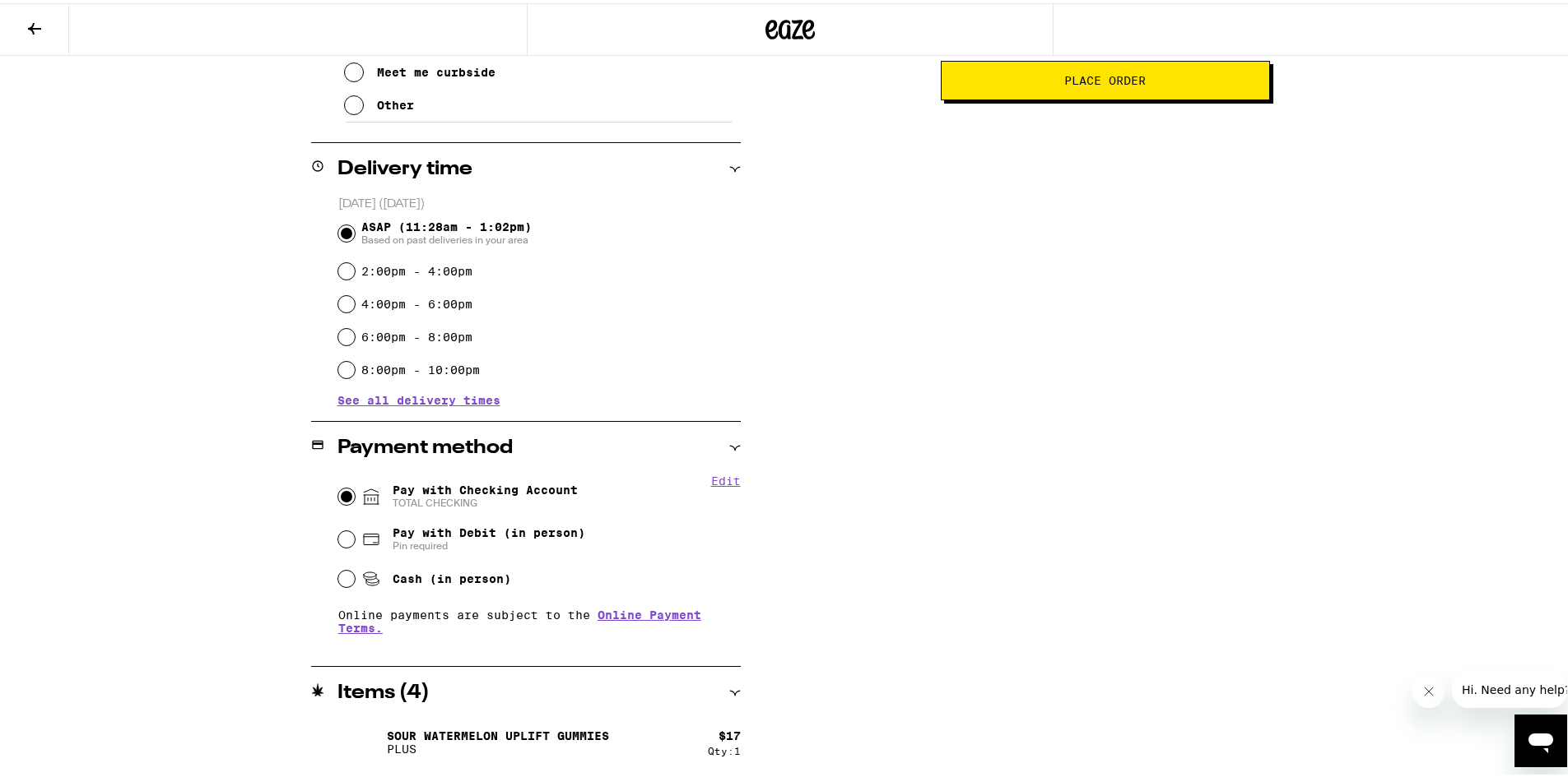
scroll to position [576, 0]
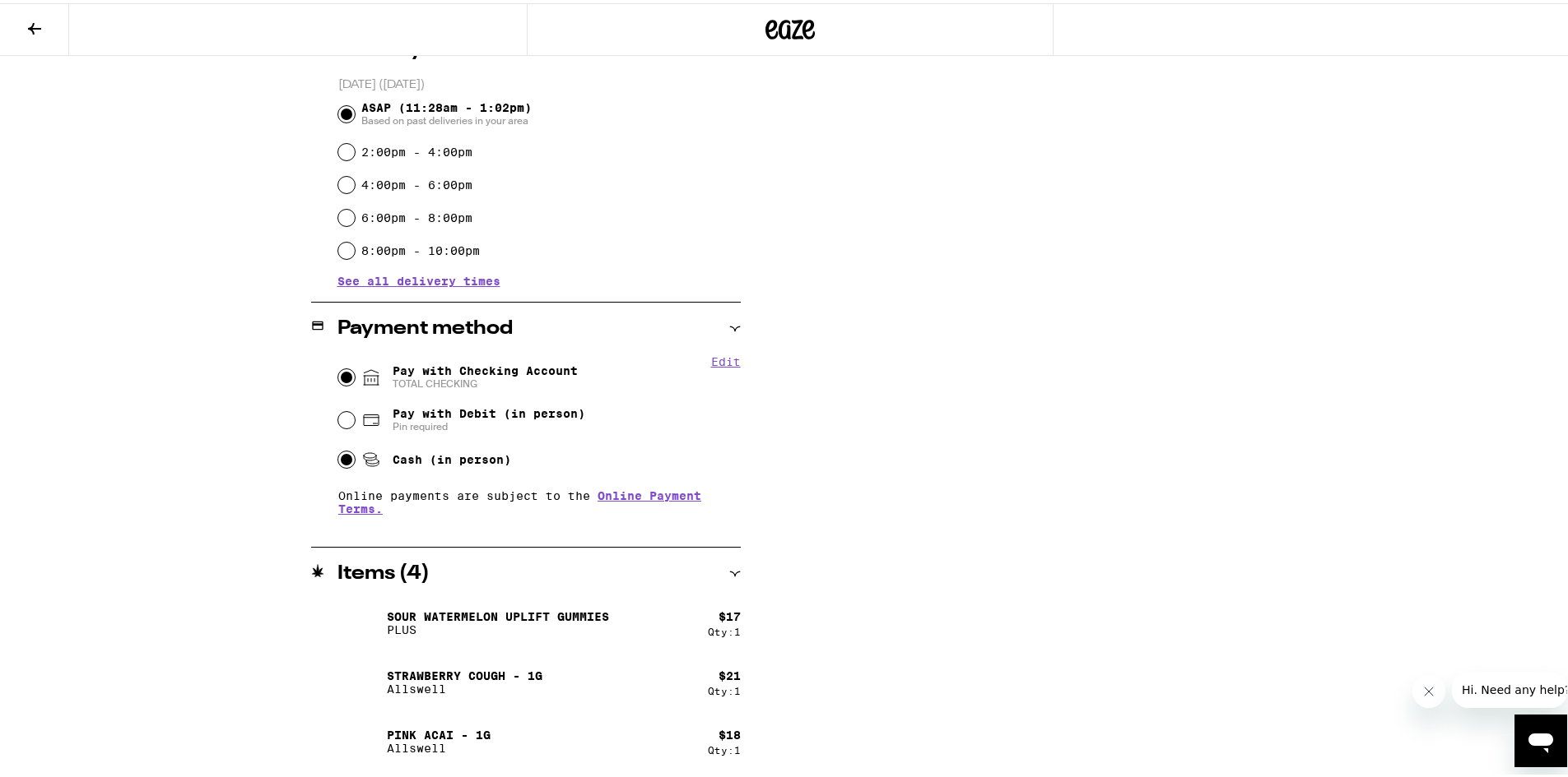
click at [342, 460] on input "Cash (in person)" at bounding box center [346, 456] width 17 height 17
radio input "true"
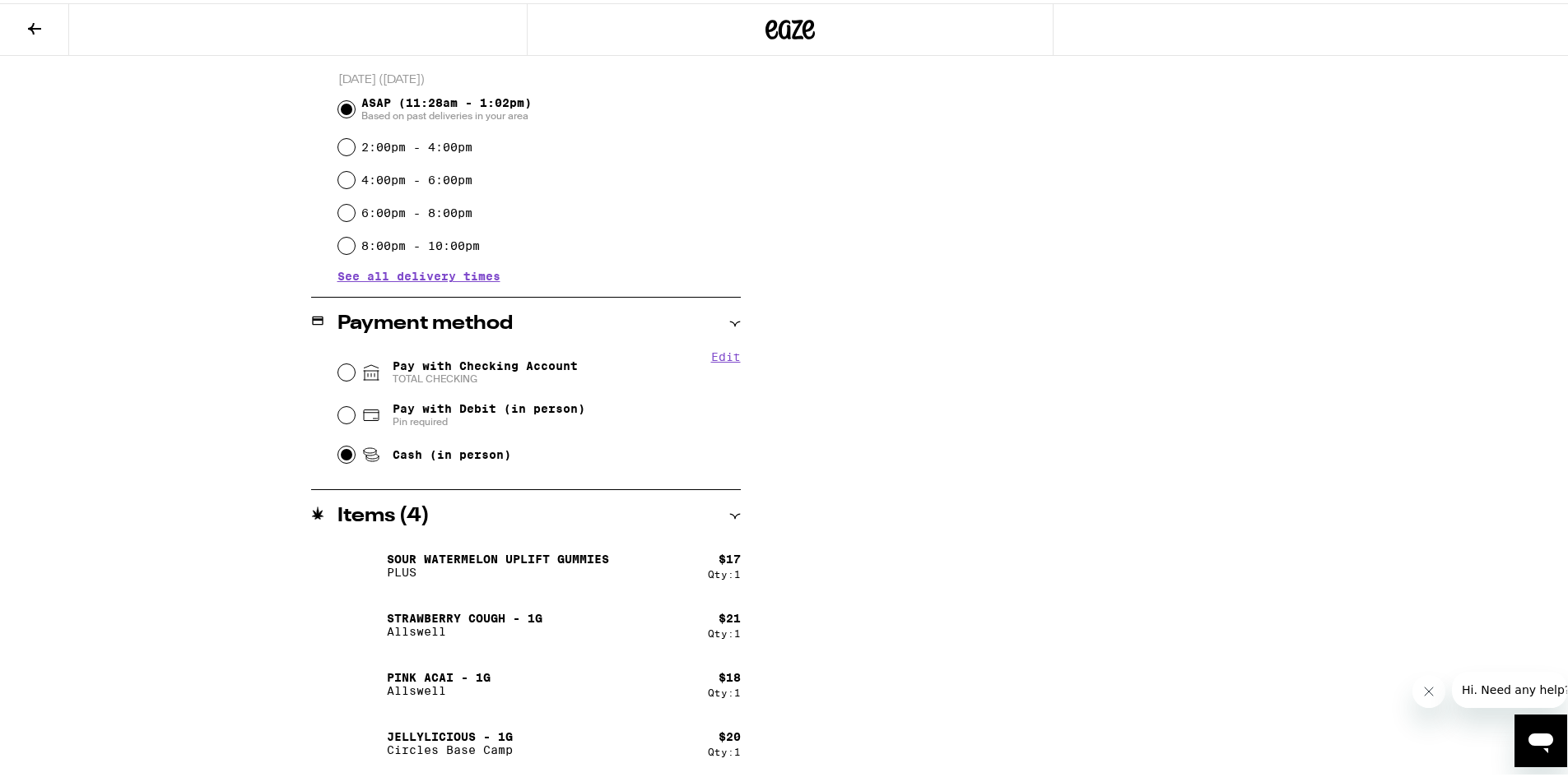
scroll to position [87, 0]
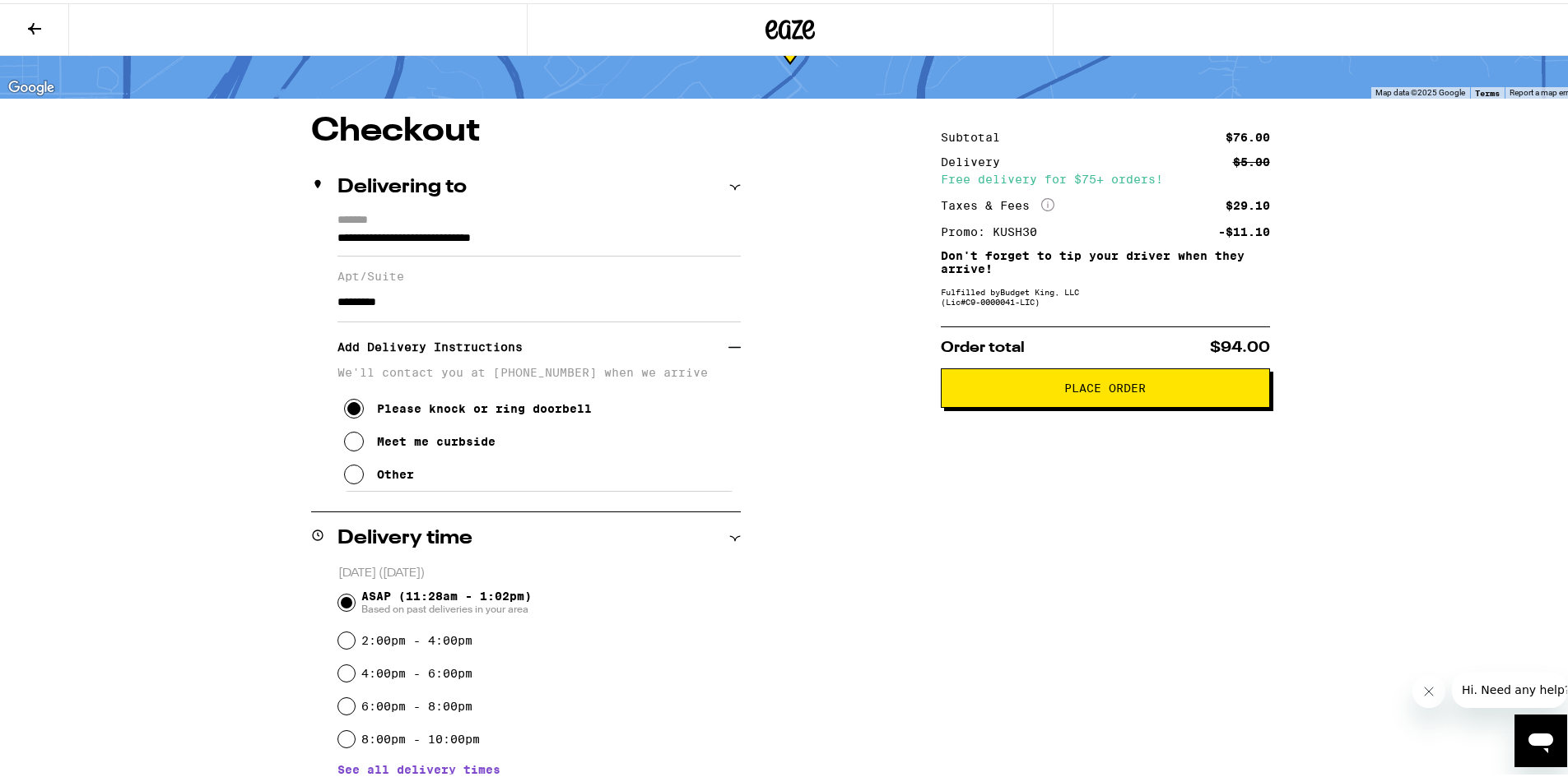
click at [1109, 399] on button "Place Order" at bounding box center [1105, 384] width 329 height 39
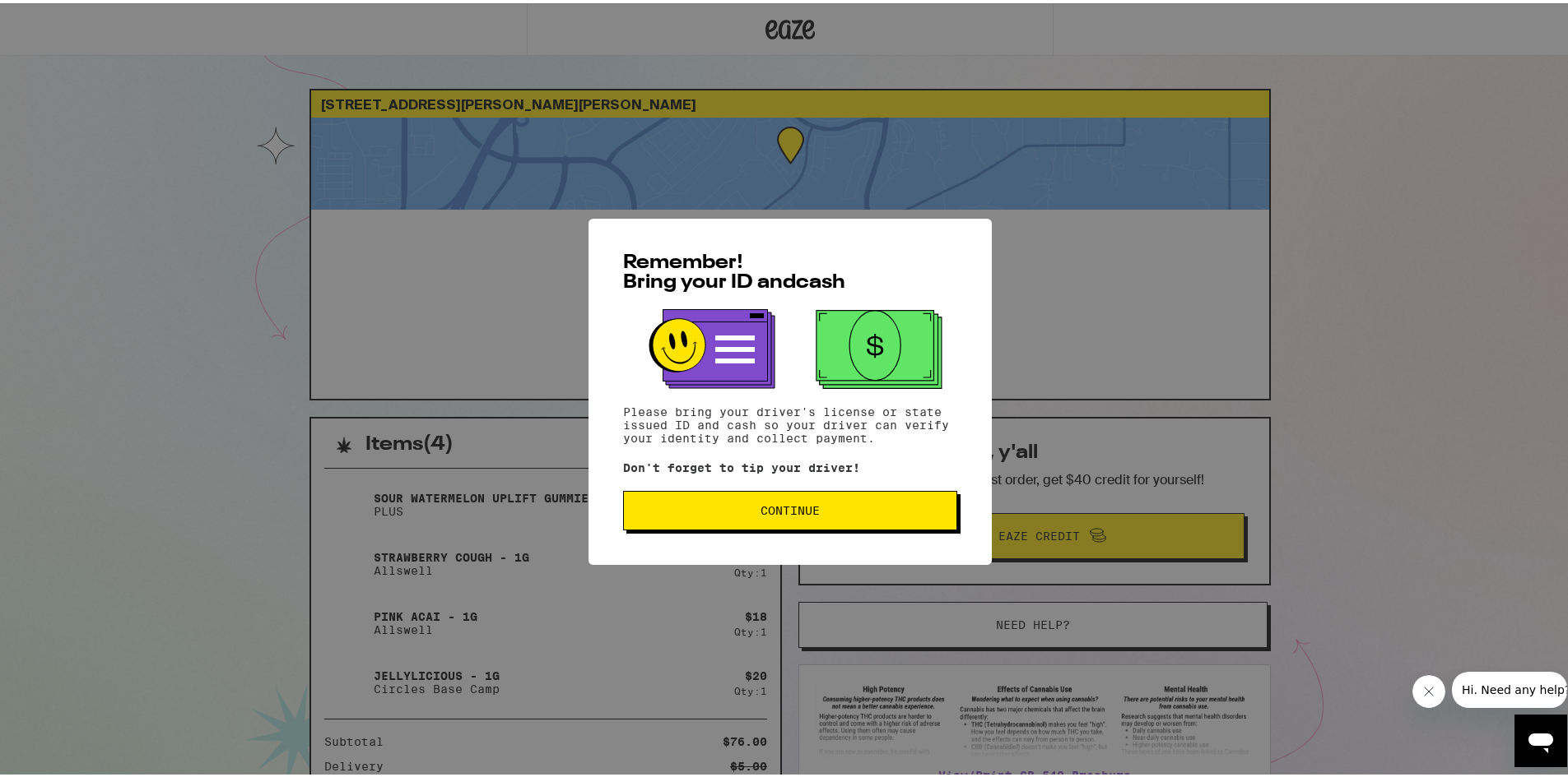
click at [763, 511] on span "Continue" at bounding box center [790, 507] width 59 height 11
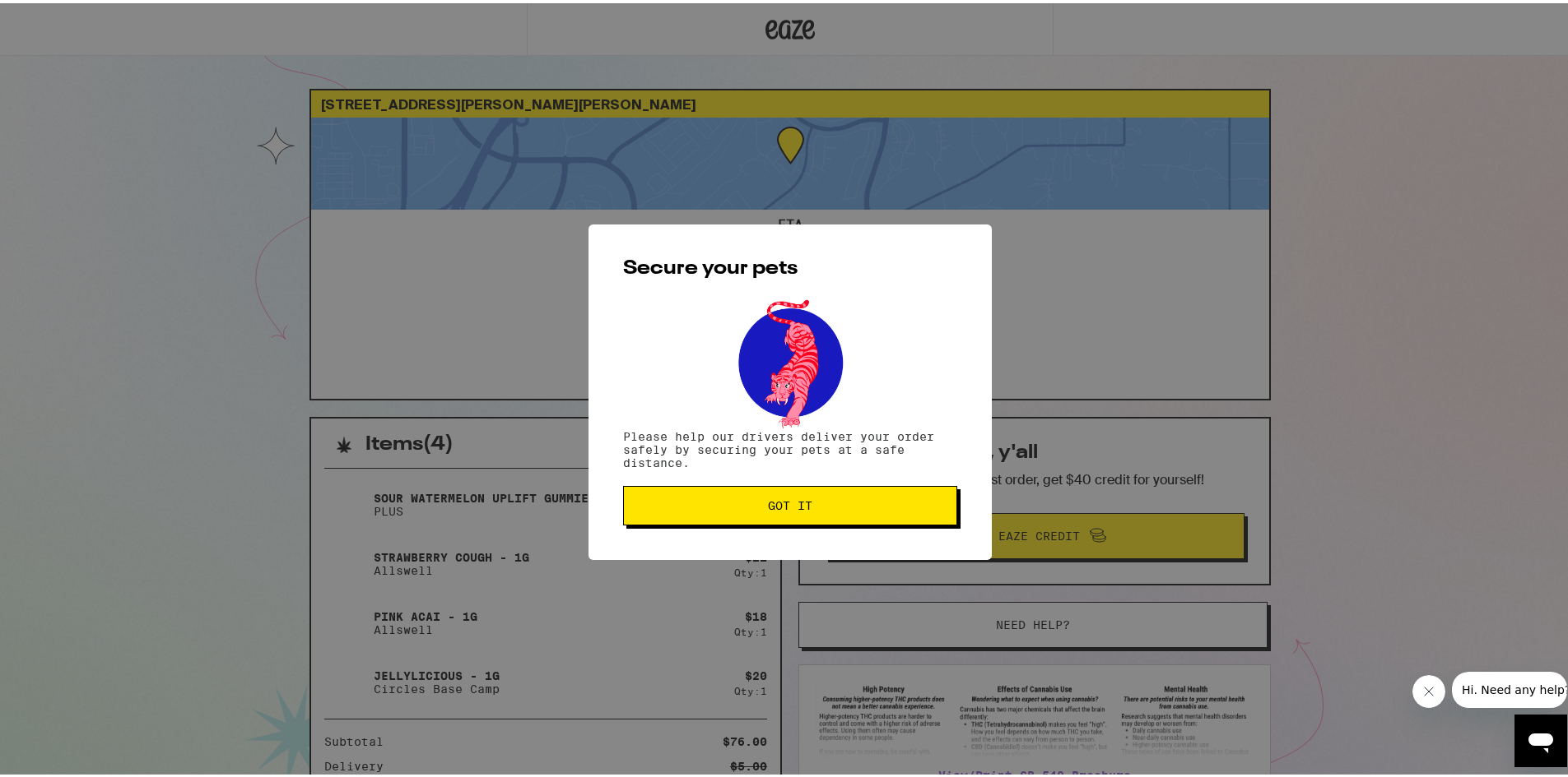
click at [700, 502] on span "Got it" at bounding box center [790, 502] width 306 height 11
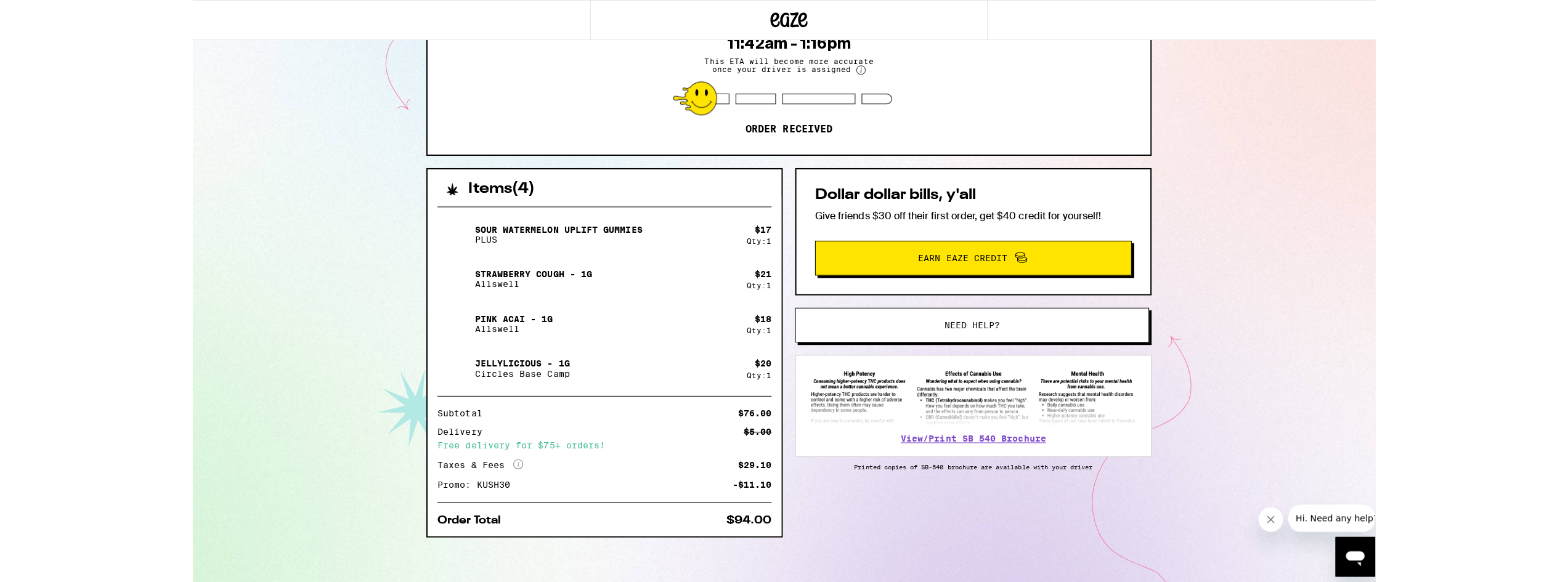
scroll to position [144, 0]
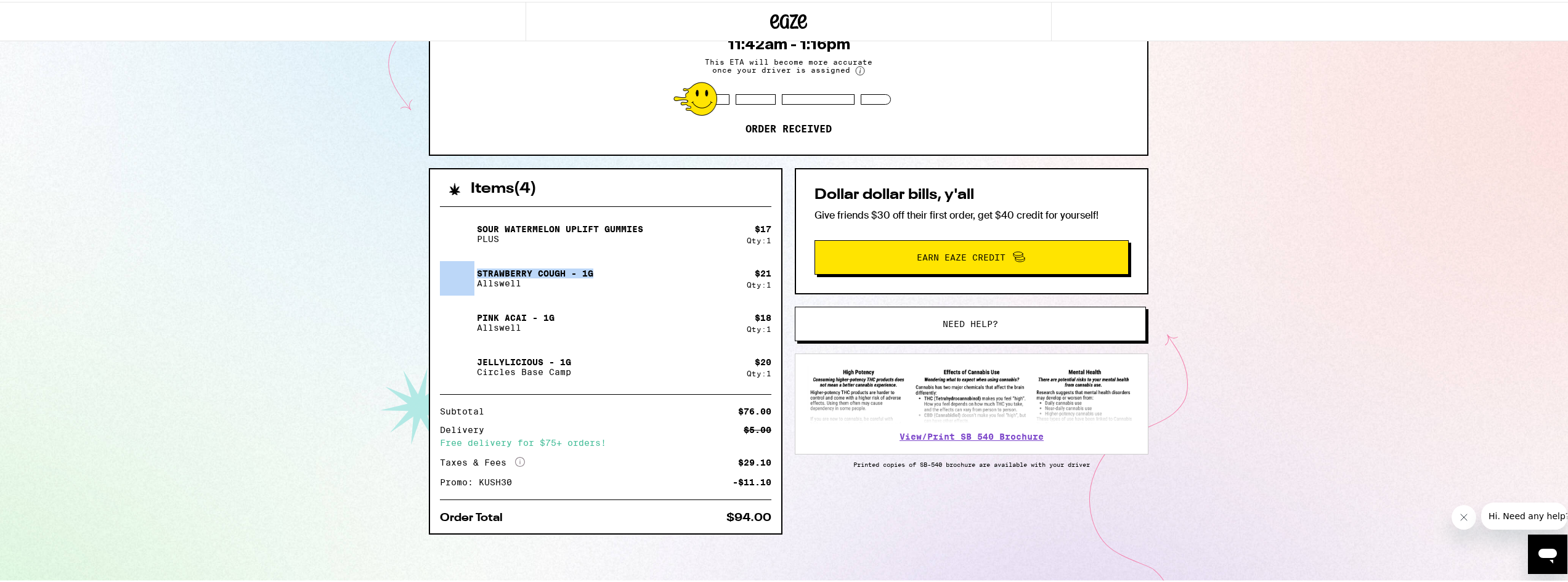
drag, startPoint x: 597, startPoint y: 273, endPoint x: 460, endPoint y: 267, distance: 137.1
click at [460, 267] on div "Strawberry Cough - 1g Allswell" at bounding box center [593, 277] width 307 height 35
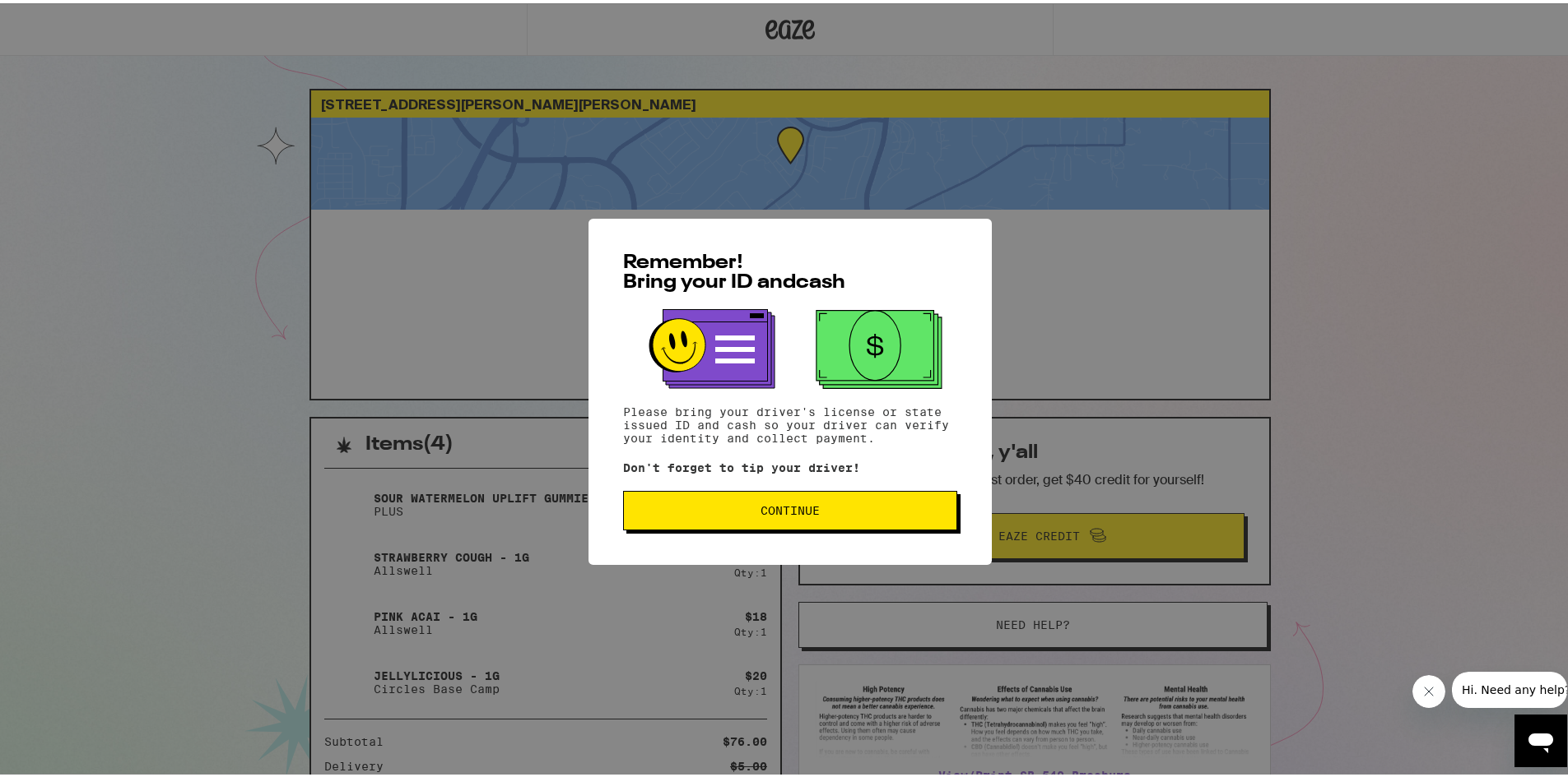
click at [760, 509] on span "Continue" at bounding box center [790, 507] width 59 height 11
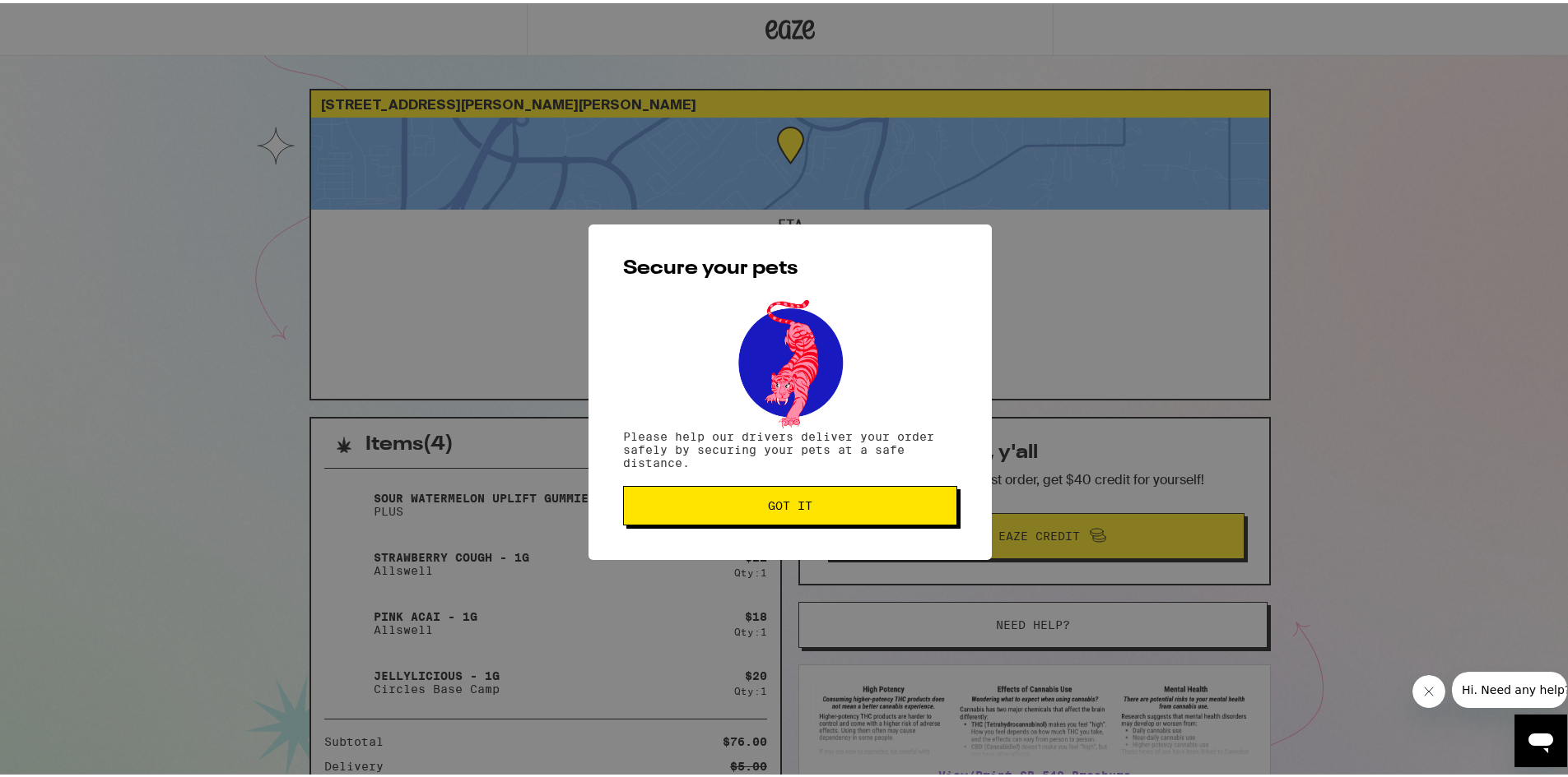
click at [780, 505] on span "Got it" at bounding box center [790, 502] width 44 height 11
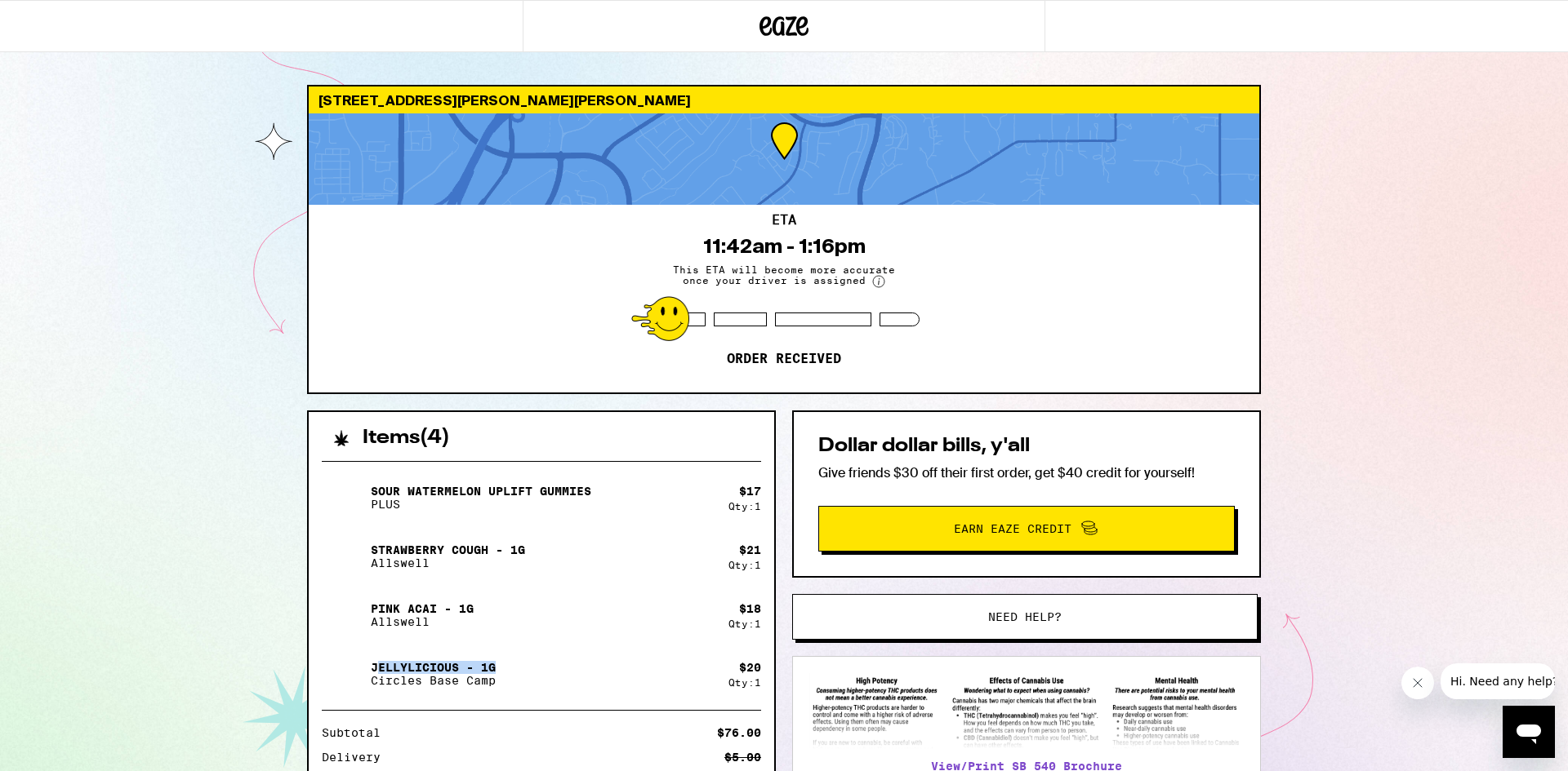
drag, startPoint x: 528, startPoint y: 671, endPoint x: 375, endPoint y: 663, distance: 153.2
click at [375, 509] on div "Jellylicious - 1g Circles Base Camp" at bounding box center [525, 673] width 406 height 46
drag, startPoint x: 469, startPoint y: 621, endPoint x: 373, endPoint y: 607, distance: 97.0
click at [373, 509] on div "Pink Acai - 1g Allswell" at bounding box center [422, 615] width 103 height 26
copy div "Pink Acai - 1g Allswell"
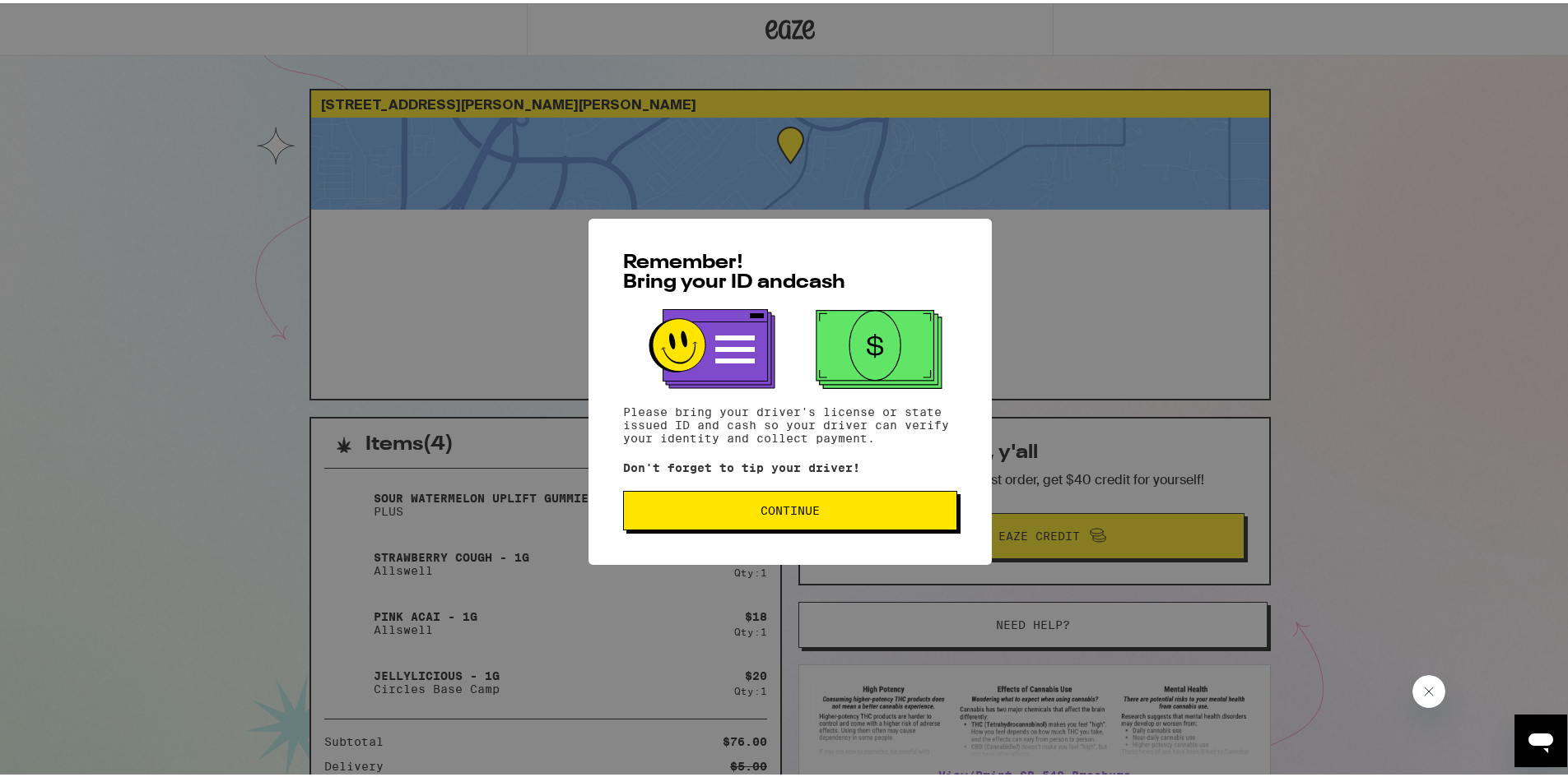
click at [758, 522] on button "Continue" at bounding box center [790, 507] width 334 height 39
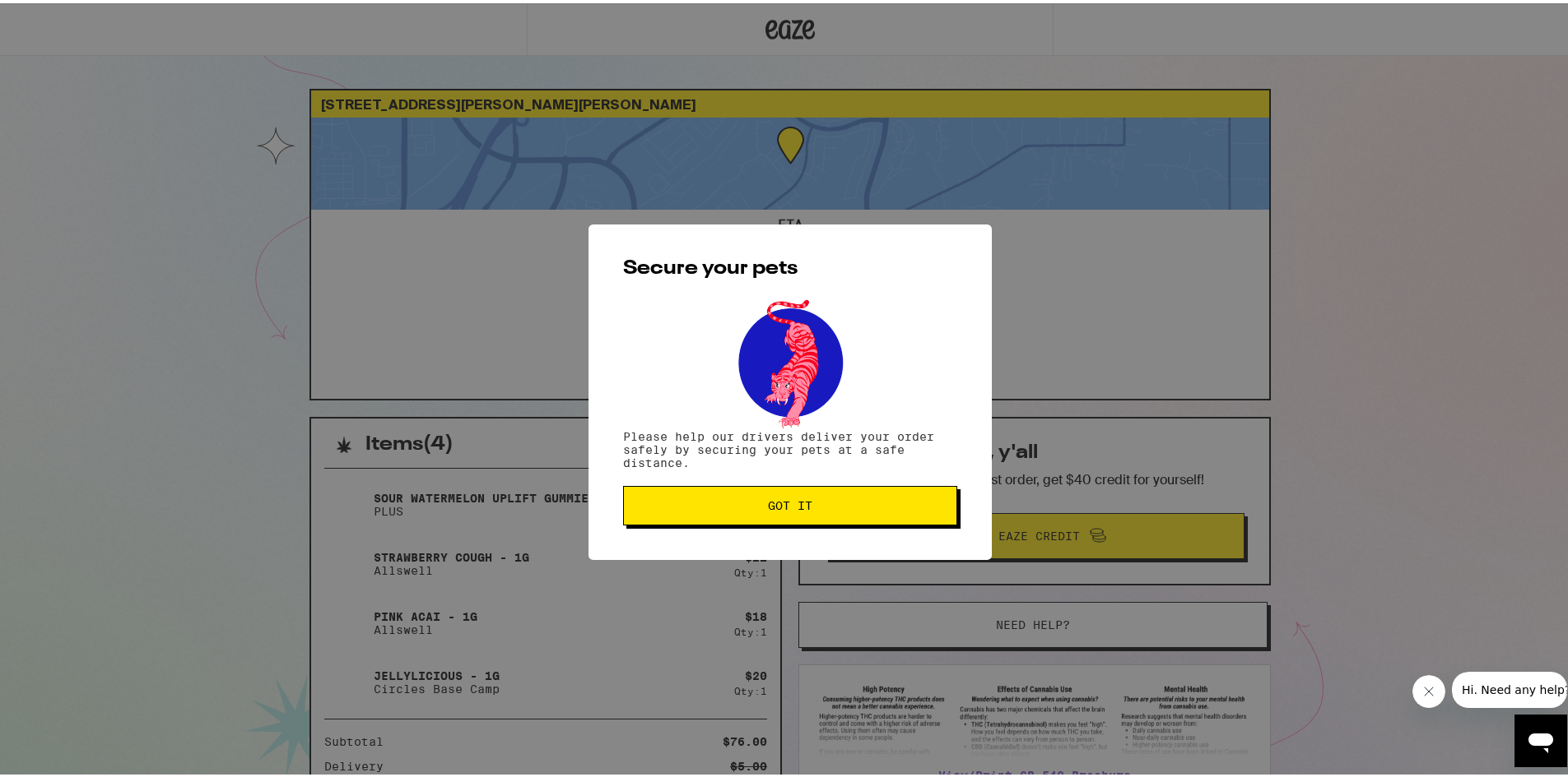
click at [744, 510] on button "Got it" at bounding box center [790, 502] width 334 height 39
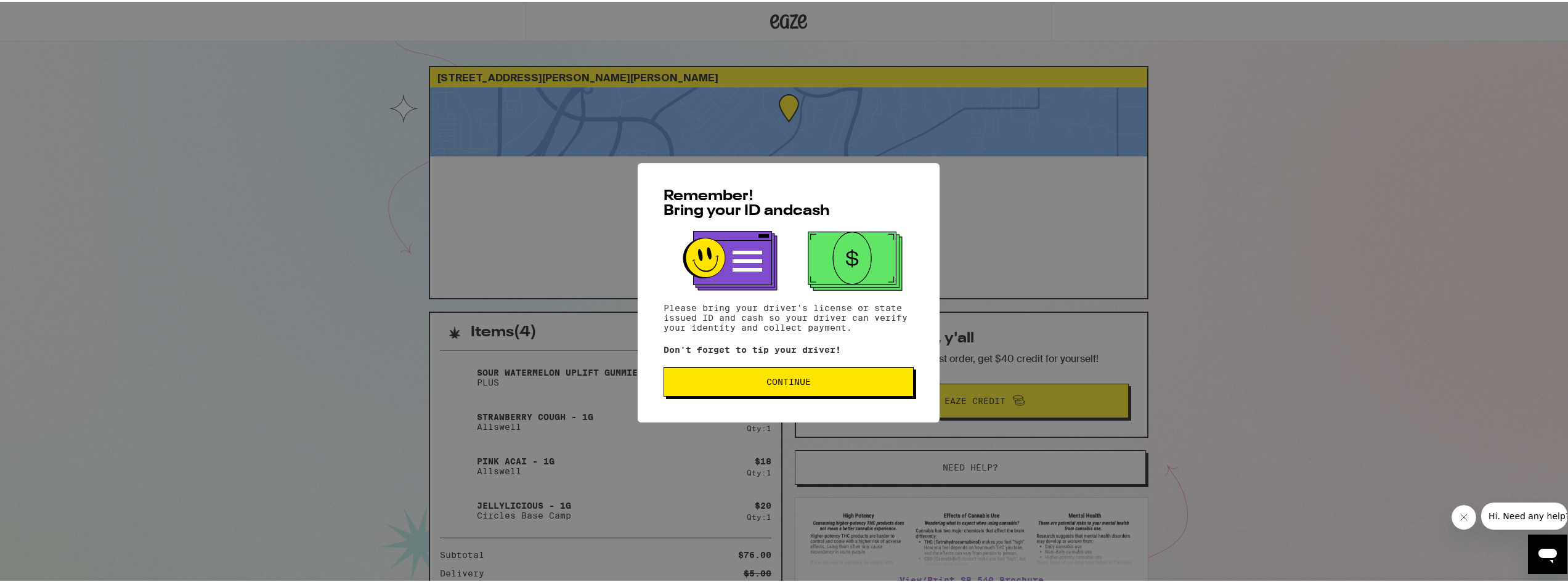
click at [767, 384] on span "Continue" at bounding box center [789, 380] width 44 height 8
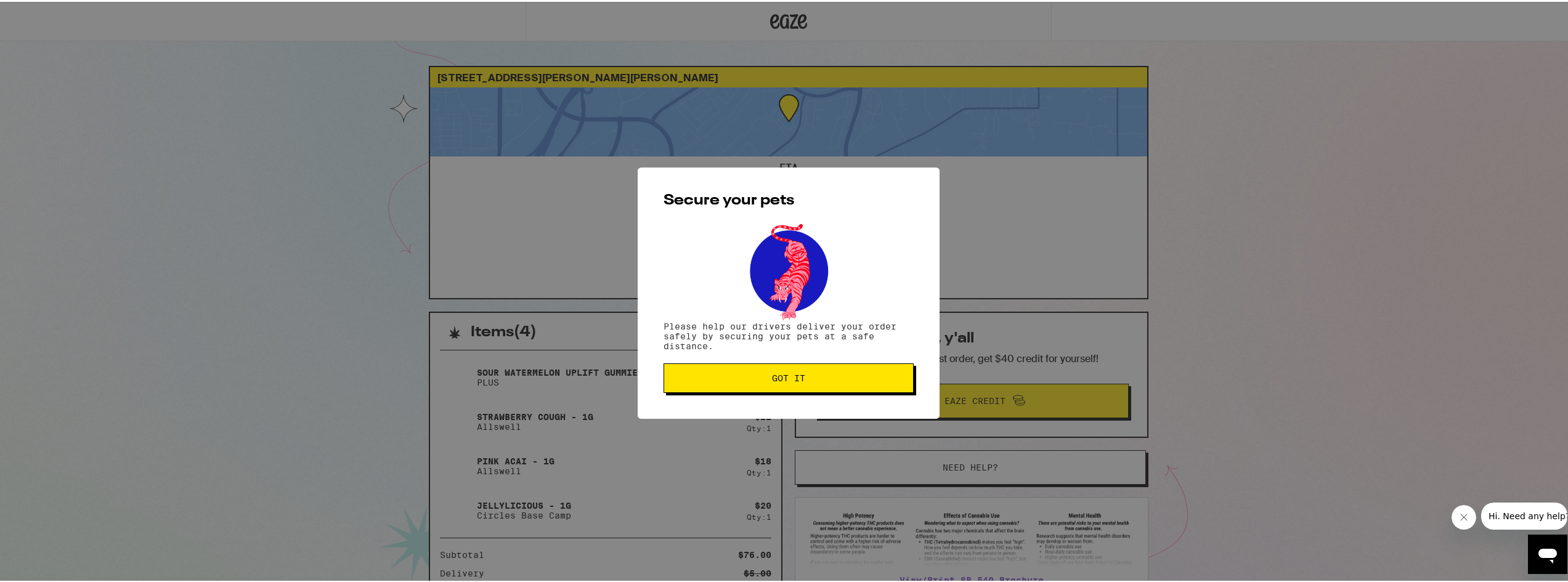
click at [764, 384] on button "Got it" at bounding box center [788, 376] width 250 height 29
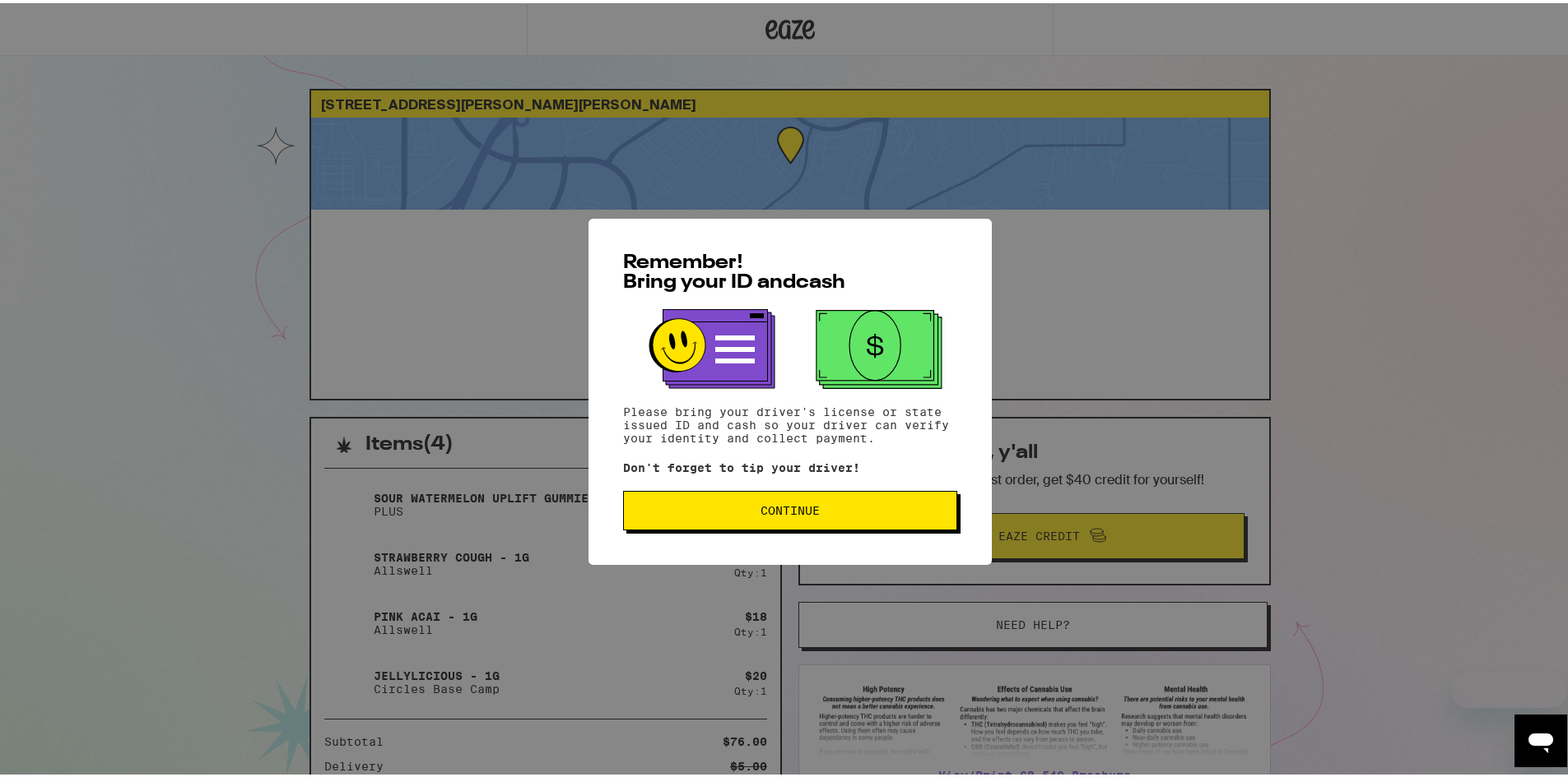
click at [791, 513] on span "Continue" at bounding box center [790, 507] width 59 height 11
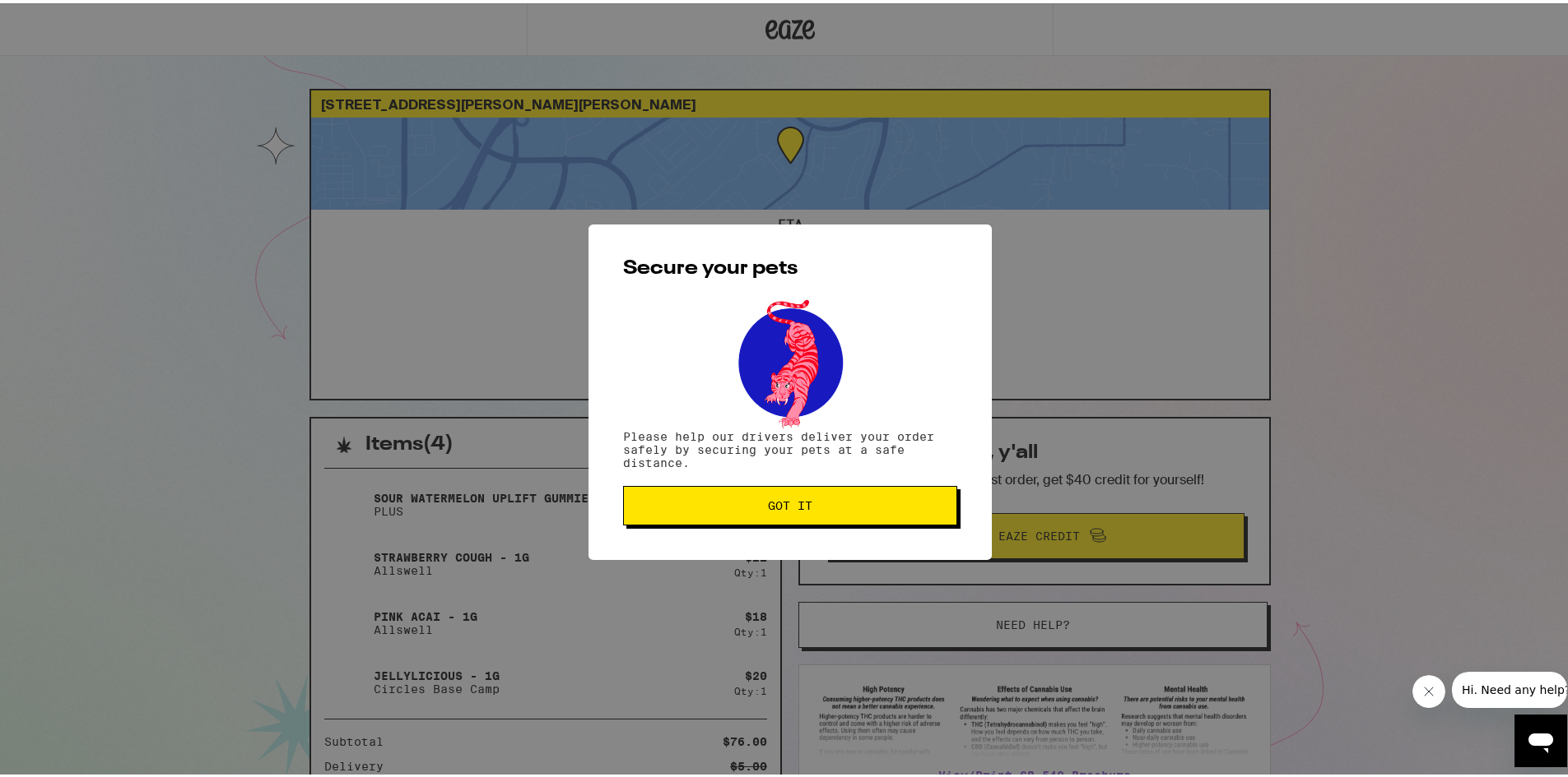
click at [826, 499] on span "Got it" at bounding box center [790, 502] width 306 height 11
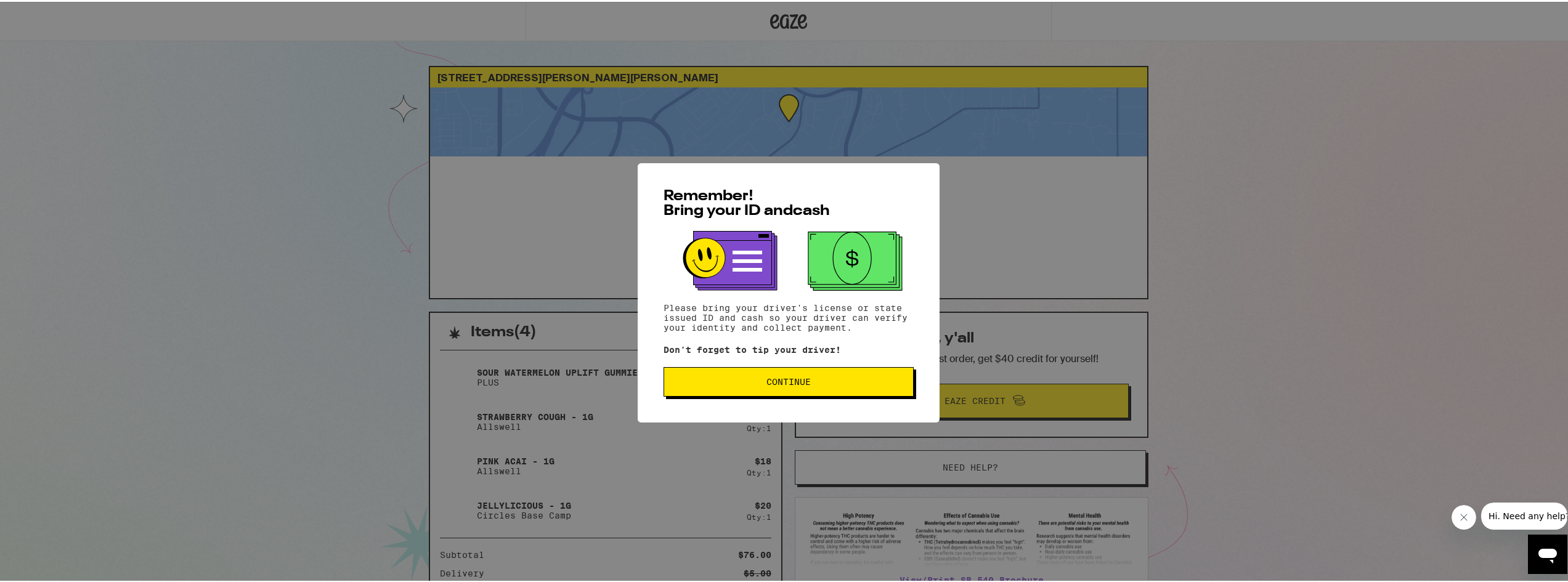
click at [796, 388] on button "Continue" at bounding box center [788, 380] width 250 height 29
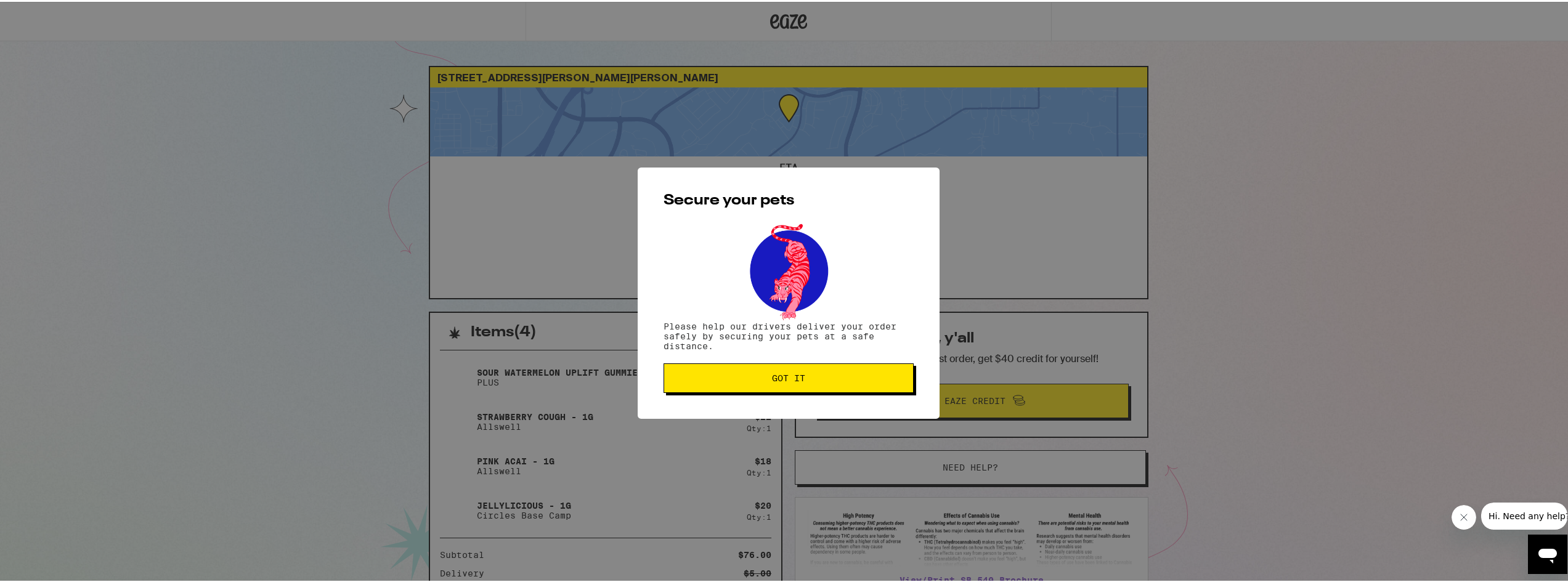
click at [812, 375] on span "Got it" at bounding box center [788, 376] width 229 height 8
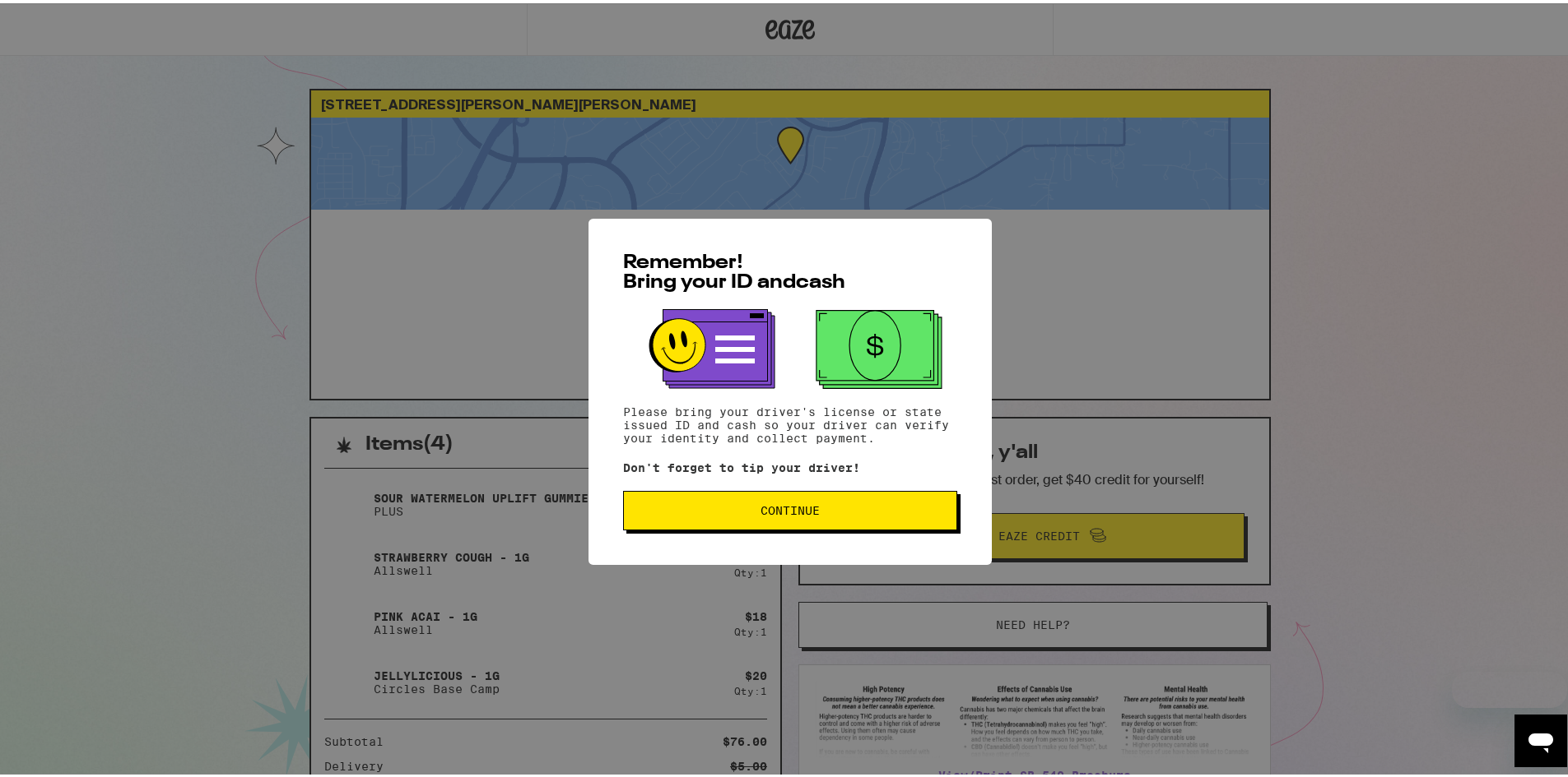
click at [717, 503] on button "Continue" at bounding box center [790, 507] width 334 height 39
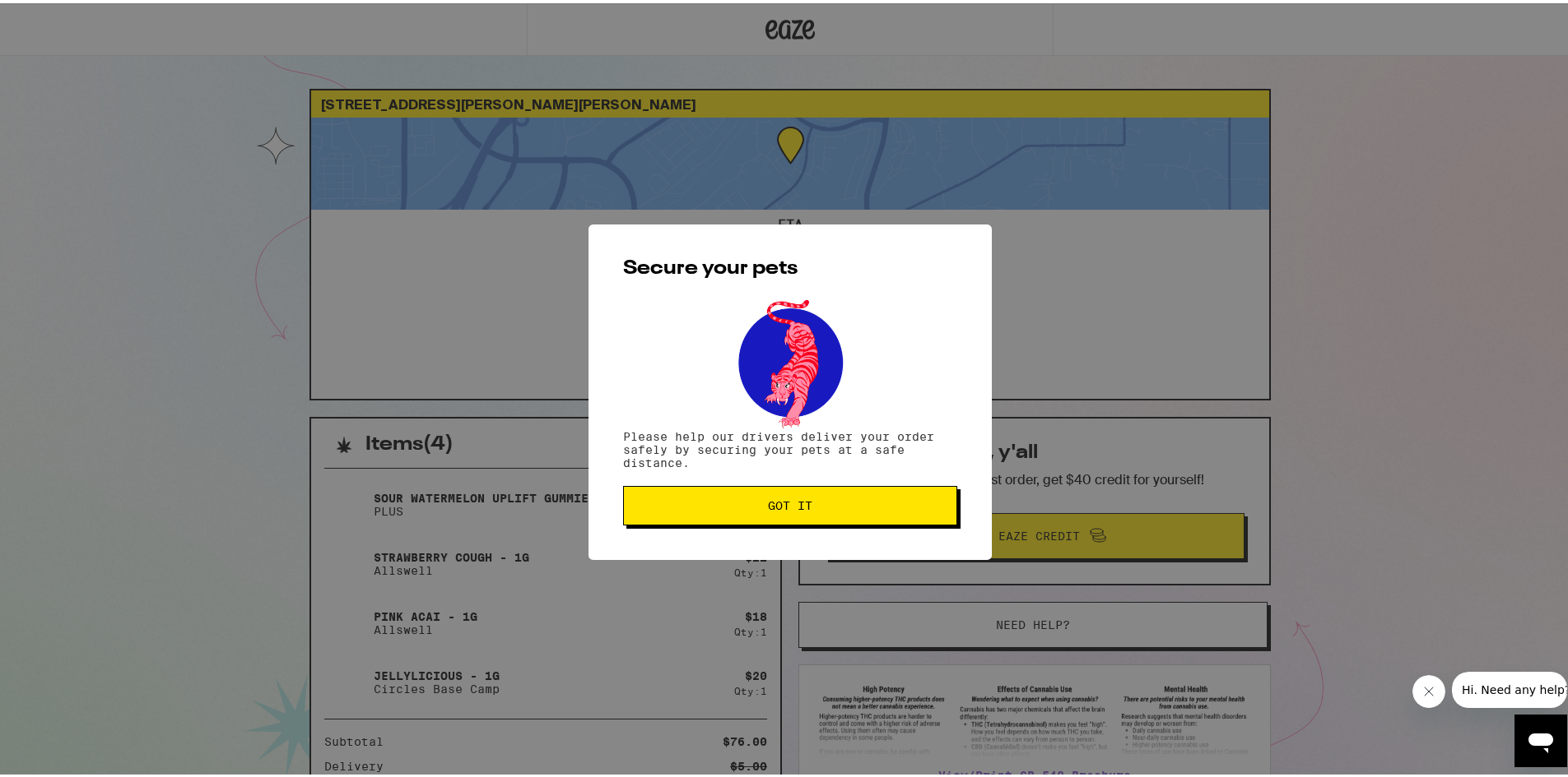
click at [716, 509] on span "Got it" at bounding box center [790, 502] width 306 height 11
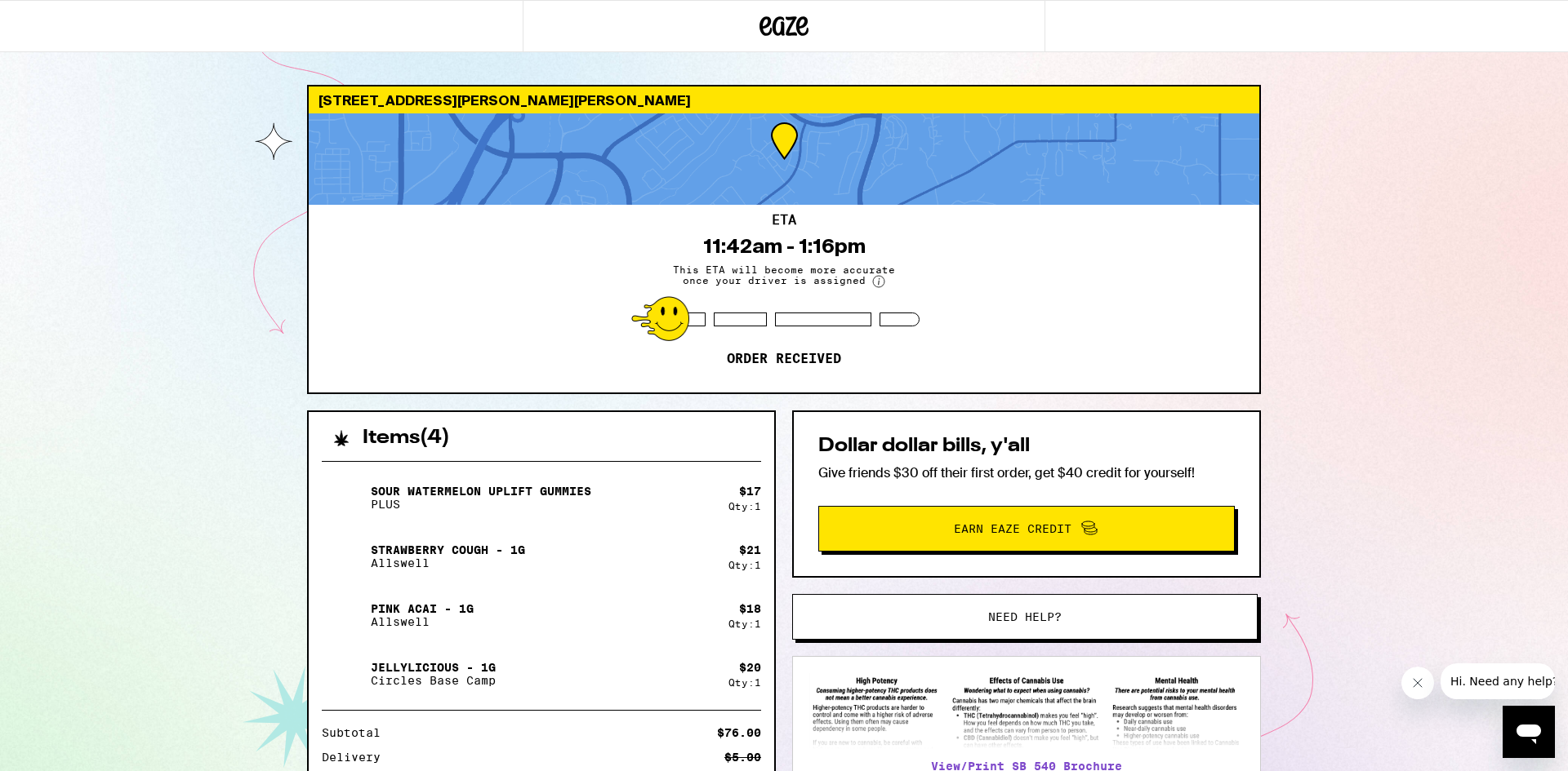
click at [1420, 349] on div "2801 Alexandra Dr Roseville 95661 ETA 11:42am - 1:16pm This ETA will become mor…" at bounding box center [784, 472] width 1568 height 944
click at [164, 540] on div "2801 Alexandra Dr Roseville 95661 ETA 11:42am - 1:16pm This ETA will become mor…" at bounding box center [784, 472] width 1568 height 944
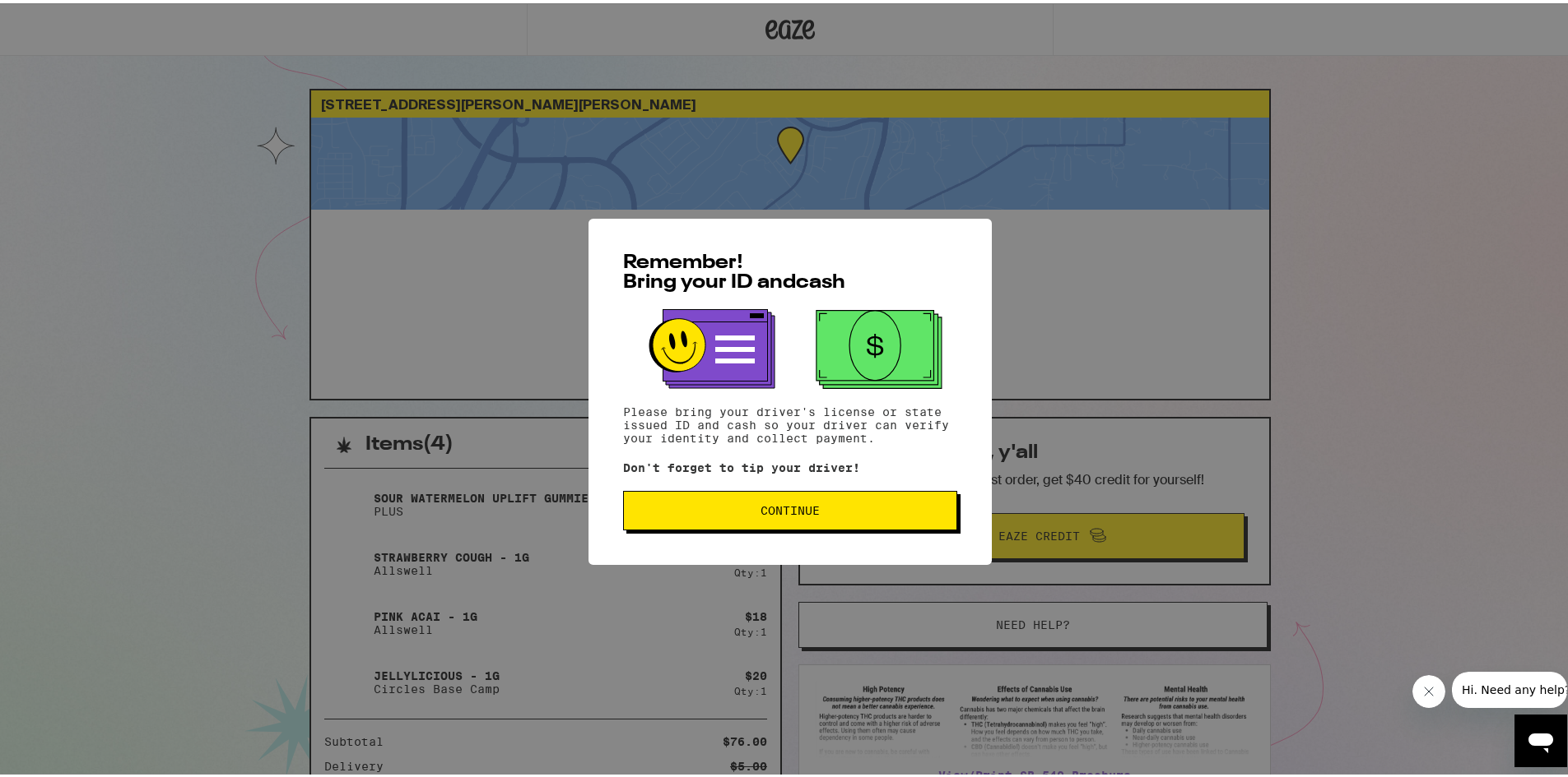
click at [825, 500] on button "Continue" at bounding box center [790, 507] width 334 height 39
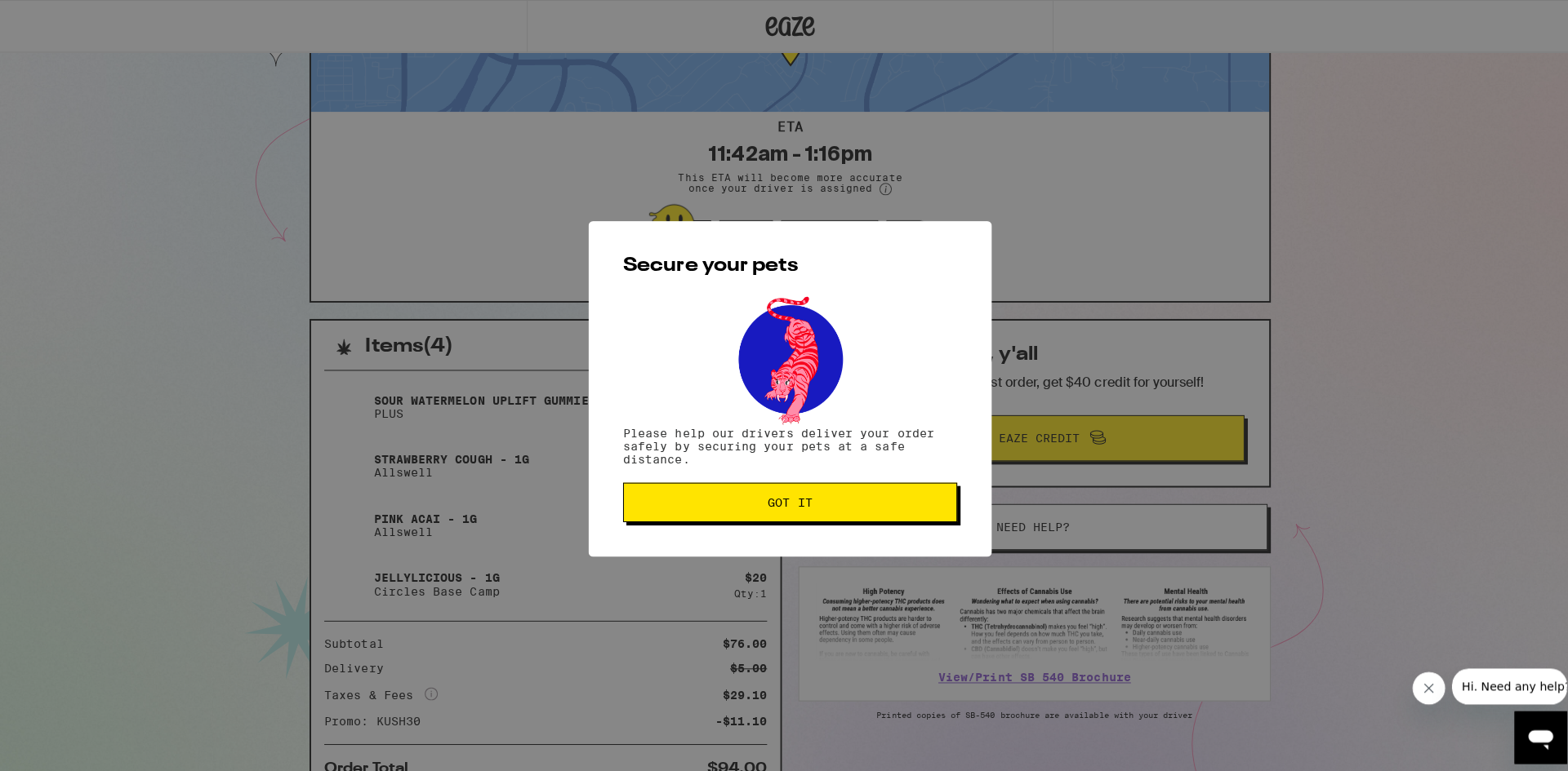
scroll to position [173, 0]
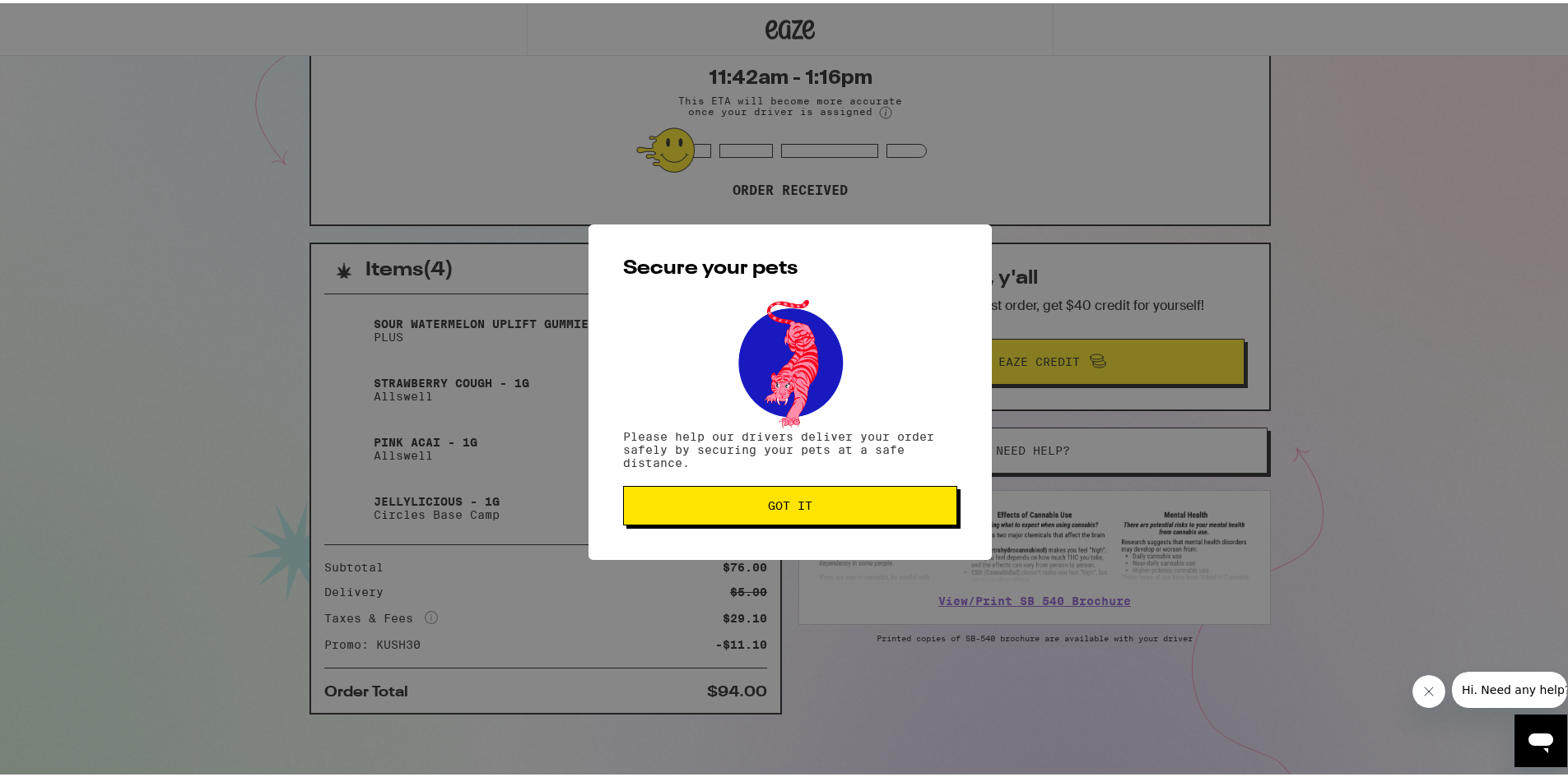
click at [768, 501] on span "Got it" at bounding box center [790, 502] width 44 height 11
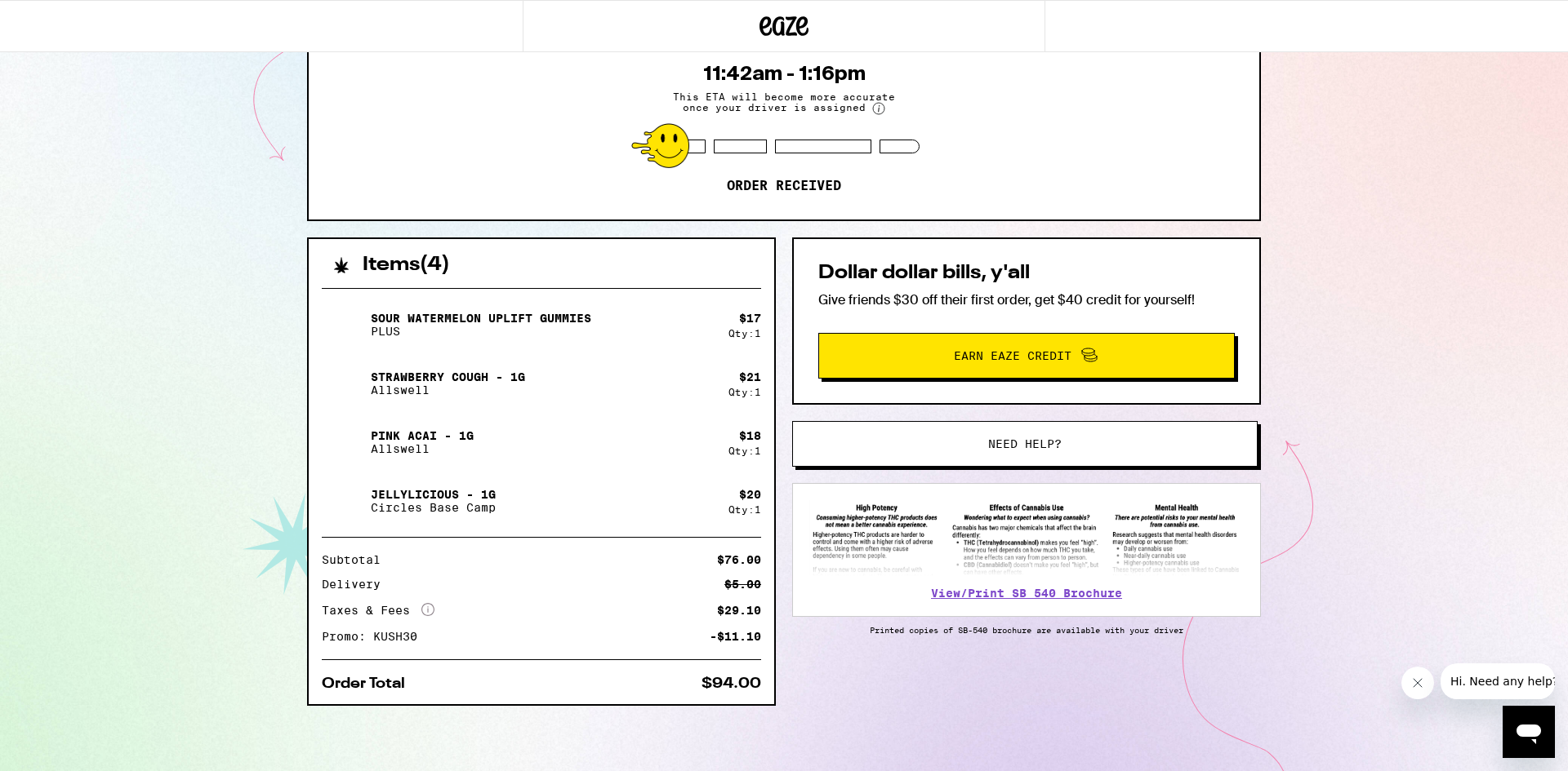
scroll to position [0, 0]
